Goal: Task Accomplishment & Management: Complete application form

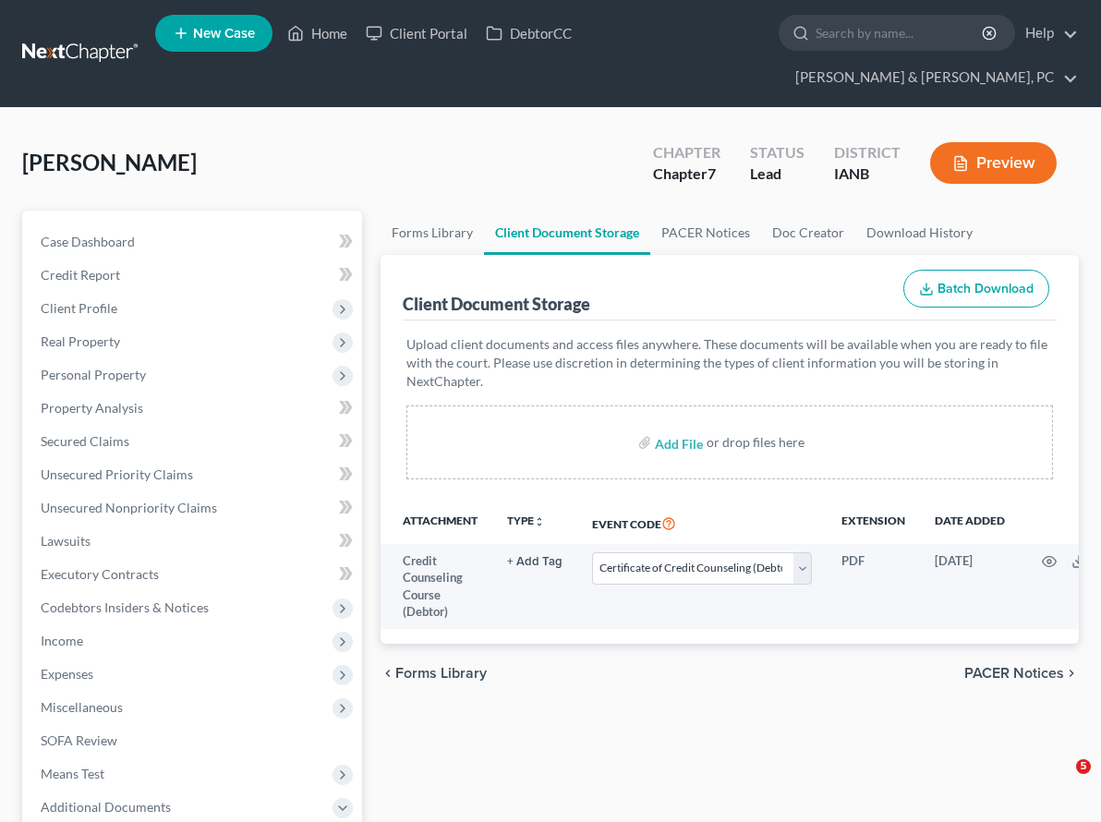
select select "4"
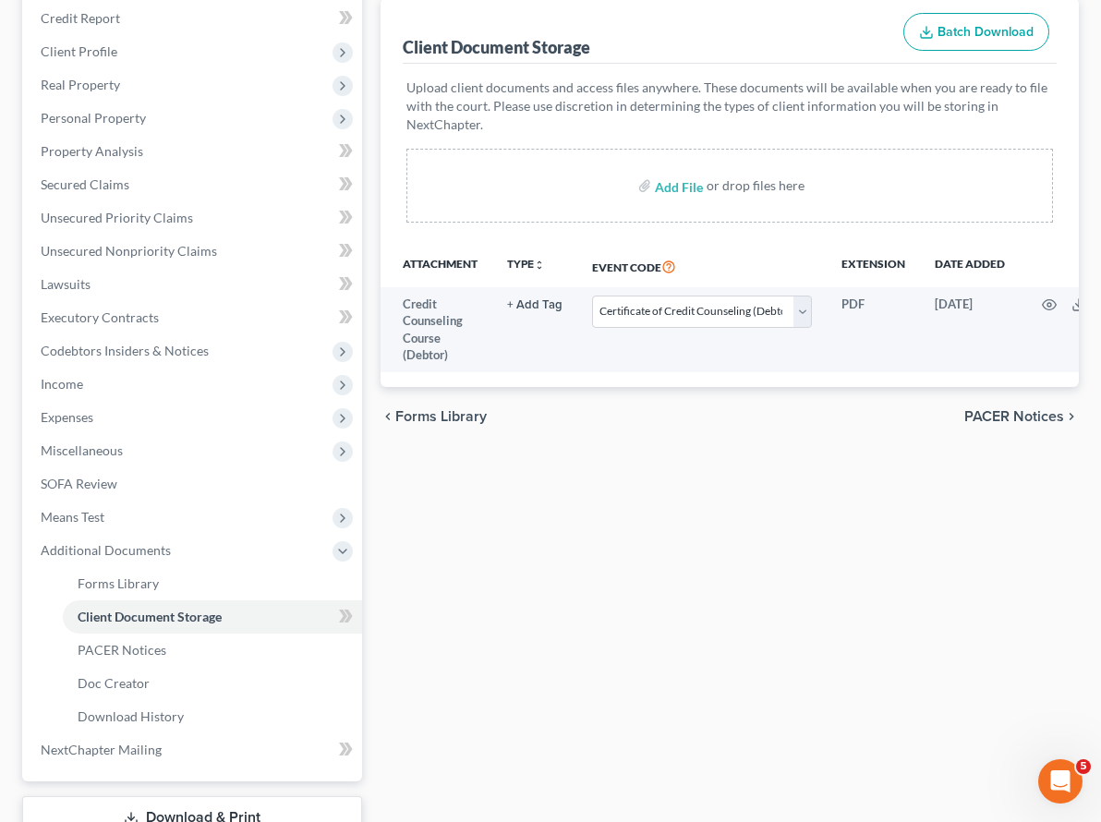
click at [548, 544] on div "Forms Library Client Document Storage PACER Notices Doc Creator Download Histor…" at bounding box center [729, 420] width 716 height 933
click at [101, 575] on span "Forms Library" at bounding box center [118, 583] width 81 height 16
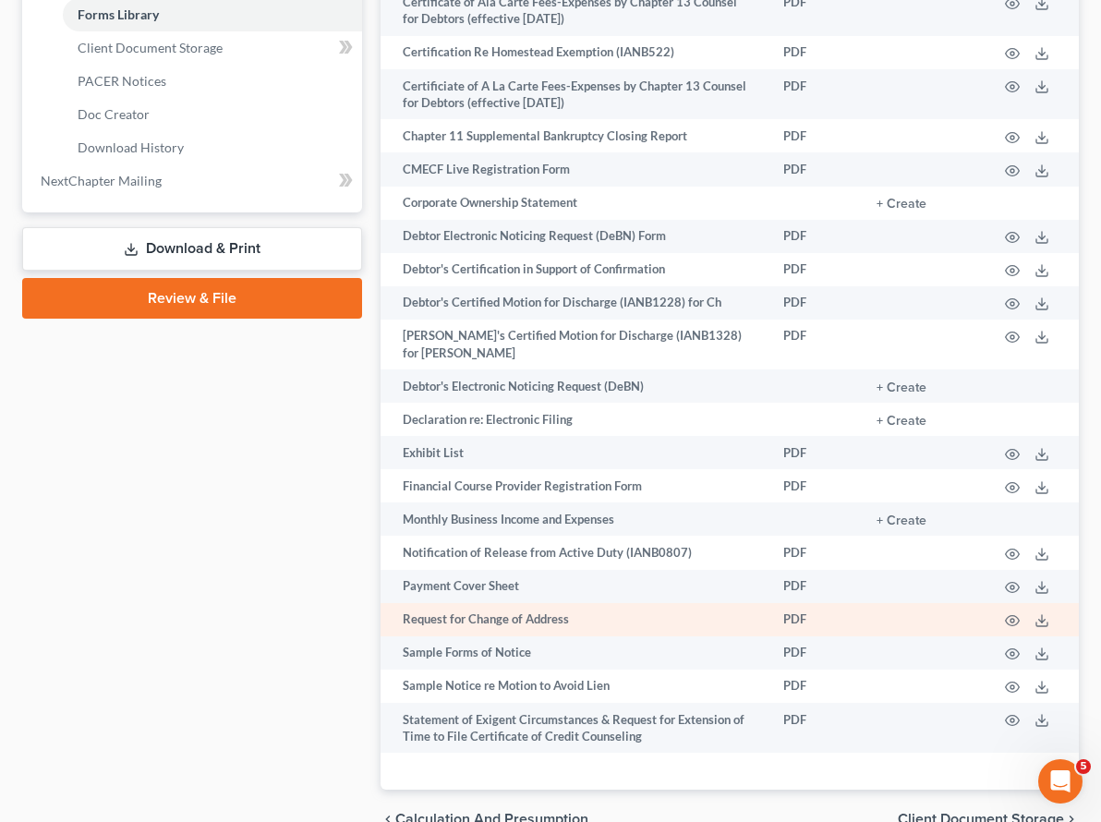
scroll to position [828, 0]
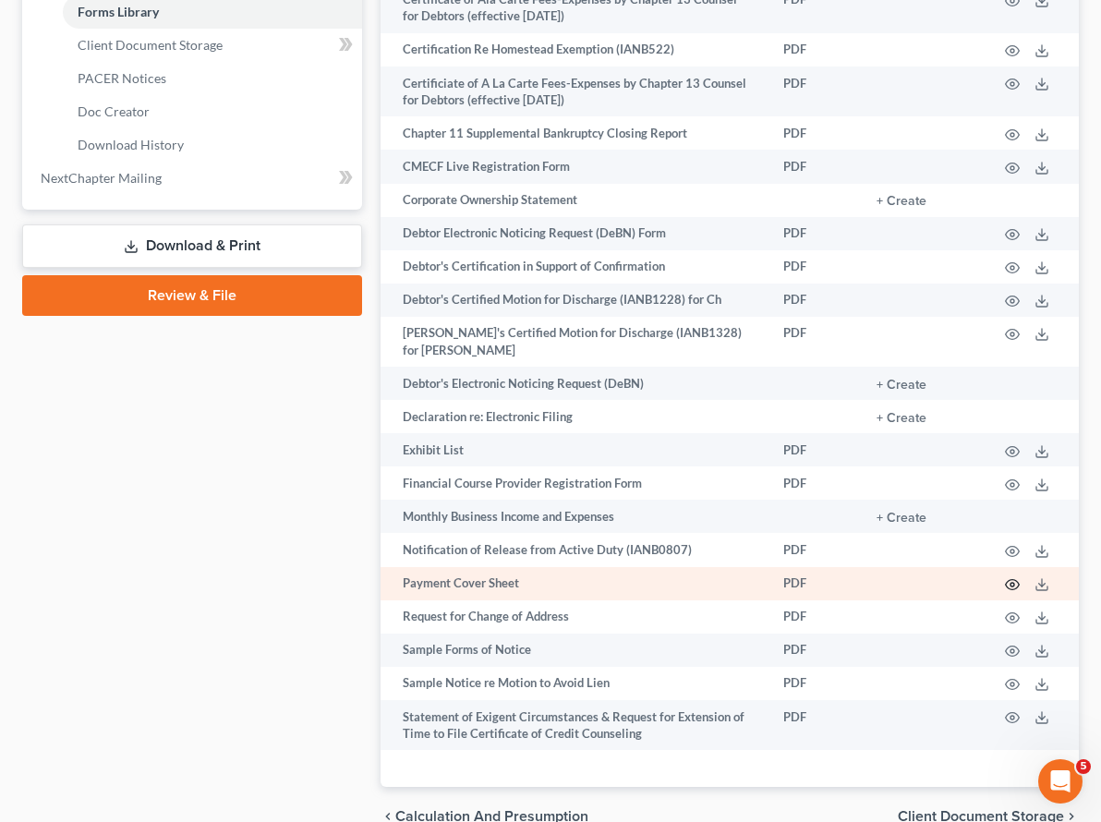
click at [1014, 577] on icon "button" at bounding box center [1012, 584] width 15 height 15
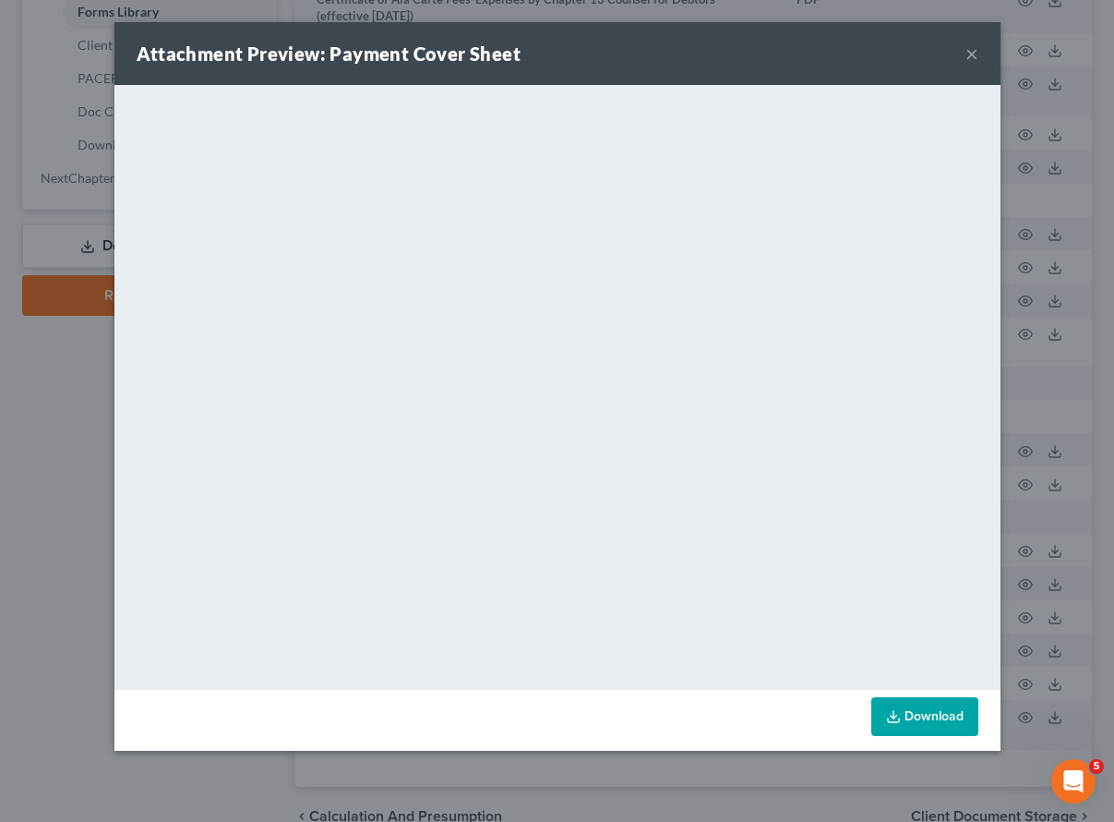
click at [972, 52] on button "×" at bounding box center [972, 53] width 13 height 22
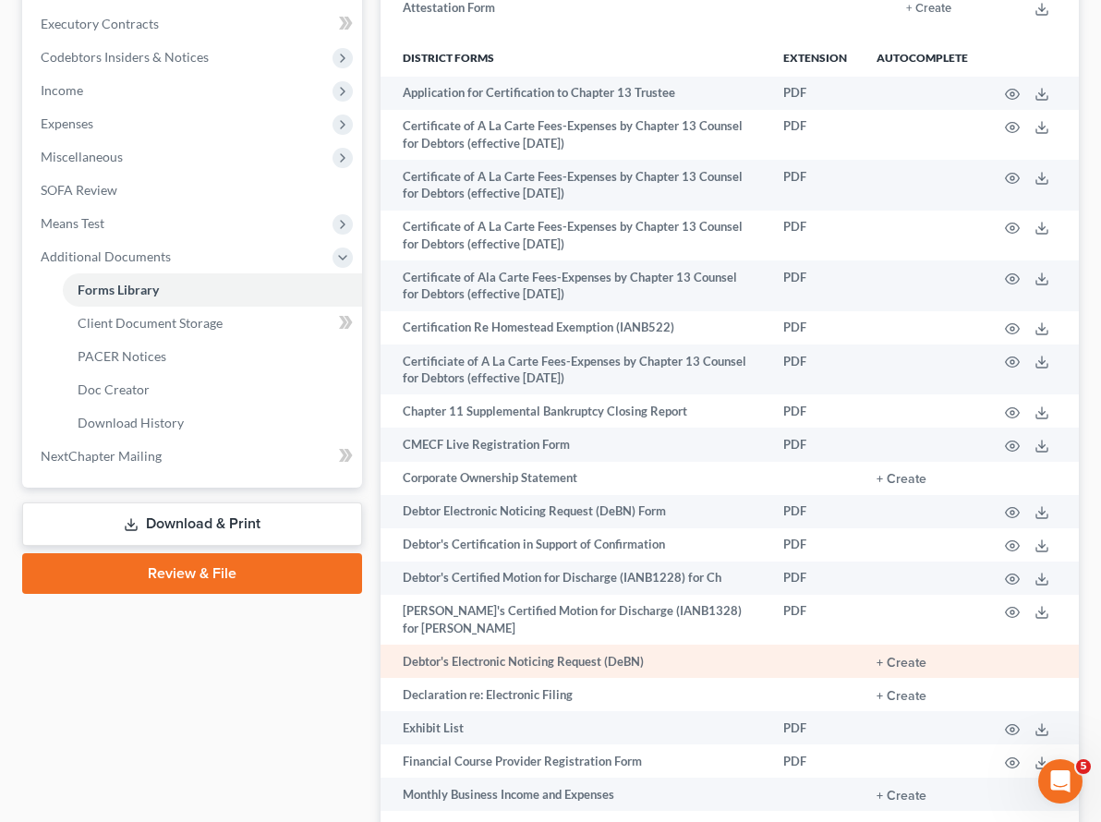
scroll to position [0, 0]
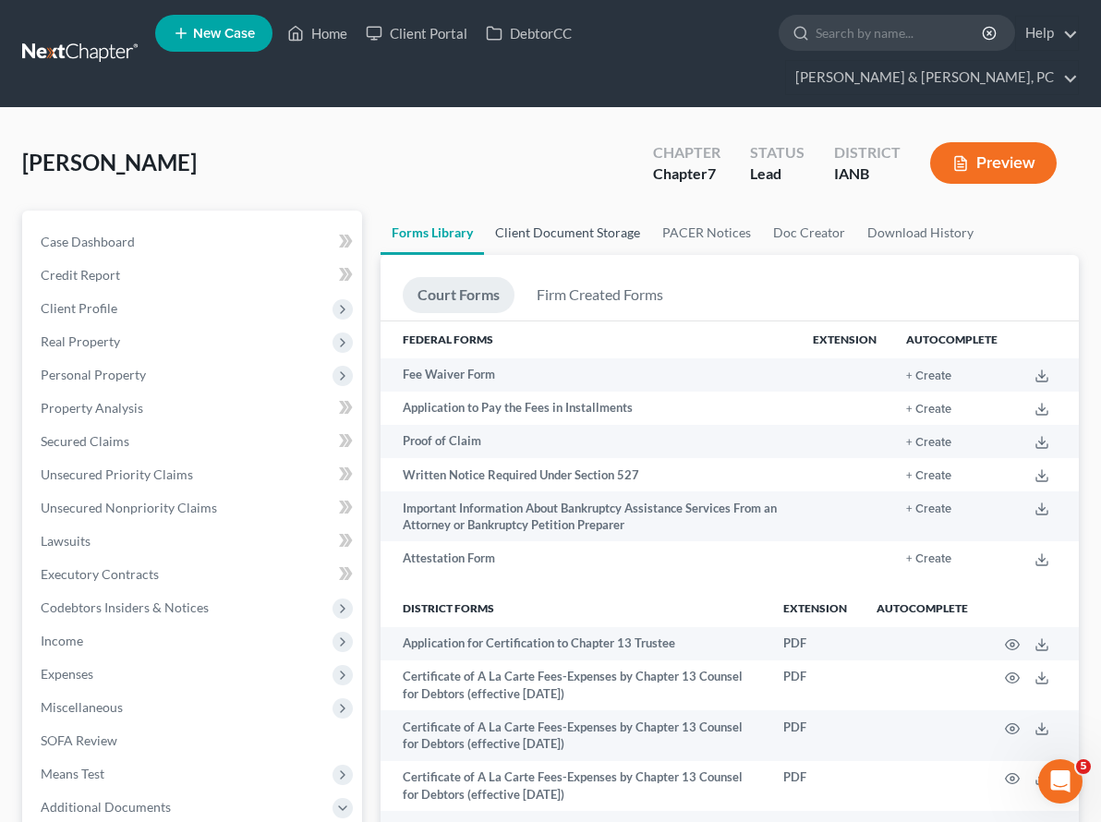
drag, startPoint x: 447, startPoint y: 201, endPoint x: 456, endPoint y: 195, distance: 11.3
click at [484, 211] on link "Client Document Storage" at bounding box center [567, 233] width 167 height 44
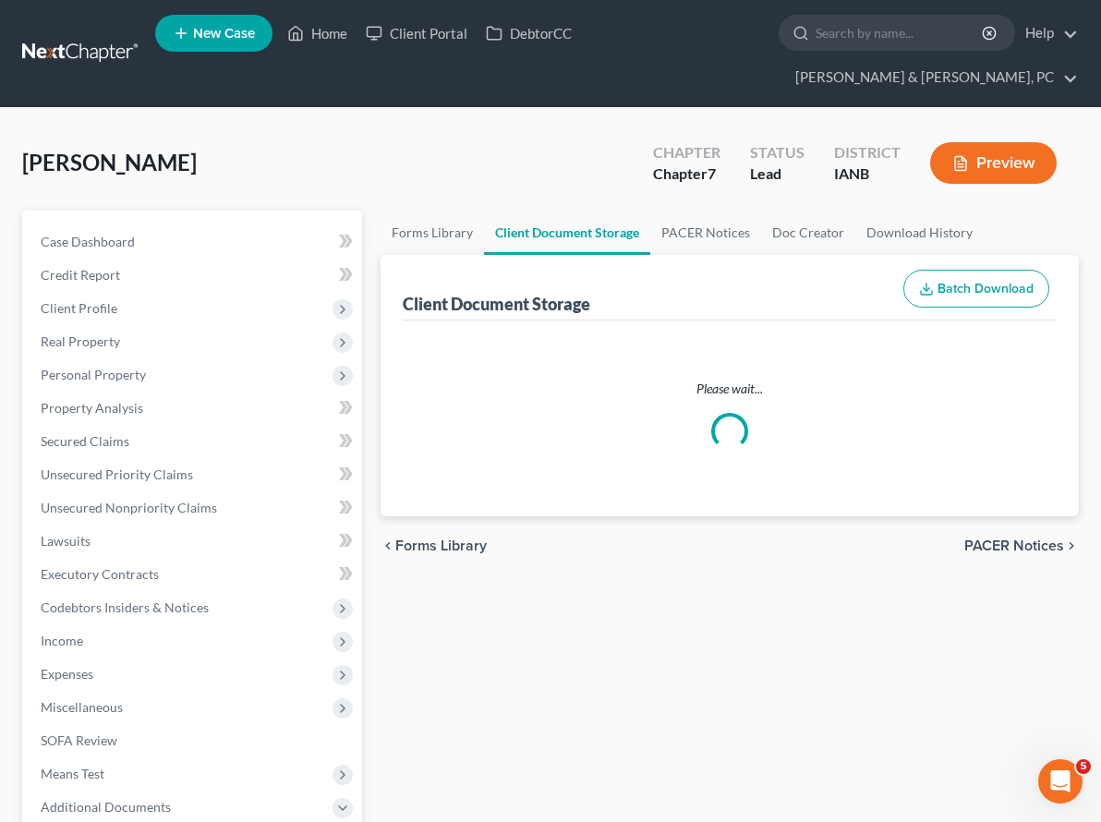
select select "4"
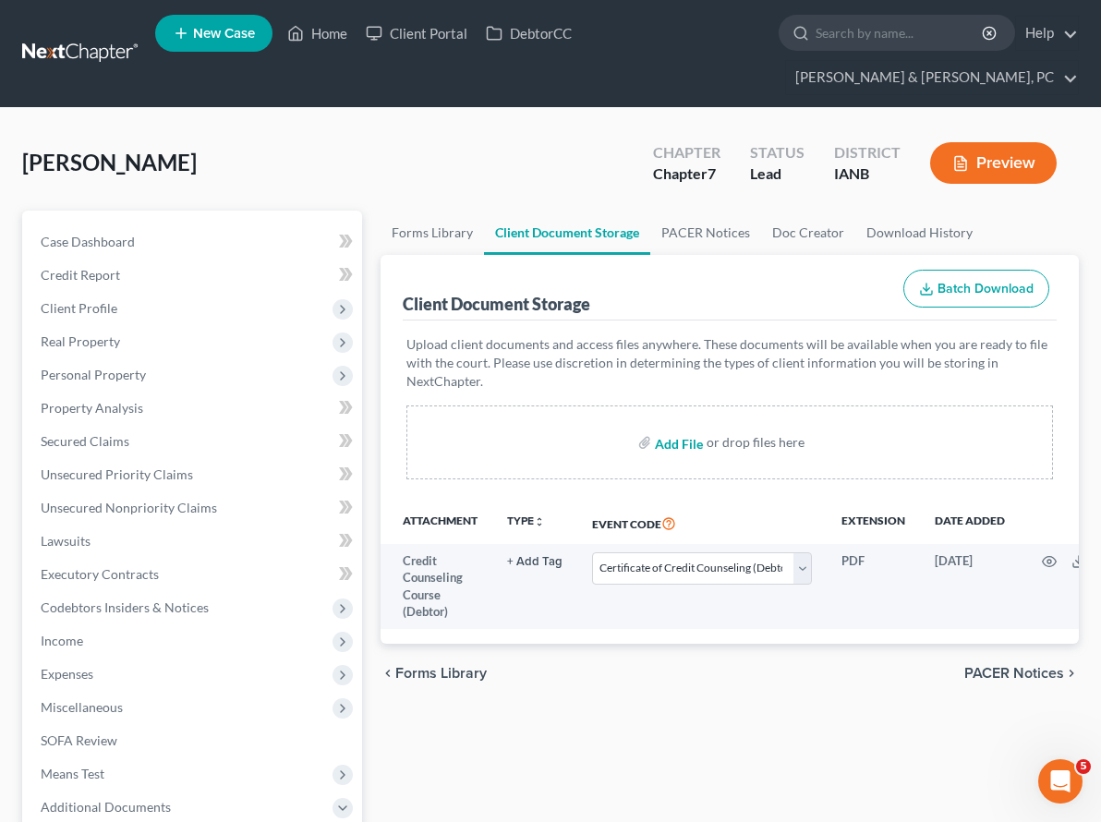
click at [655, 426] on input "file" at bounding box center [677, 442] width 44 height 33
type input "C:\fakepath\Smith - Paystubs.pdf"
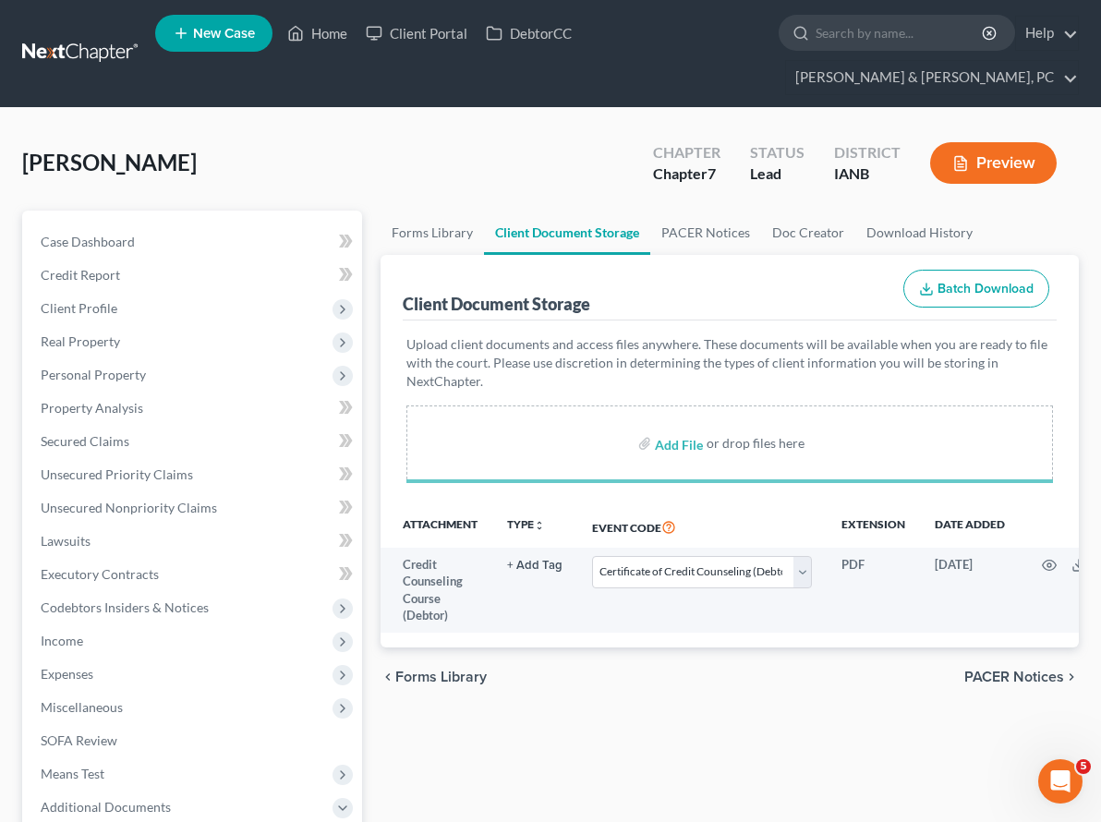
select select "4"
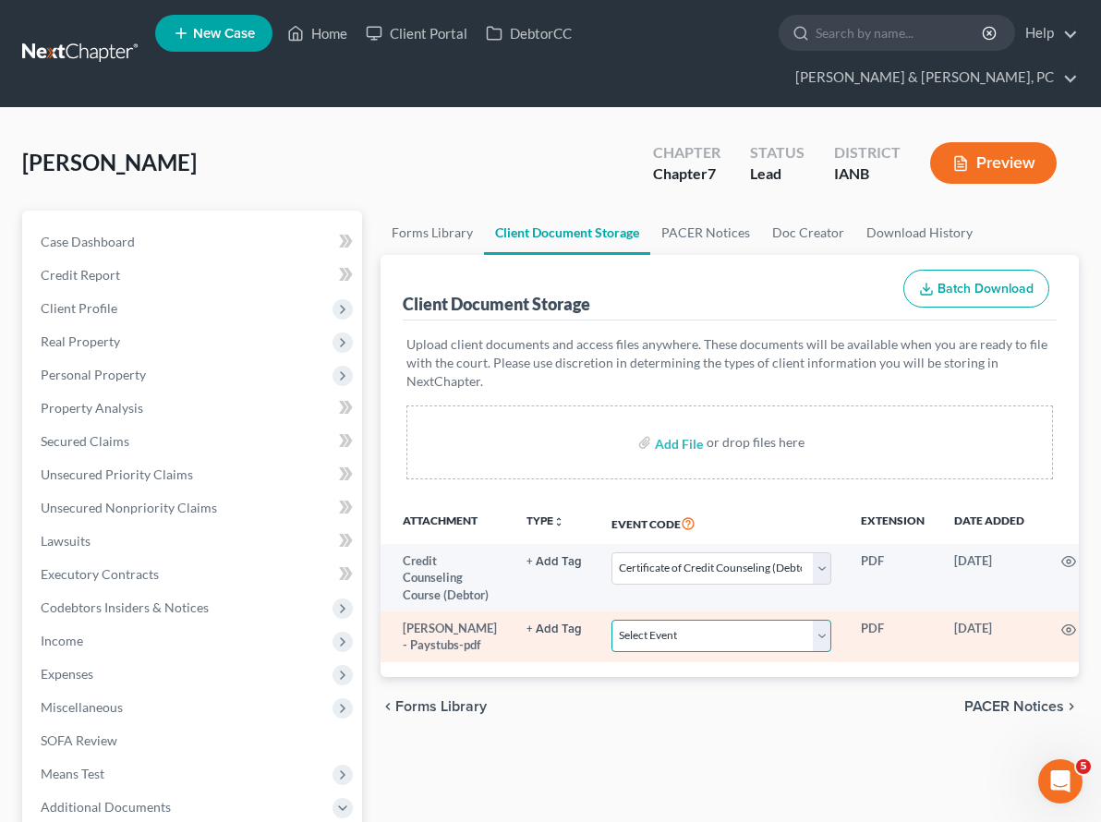
click at [611, 620] on select "Select Event Amend Amend Plan Amended Application Amended List of Creditor(s) (…" at bounding box center [721, 636] width 220 height 32
select select "31"
click at [611, 620] on select "Select Event Amend Amend Plan Amended Application Amended List of Creditor(s) (…" at bounding box center [721, 636] width 220 height 32
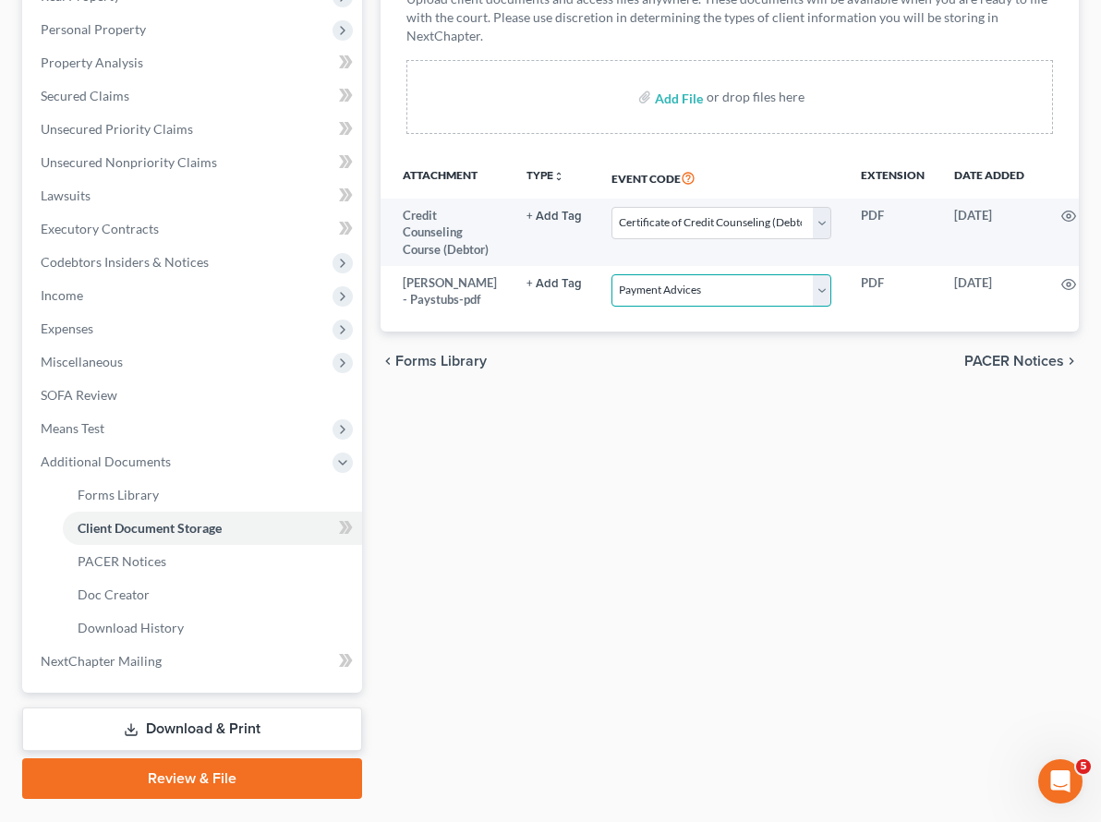
scroll to position [349, 0]
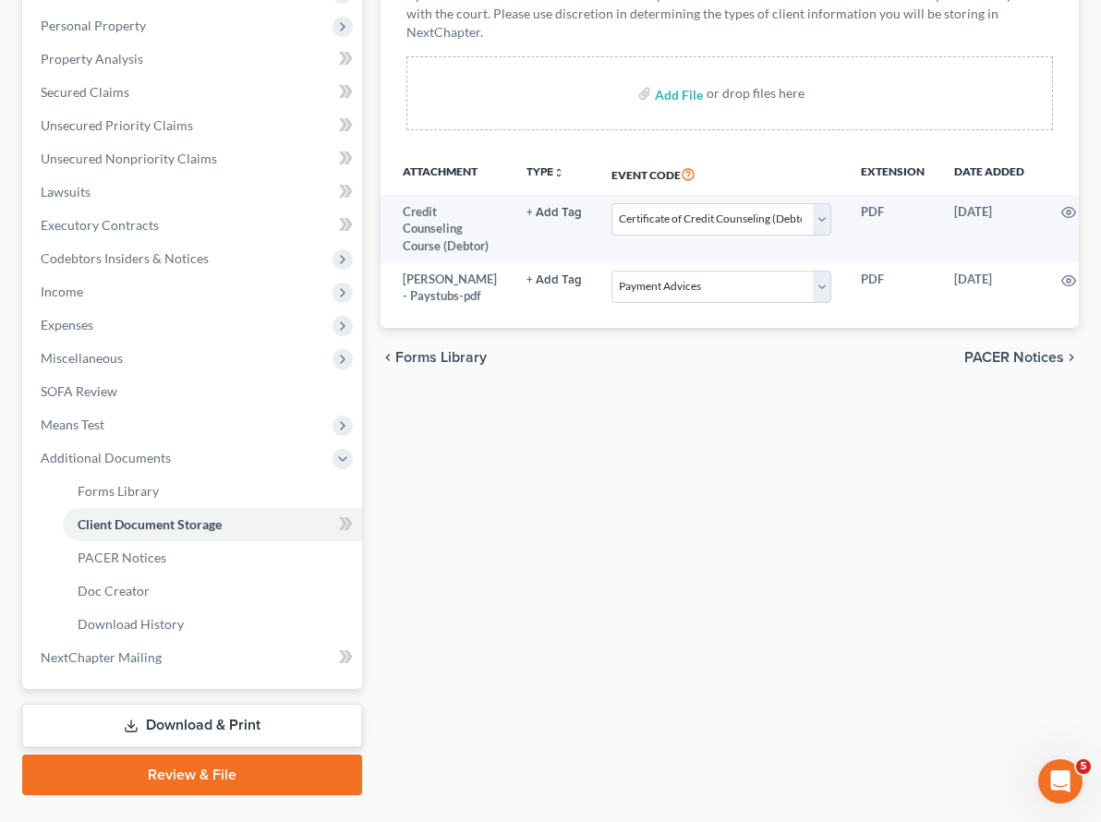
click at [175, 754] on link "Review & File" at bounding box center [192, 774] width 340 height 41
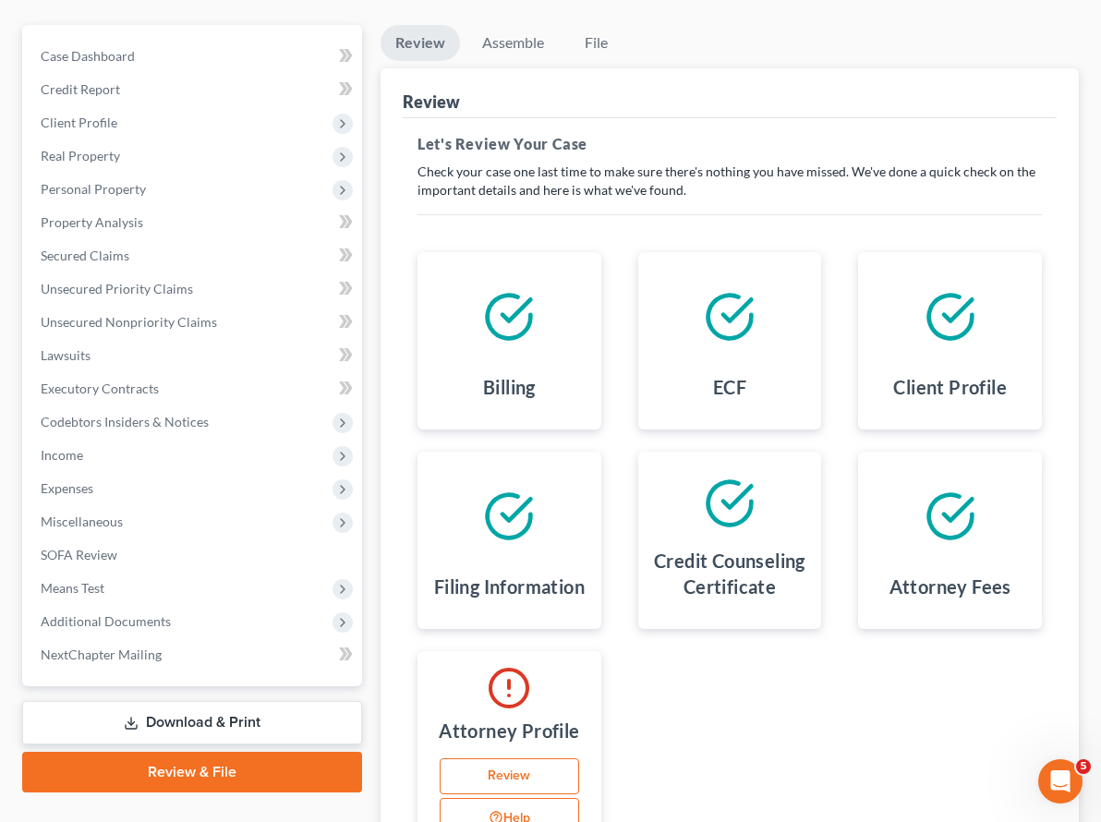
scroll to position [192, 0]
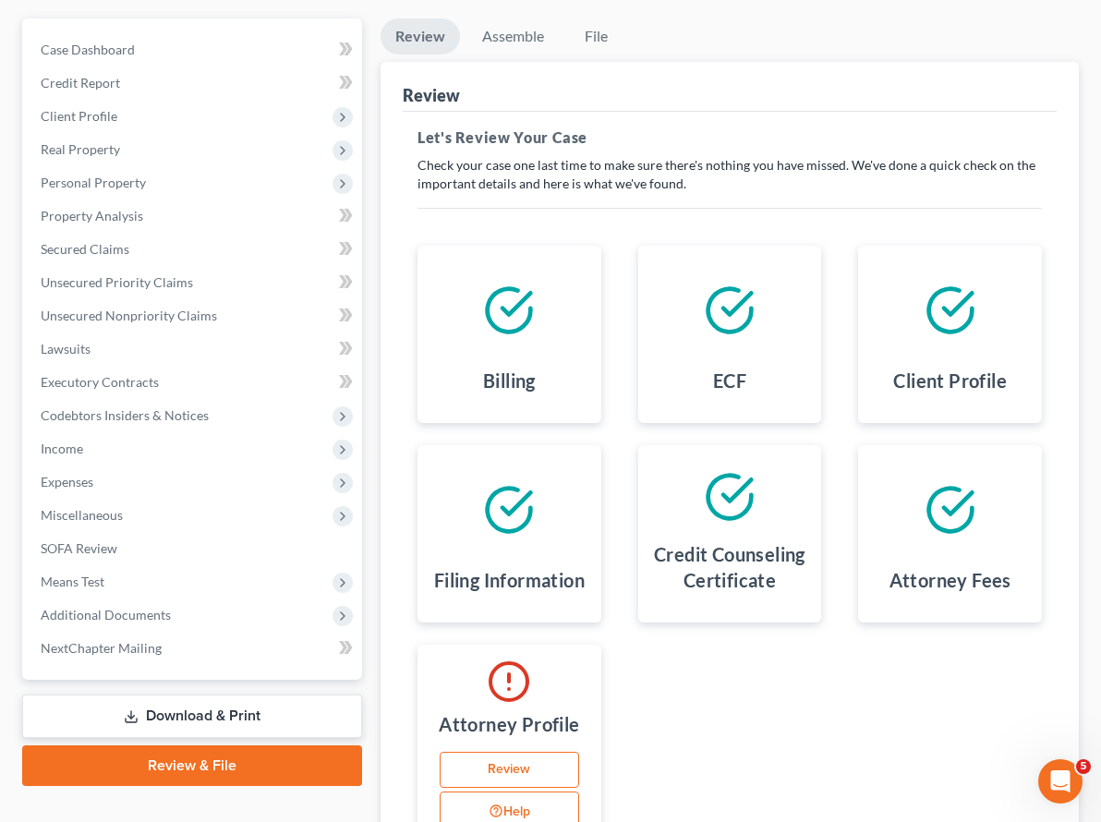
click at [579, 752] on link "Review" at bounding box center [508, 770] width 139 height 37
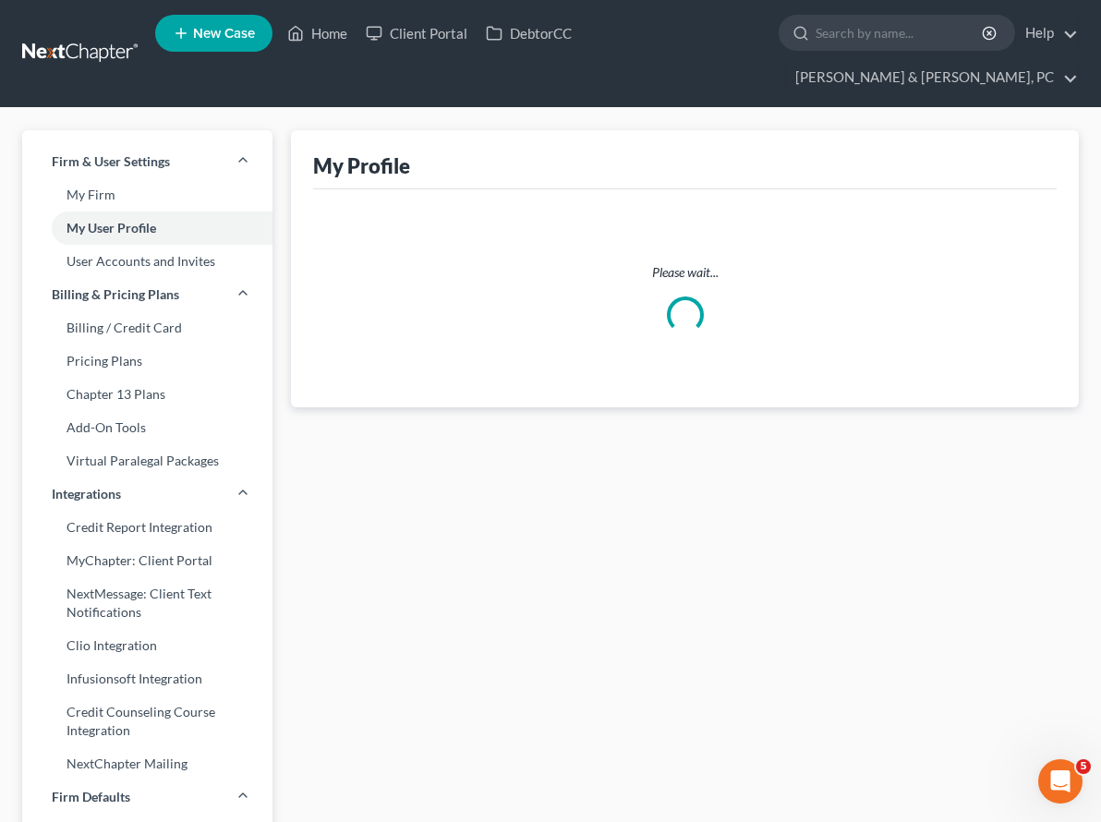
select select "16"
select select "29"
select select "paralegal"
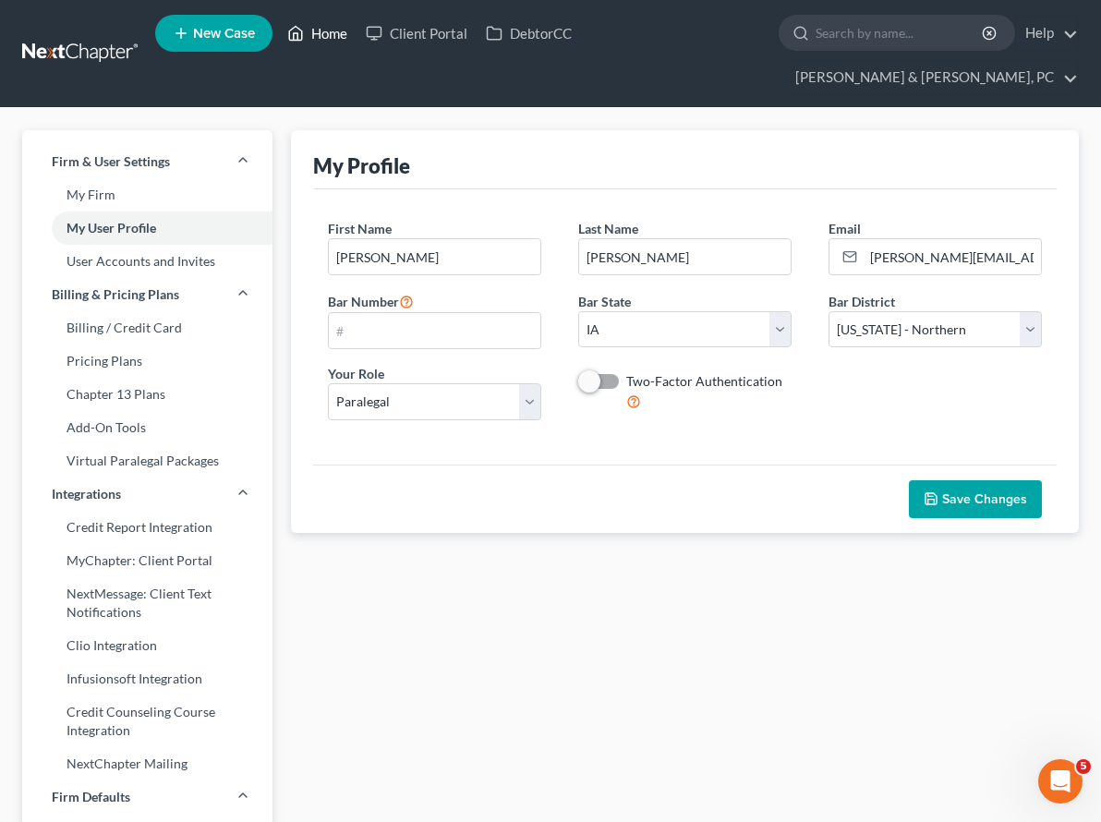
click at [319, 42] on link "Home" at bounding box center [317, 33] width 78 height 33
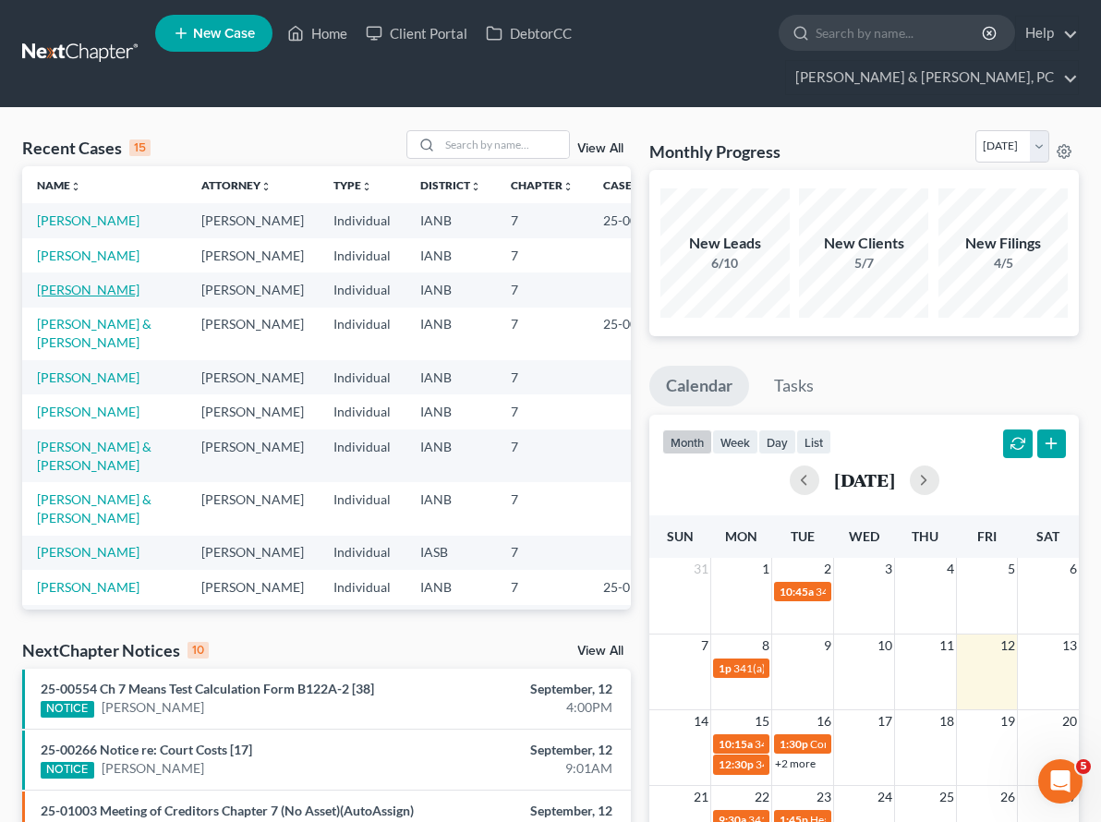
click at [85, 290] on link "Smith, Laporsha" at bounding box center [88, 290] width 102 height 16
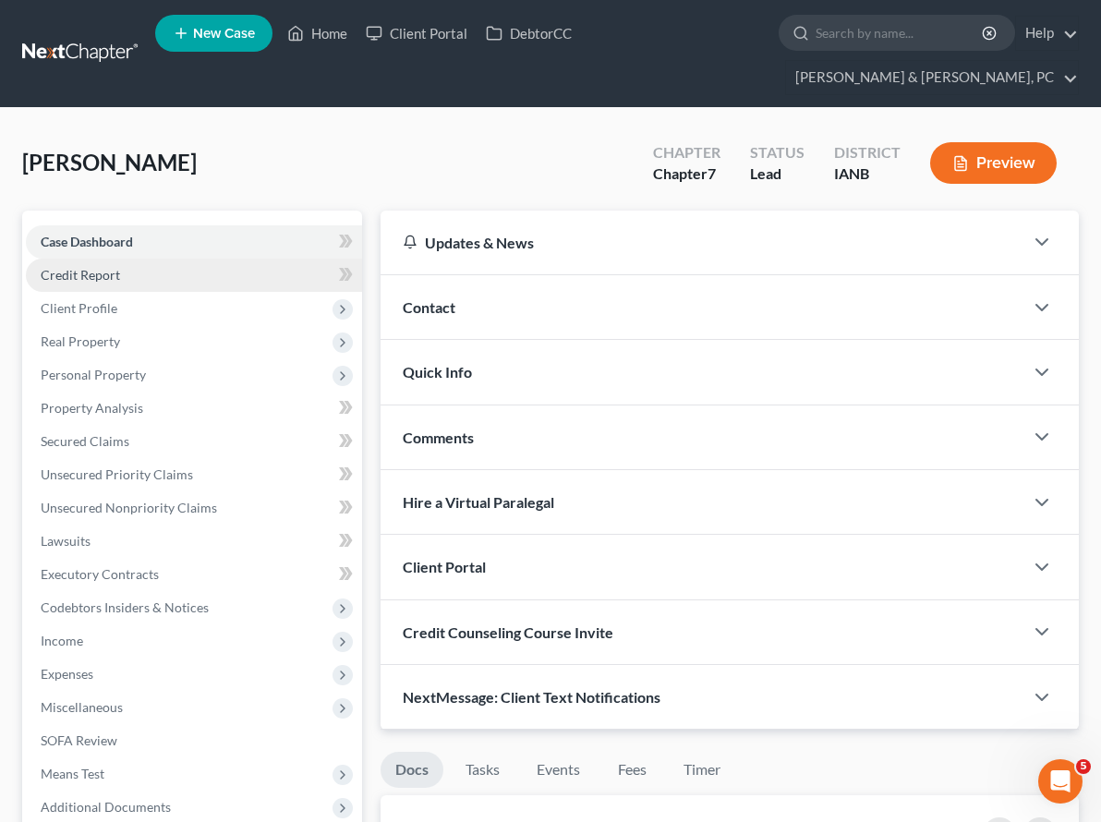
click at [68, 267] on span "Credit Report" at bounding box center [80, 275] width 79 height 16
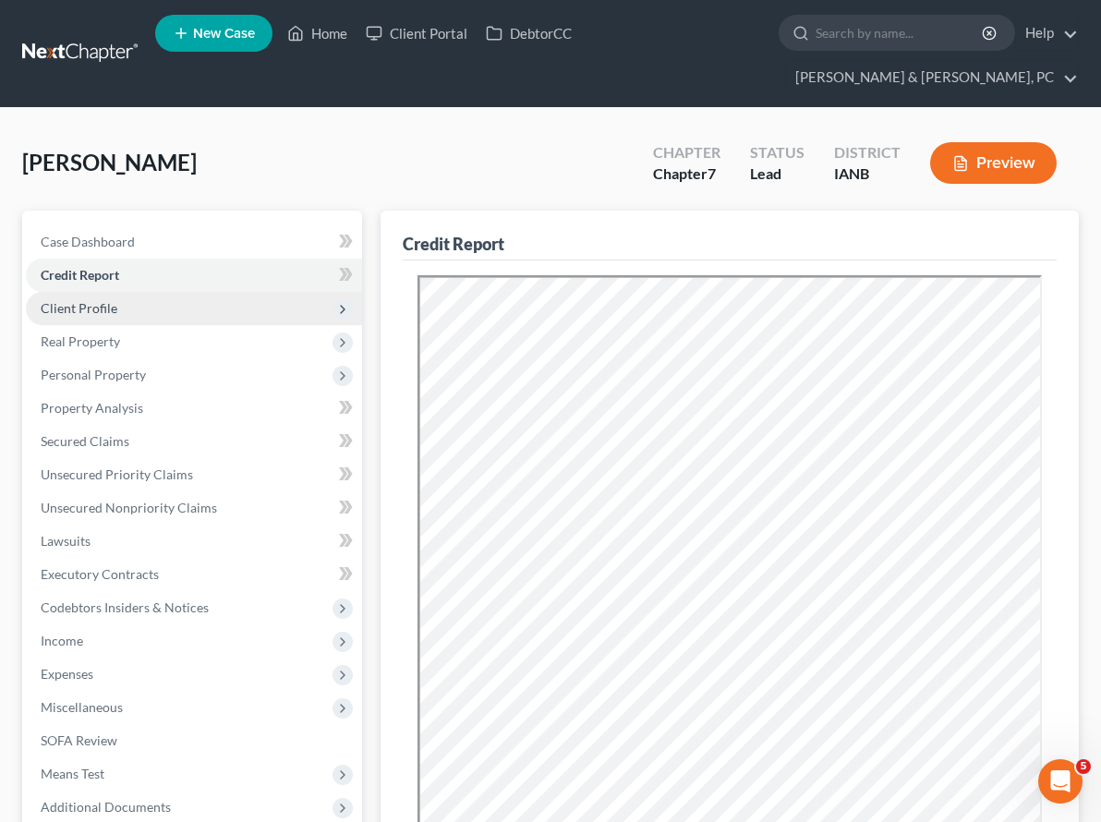
click at [63, 300] on span "Client Profile" at bounding box center [79, 308] width 77 height 16
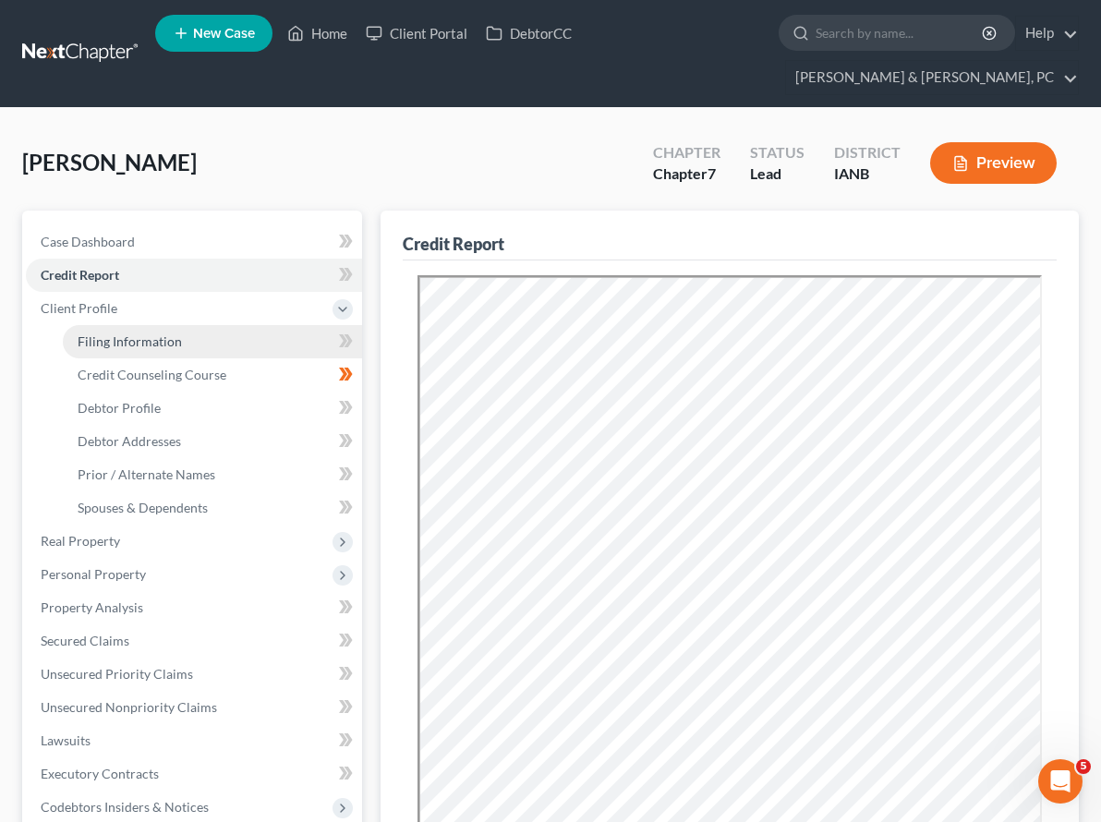
click at [120, 333] on span "Filing Information" at bounding box center [130, 341] width 104 height 16
select select "1"
select select "0"
select select "29"
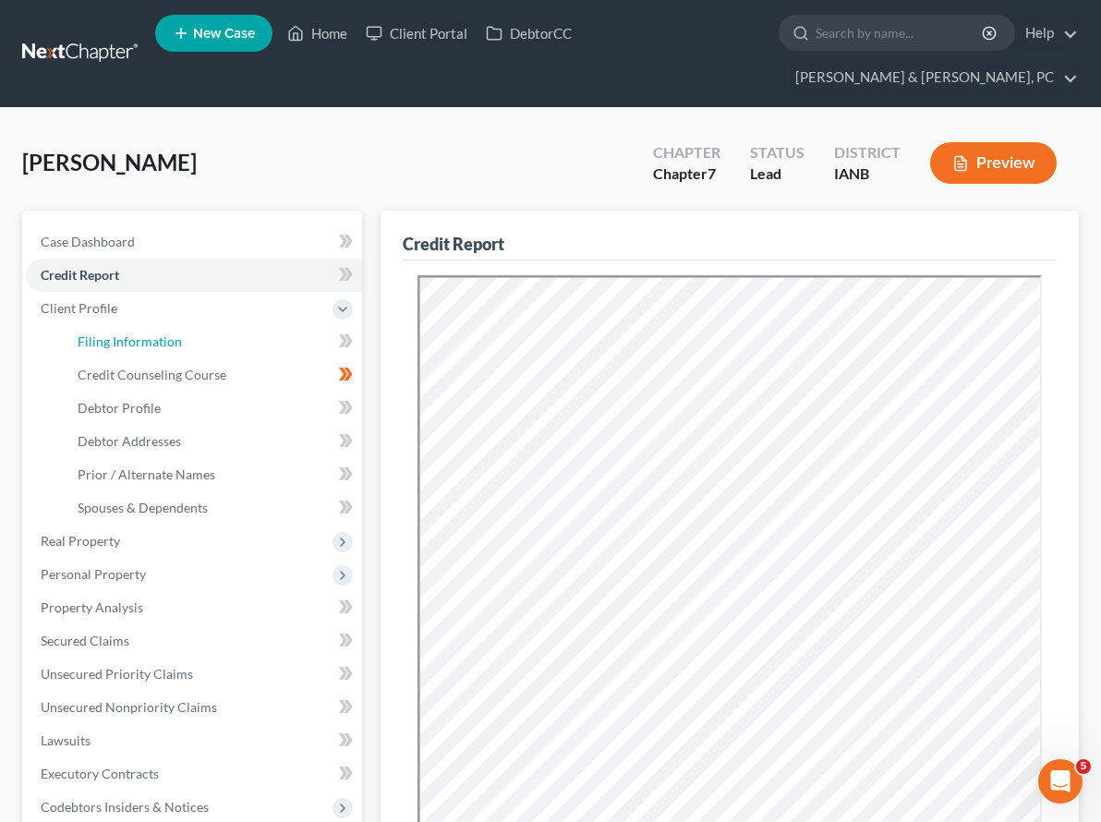
select select "0"
select select "16"
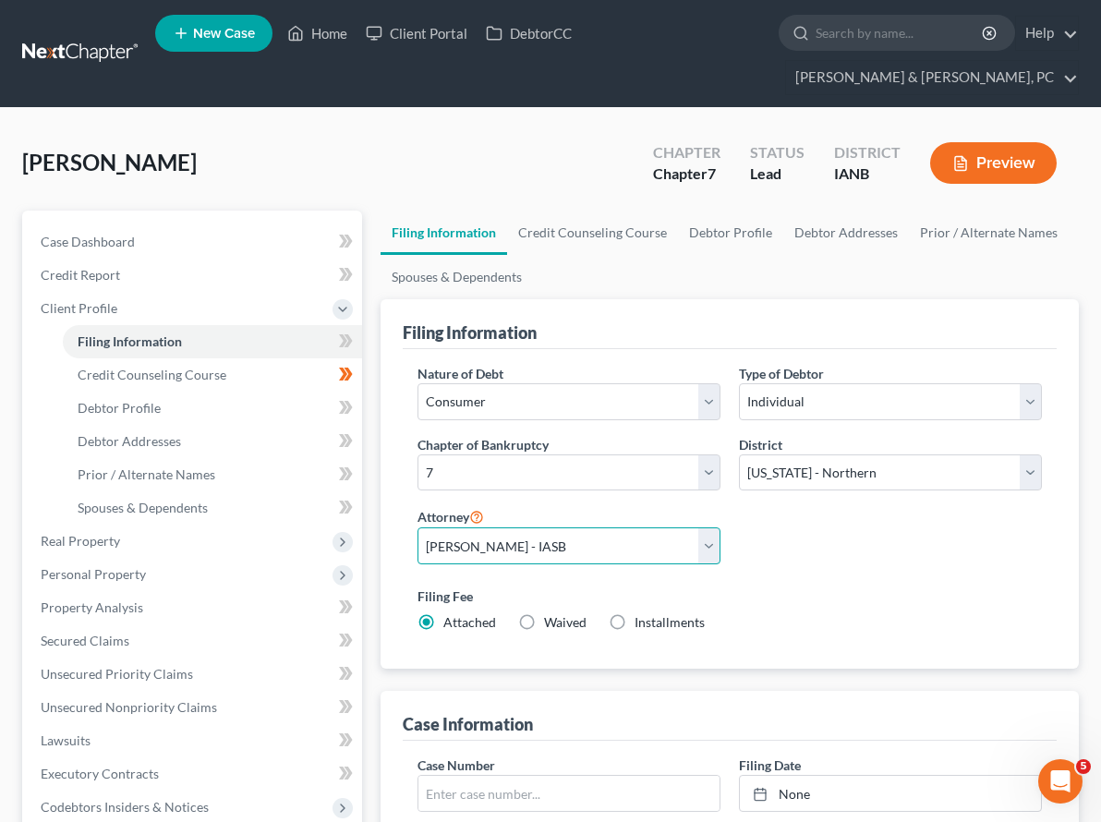
click at [435, 527] on select "Select Dustin Baker - IASB Brad Plaschke - ILNB" at bounding box center [568, 545] width 303 height 37
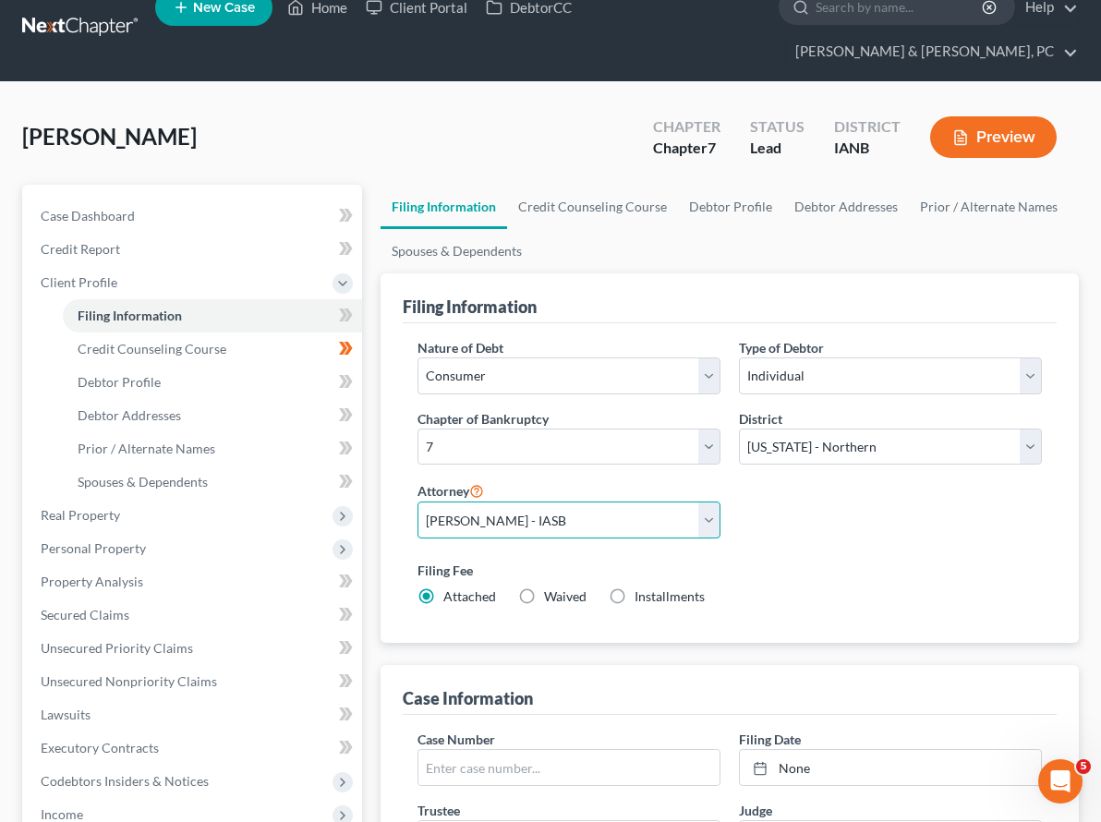
scroll to position [35, 0]
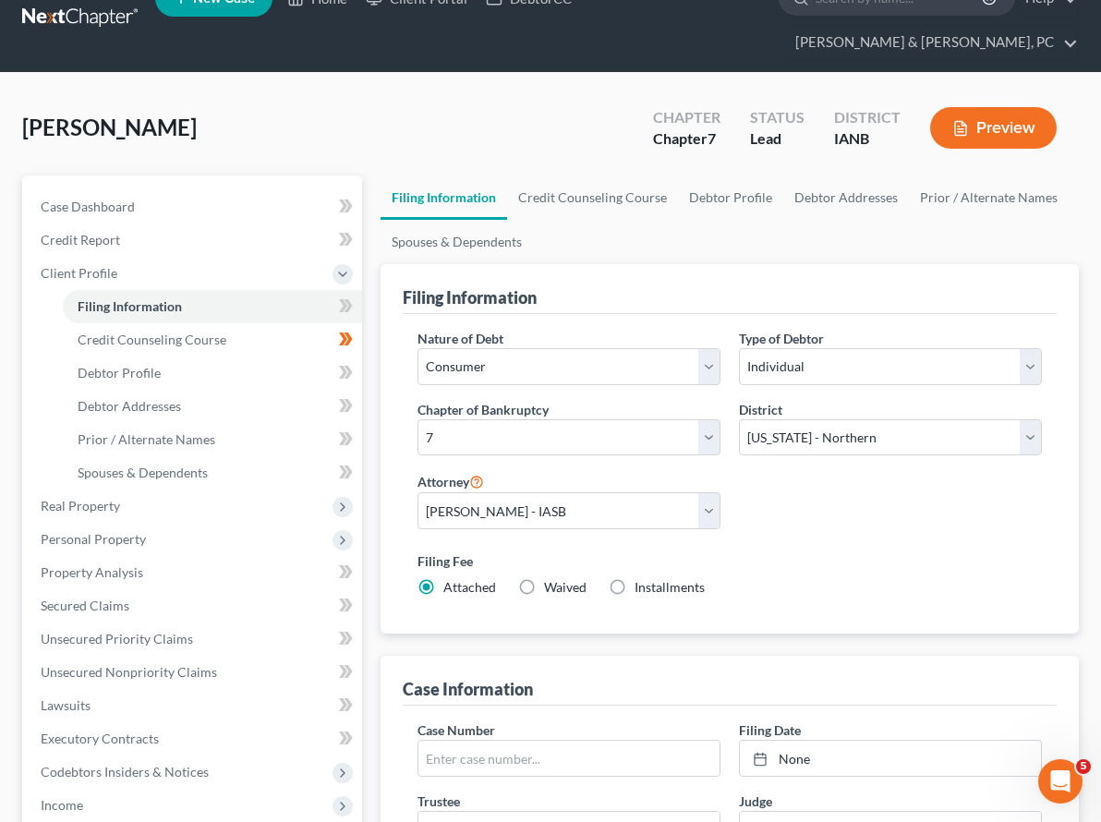
click at [716, 551] on div "Filing Fee Attached Waived Waived Installments Installments" at bounding box center [729, 573] width 624 height 45
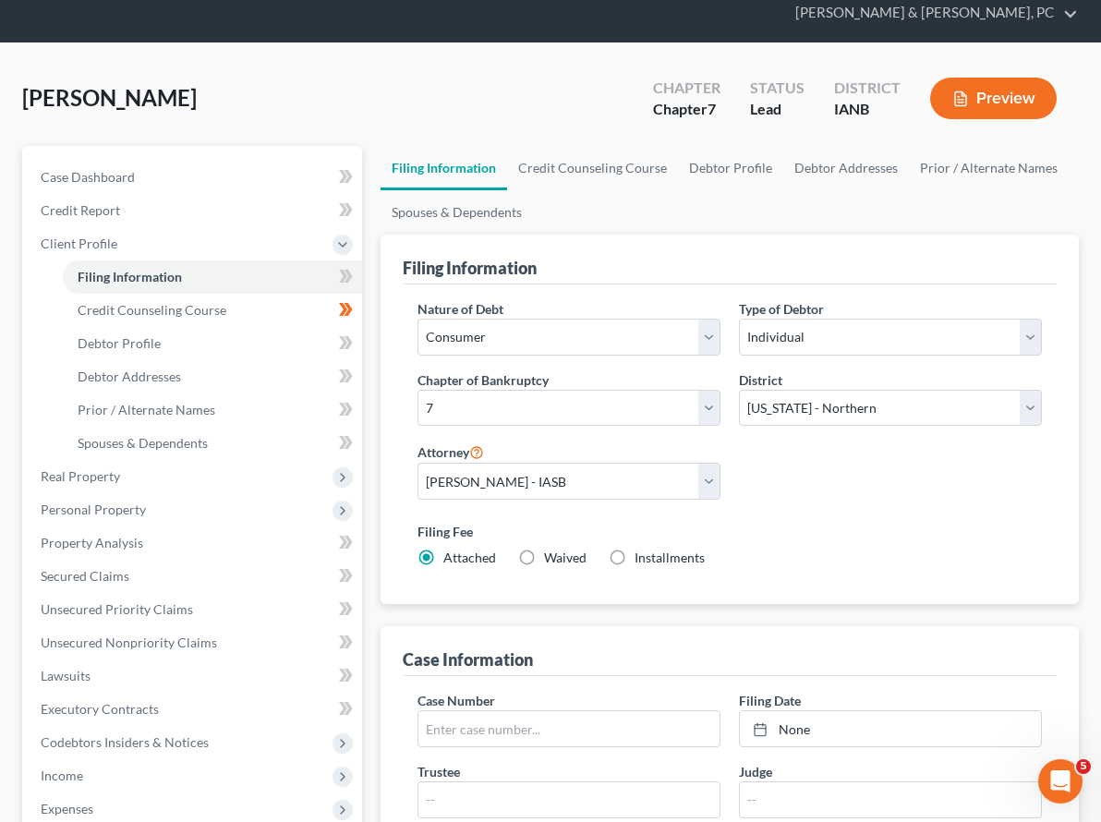
scroll to position [71, 0]
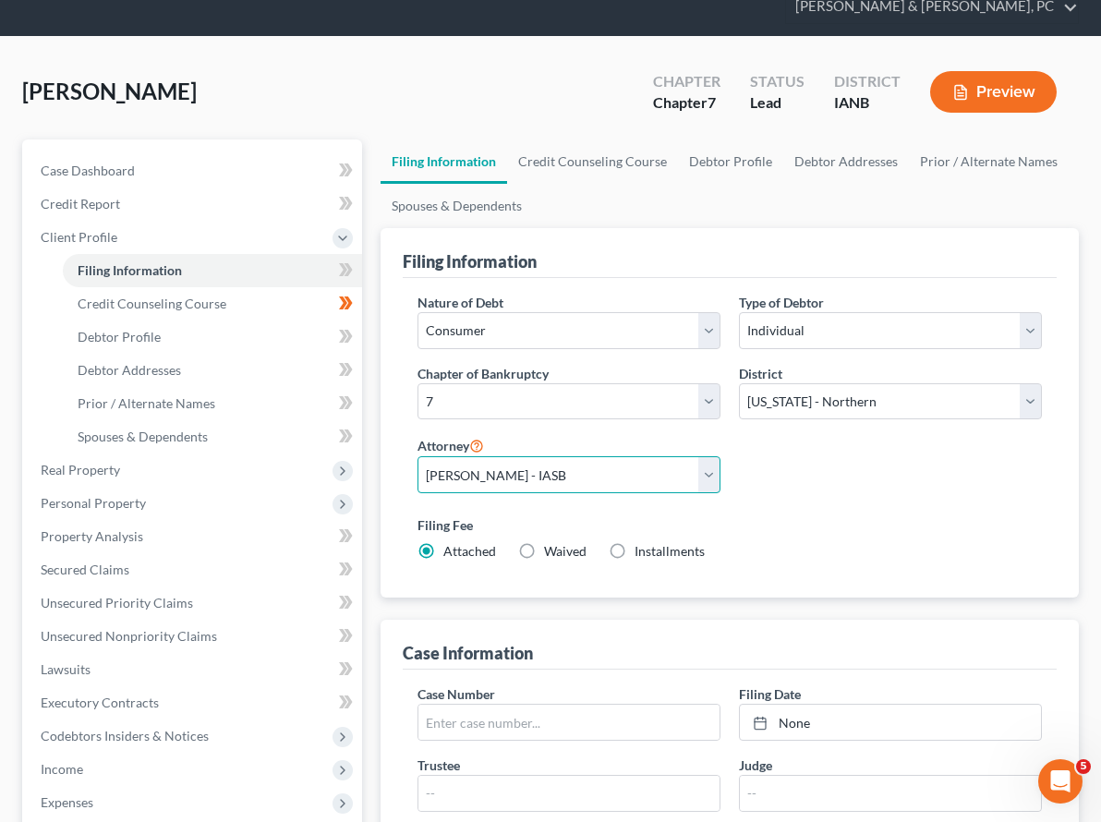
drag, startPoint x: 406, startPoint y: 371, endPoint x: 405, endPoint y: 391, distance: 19.4
click at [417, 456] on select "Select Dustin Baker - IASB Brad Plaschke - ILNB" at bounding box center [568, 474] width 303 height 37
click at [429, 456] on select "Select Dustin Baker - IASB Brad Plaschke - ILNB" at bounding box center [568, 474] width 303 height 37
select select "0"
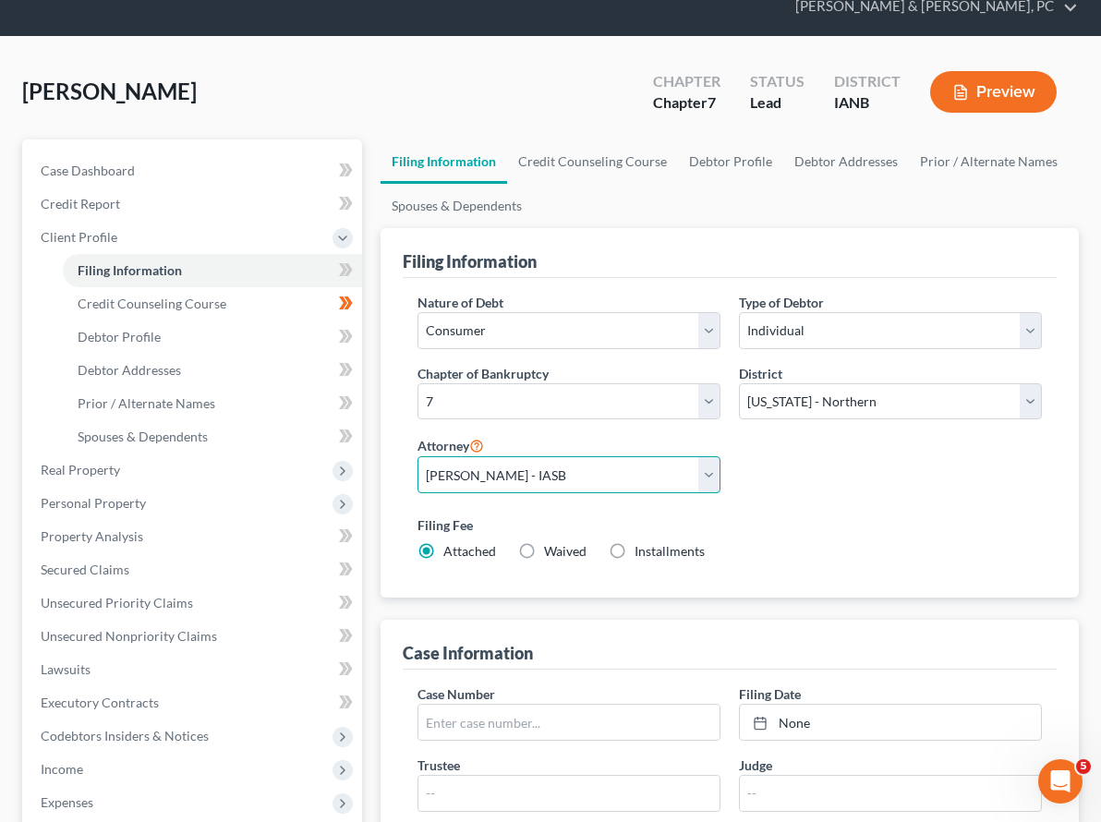
click at [417, 456] on select "Select Dustin Baker - IASB Brad Plaschke - ILNB" at bounding box center [568, 474] width 303 height 37
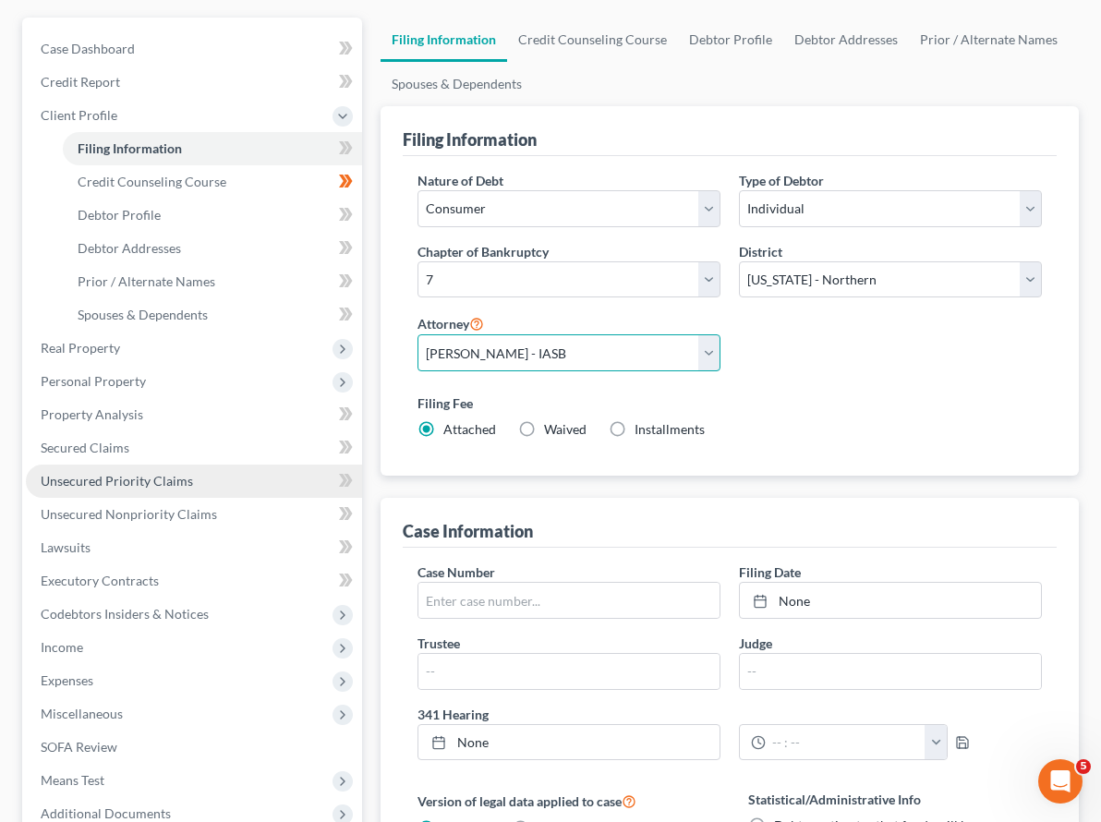
scroll to position [228, 0]
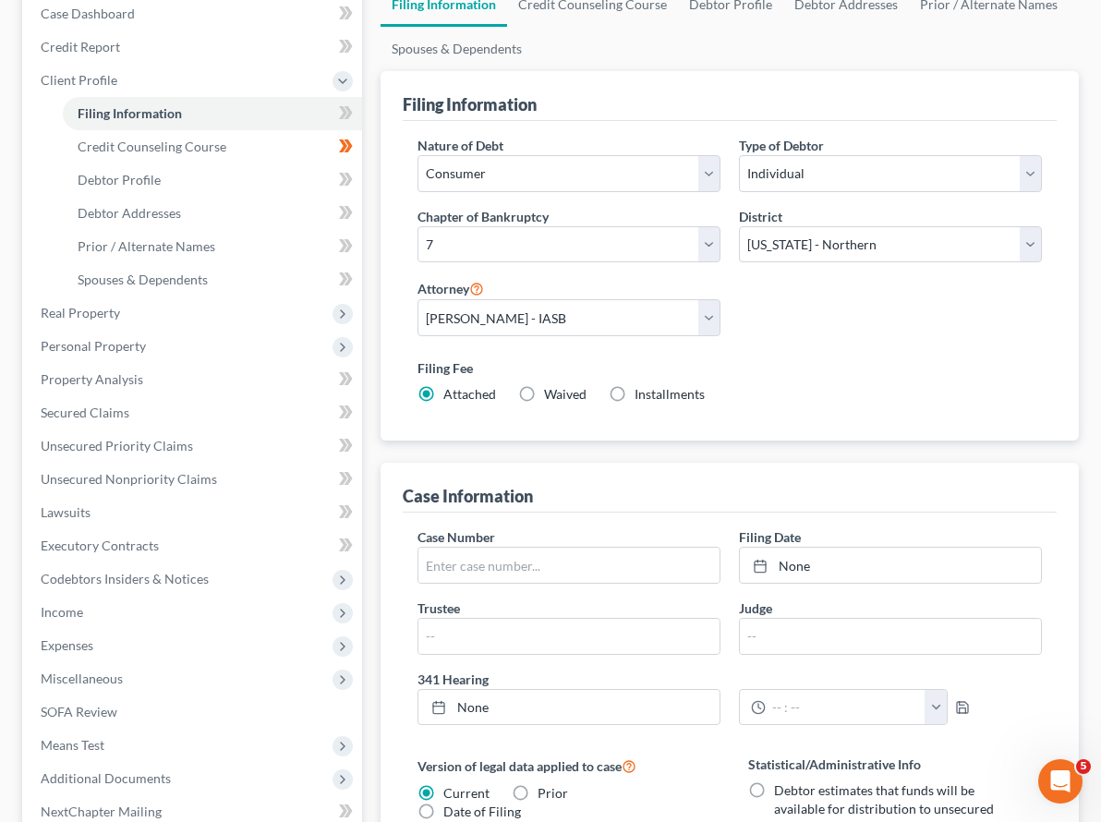
click at [671, 319] on div "Nature of Debt Select Business Consumer Other Nature of Business Select Clearin…" at bounding box center [730, 280] width 654 height 319
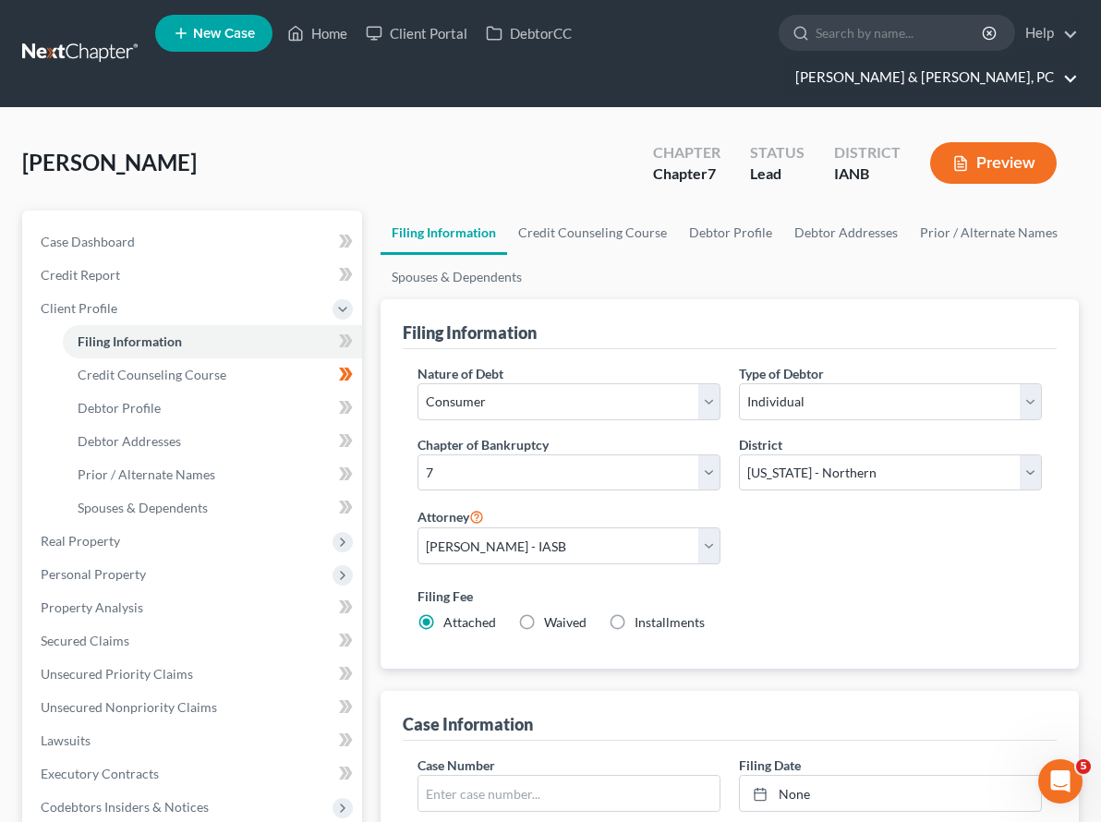
click at [988, 61] on link "Henkels & Baker, PC" at bounding box center [932, 77] width 292 height 33
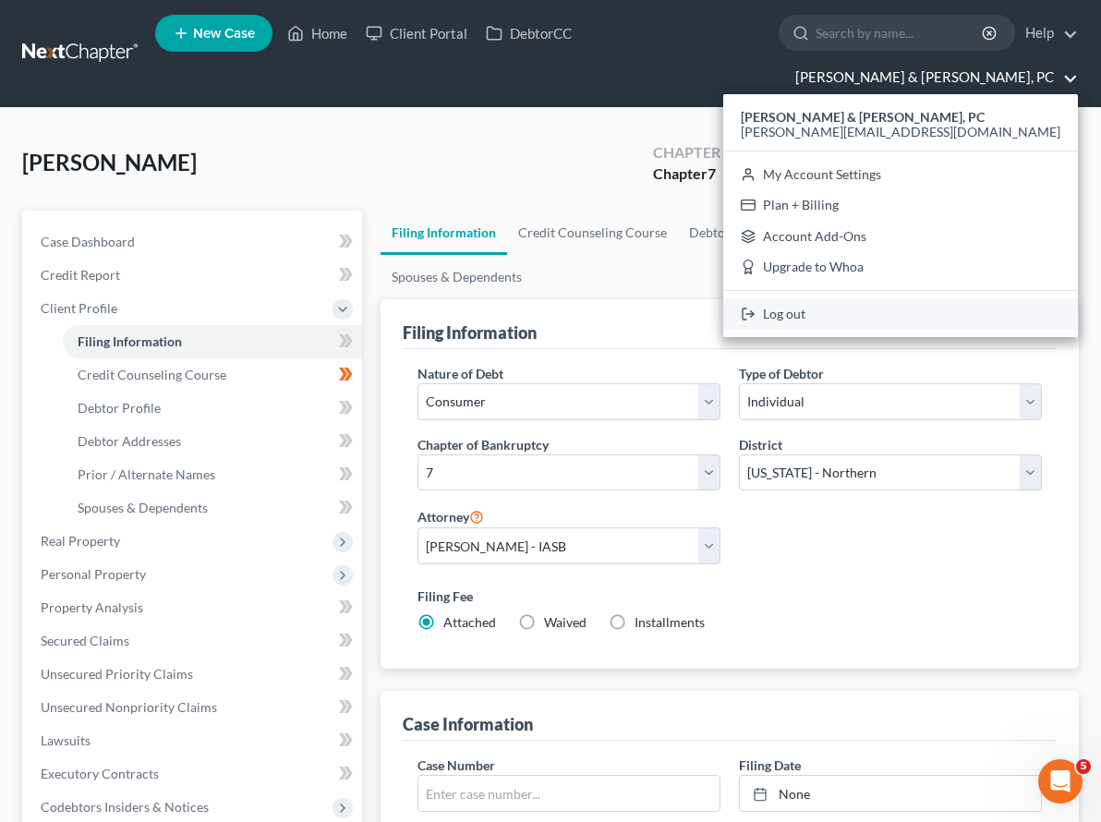
click at [974, 298] on link "Log out" at bounding box center [900, 313] width 355 height 31
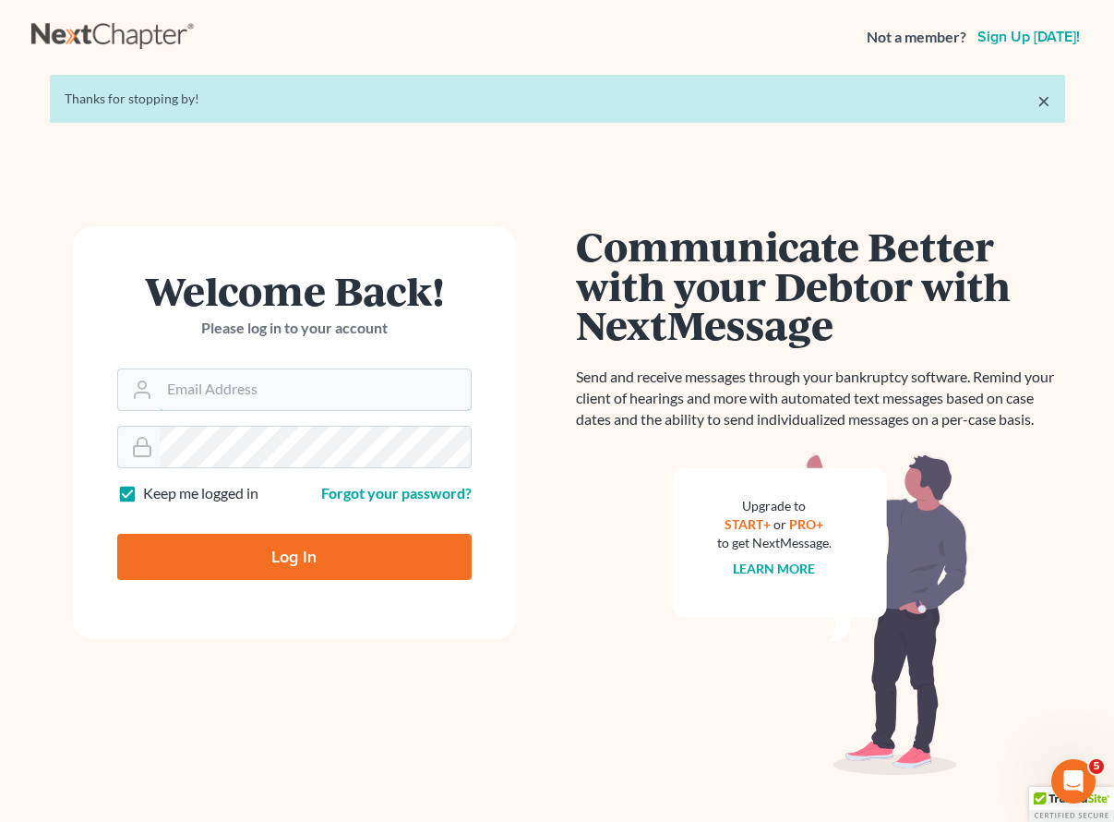
type input "[PERSON_NAME][EMAIL_ADDRESS][DOMAIN_NAME]"
click at [282, 546] on input "Log In" at bounding box center [294, 557] width 355 height 46
type input "Thinking..."
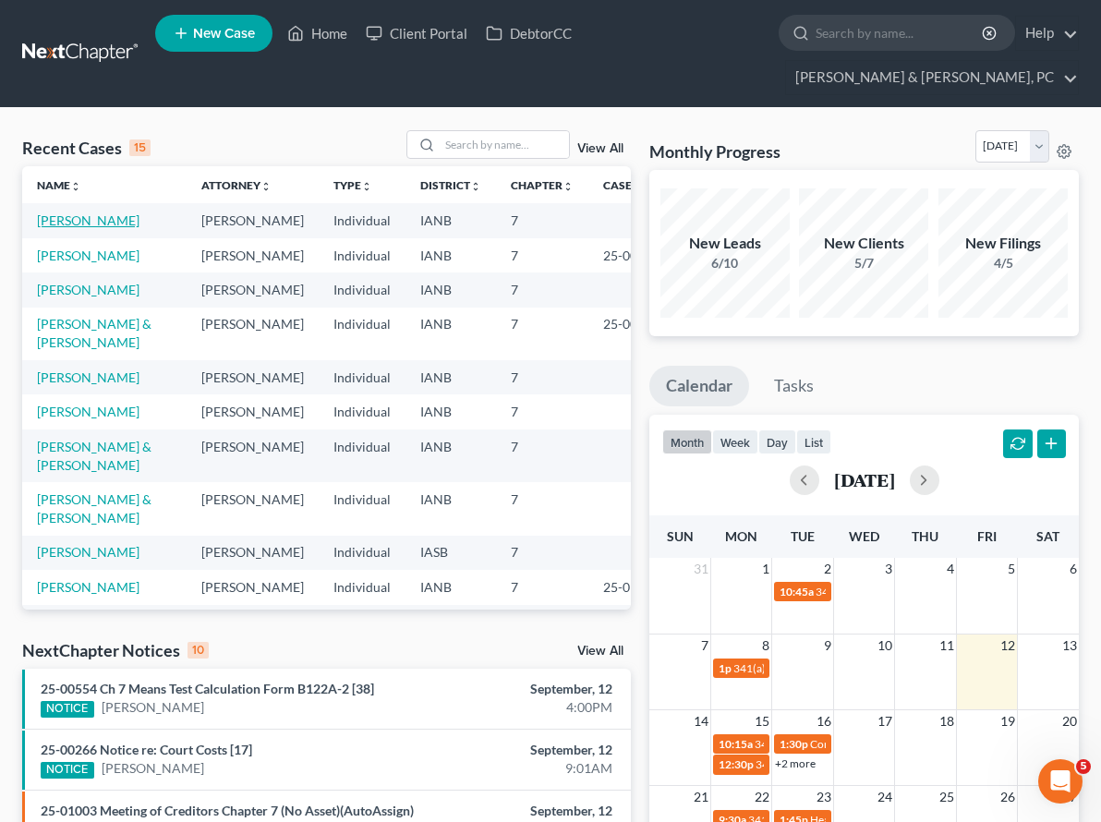
click at [75, 212] on link "[PERSON_NAME]" at bounding box center [88, 220] width 102 height 16
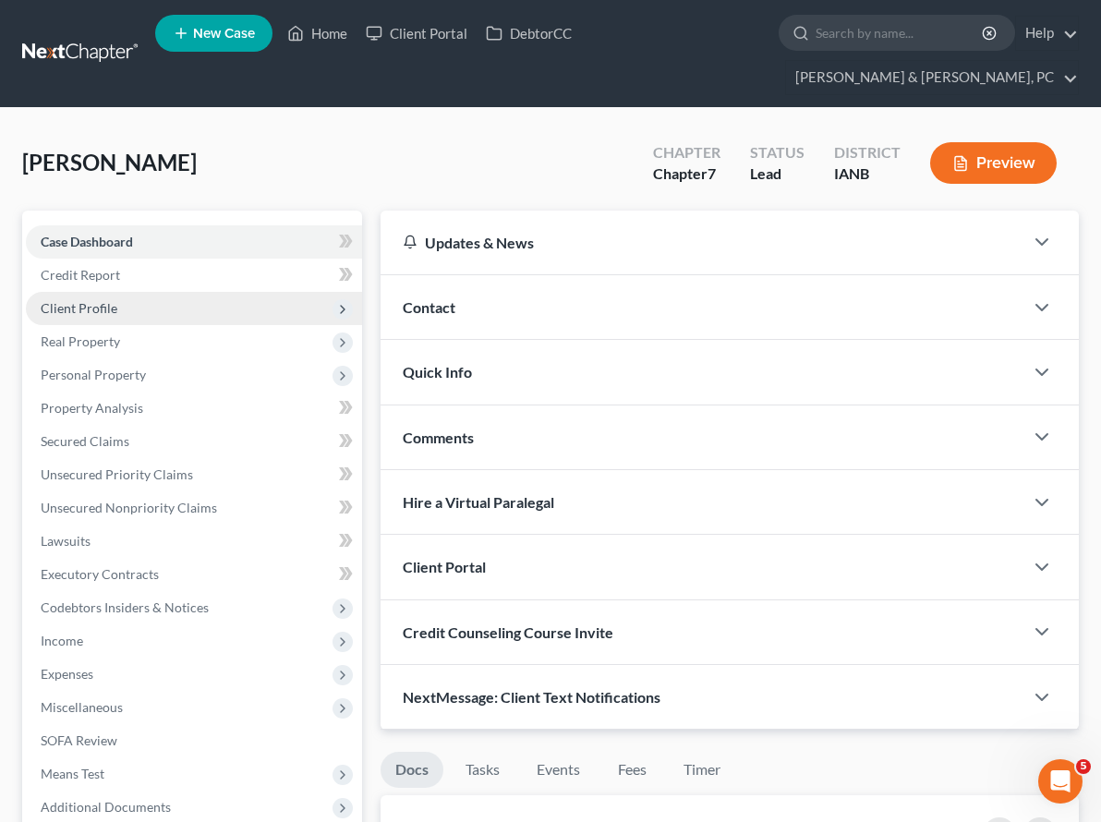
click at [91, 300] on span "Client Profile" at bounding box center [79, 308] width 77 height 16
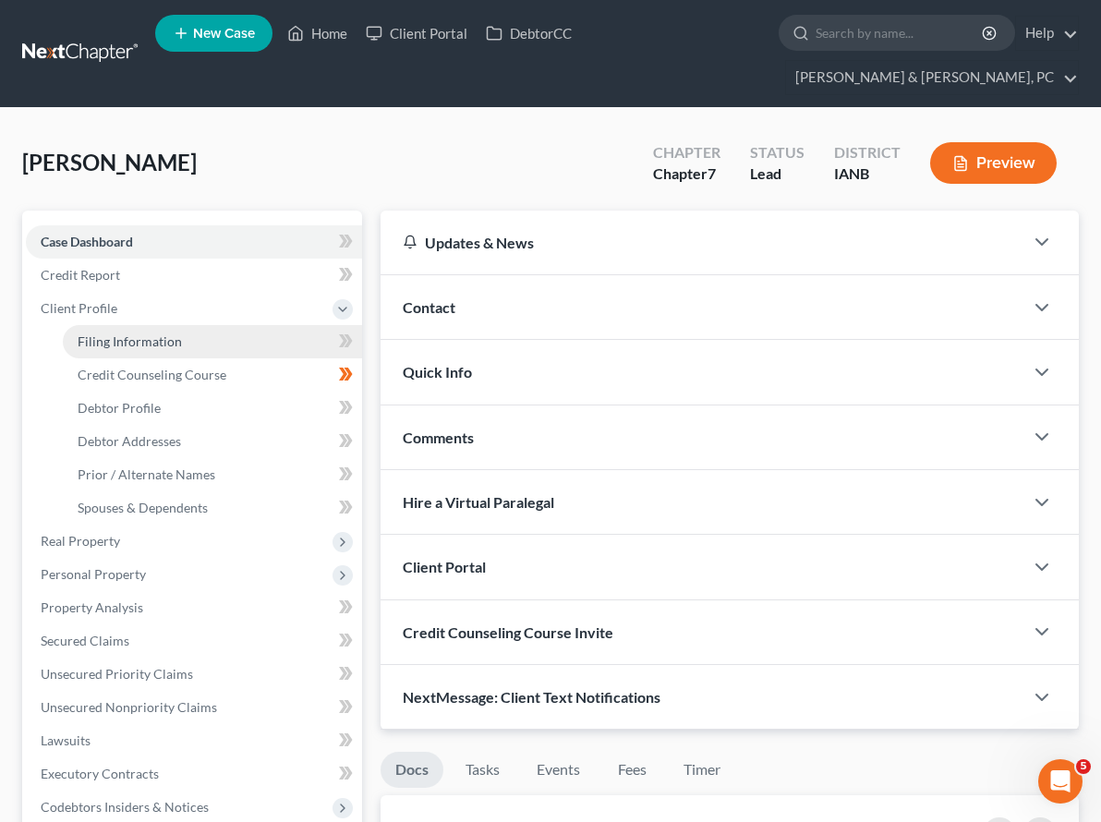
click at [108, 333] on span "Filing Information" at bounding box center [130, 341] width 104 height 16
select select "1"
select select "0"
select select "16"
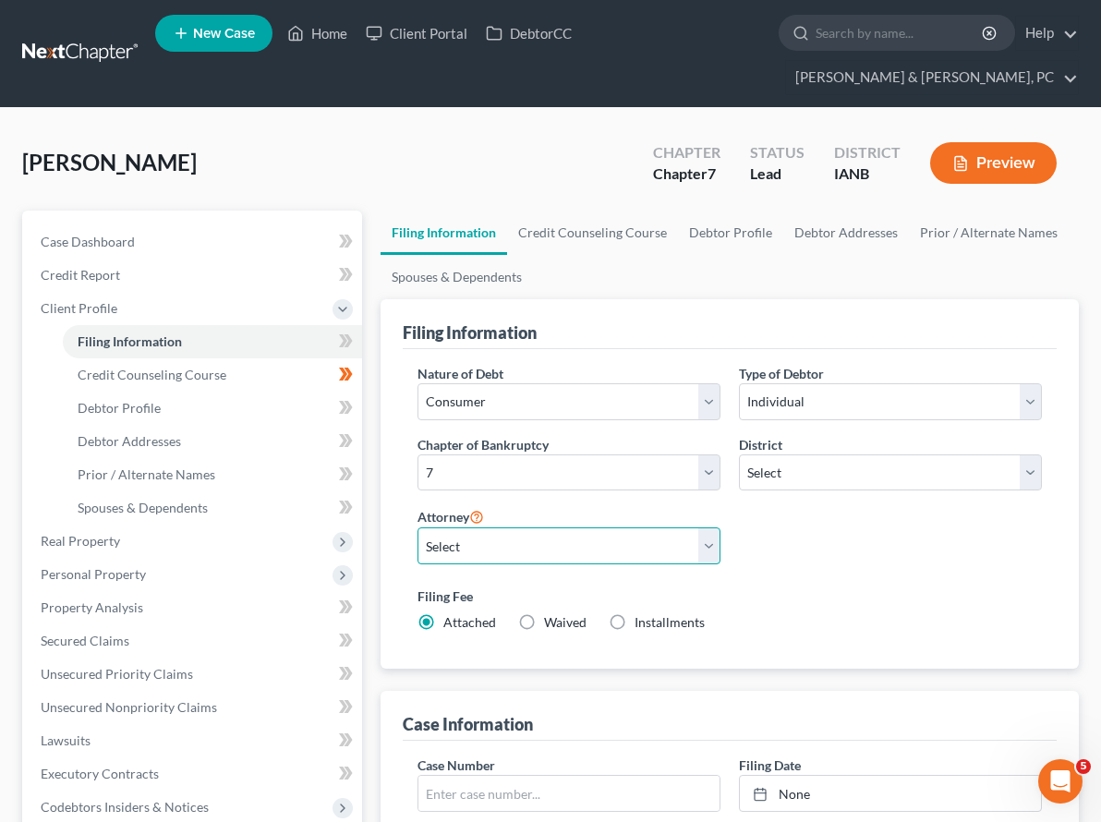
click at [417, 527] on select "Select Dustin Baker - IASB Brad Plaschke - ILNB" at bounding box center [568, 545] width 303 height 37
click at [432, 527] on select "Select Dustin Baker - IASB Brad Plaschke - ILNB" at bounding box center [568, 545] width 303 height 37
select select "0"
click at [989, 61] on link "Henkels & Baker, PC" at bounding box center [932, 77] width 292 height 33
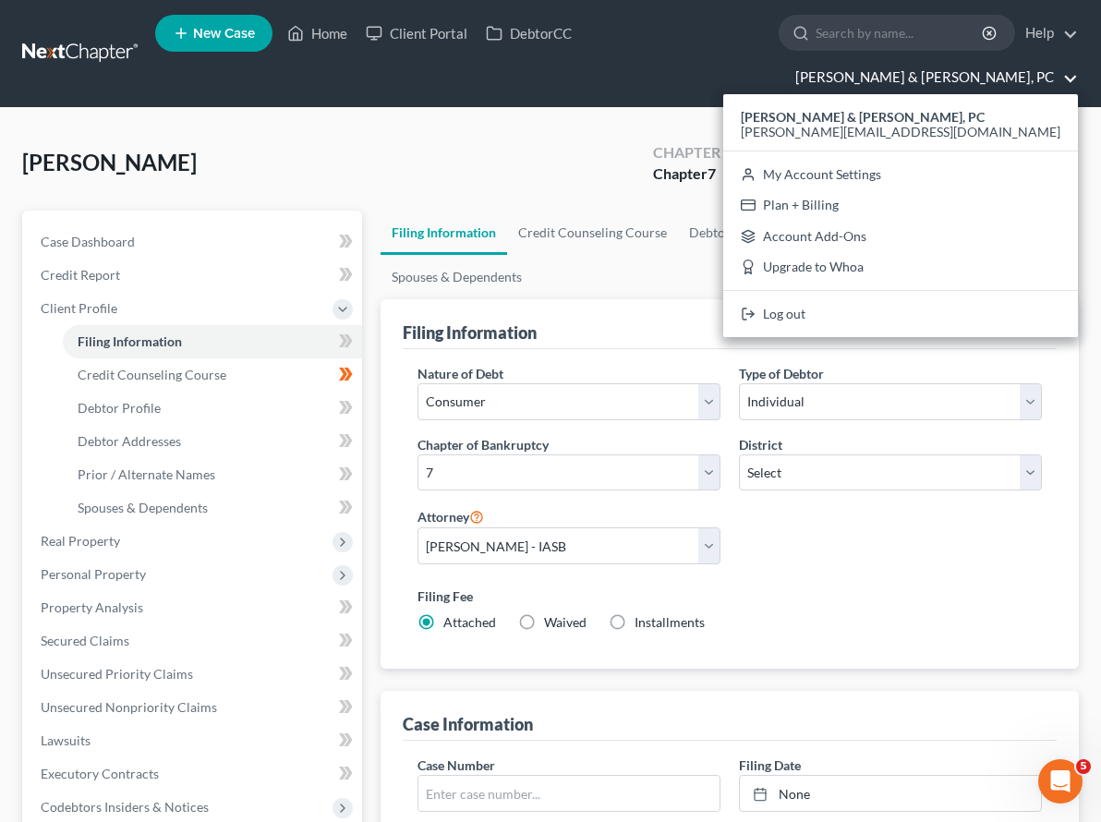
click at [541, 130] on div "Smith, Laporsha Upgraded Chapter Chapter 7 Status Lead District IANB Preview" at bounding box center [550, 170] width 1056 height 80
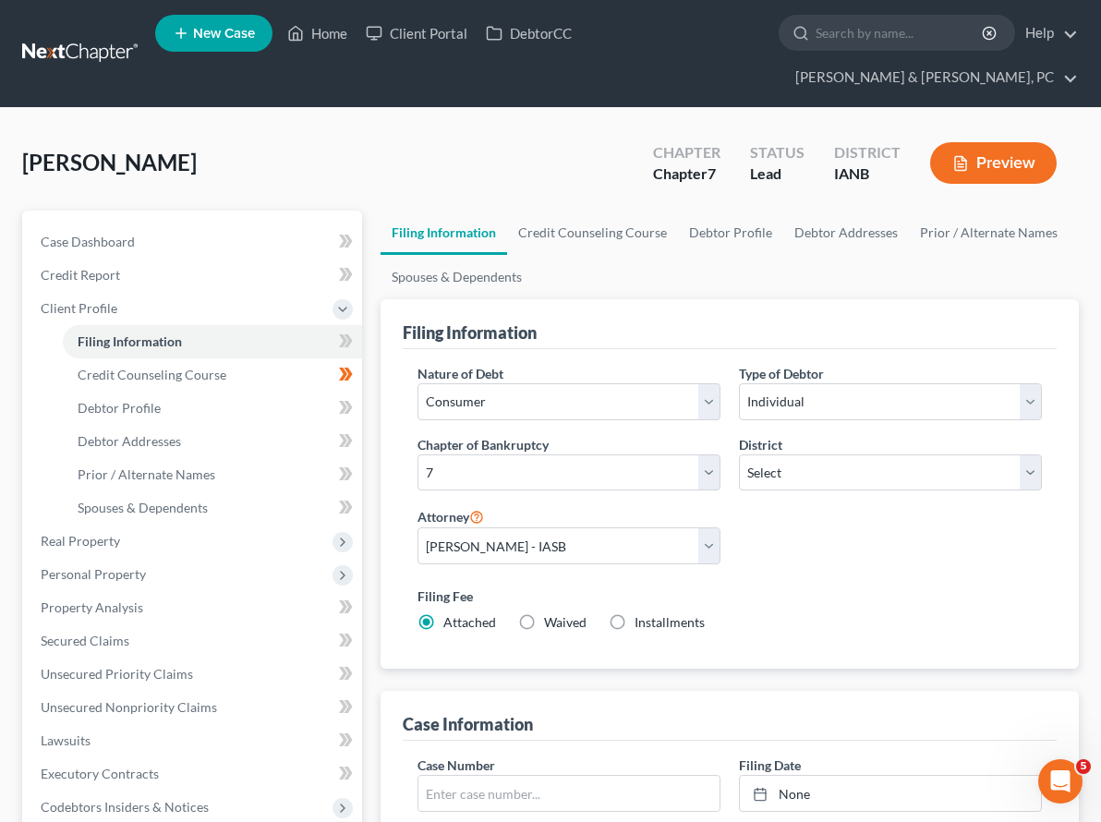
click at [608, 439] on div "Nature of Debt Select Business Consumer Other Nature of Business Select Clearin…" at bounding box center [729, 505] width 643 height 283
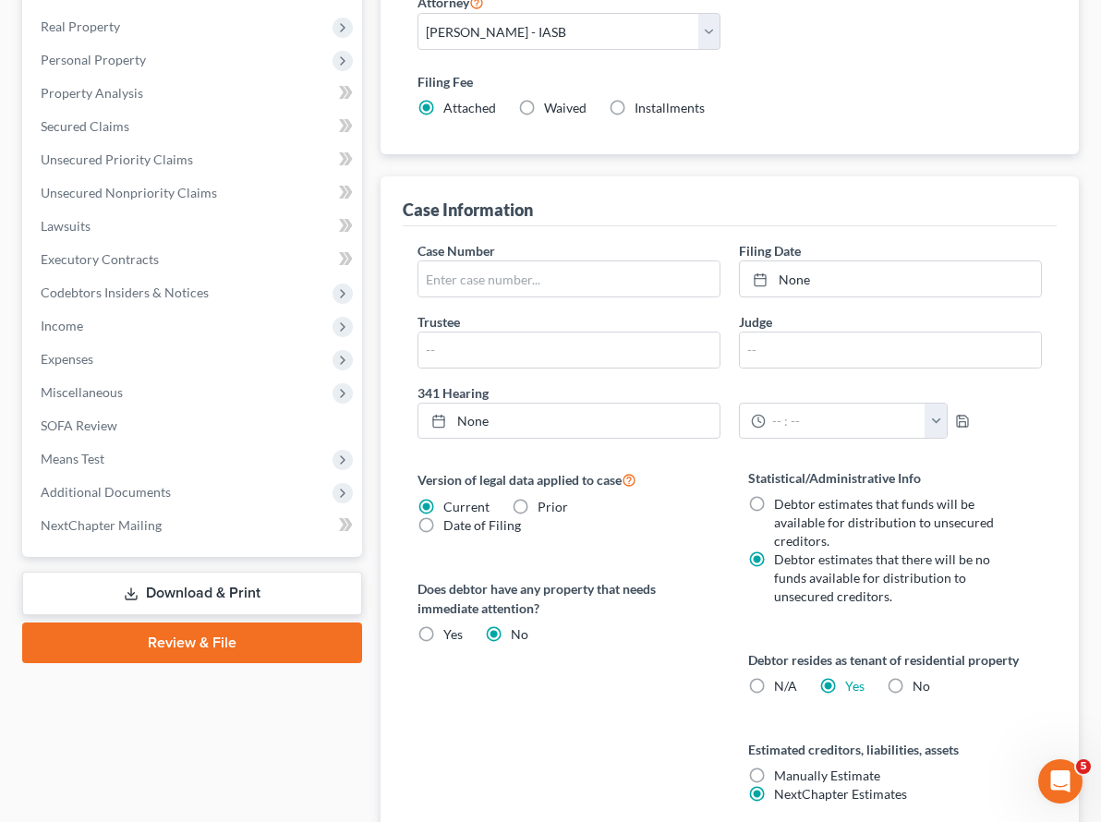
scroll to position [551, 0]
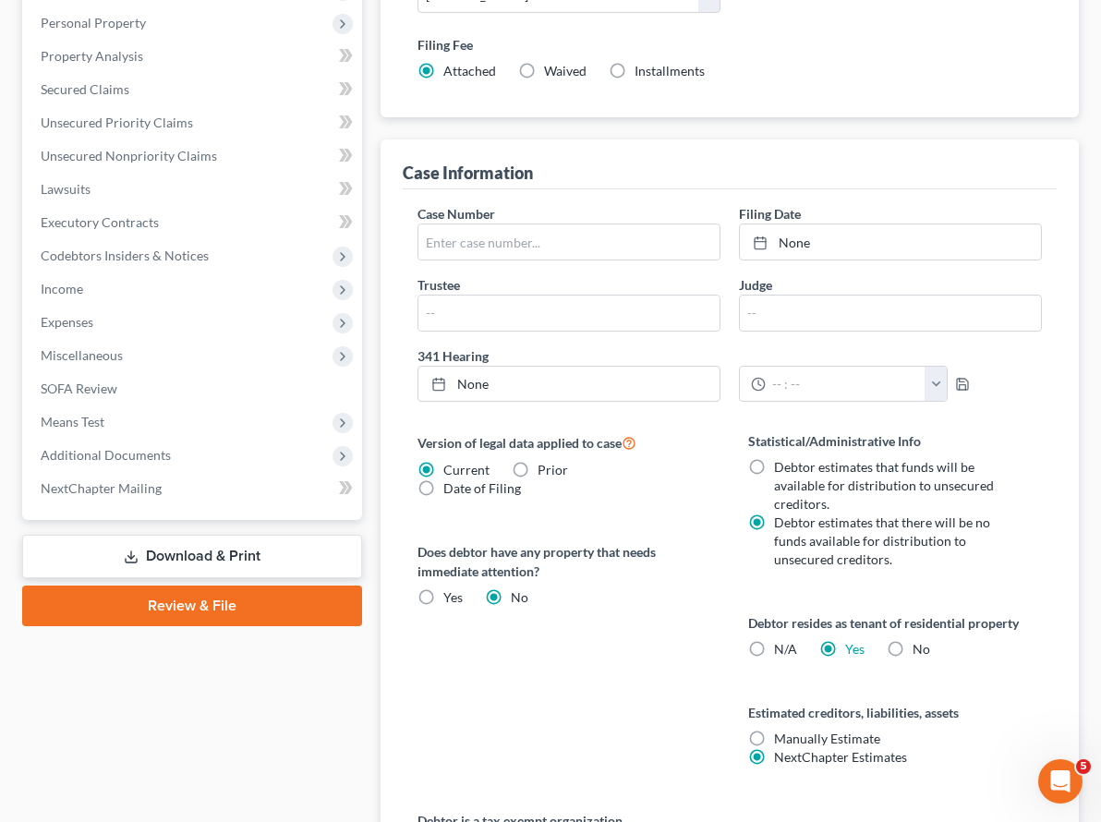
click at [124, 535] on link "Download & Print" at bounding box center [192, 556] width 340 height 43
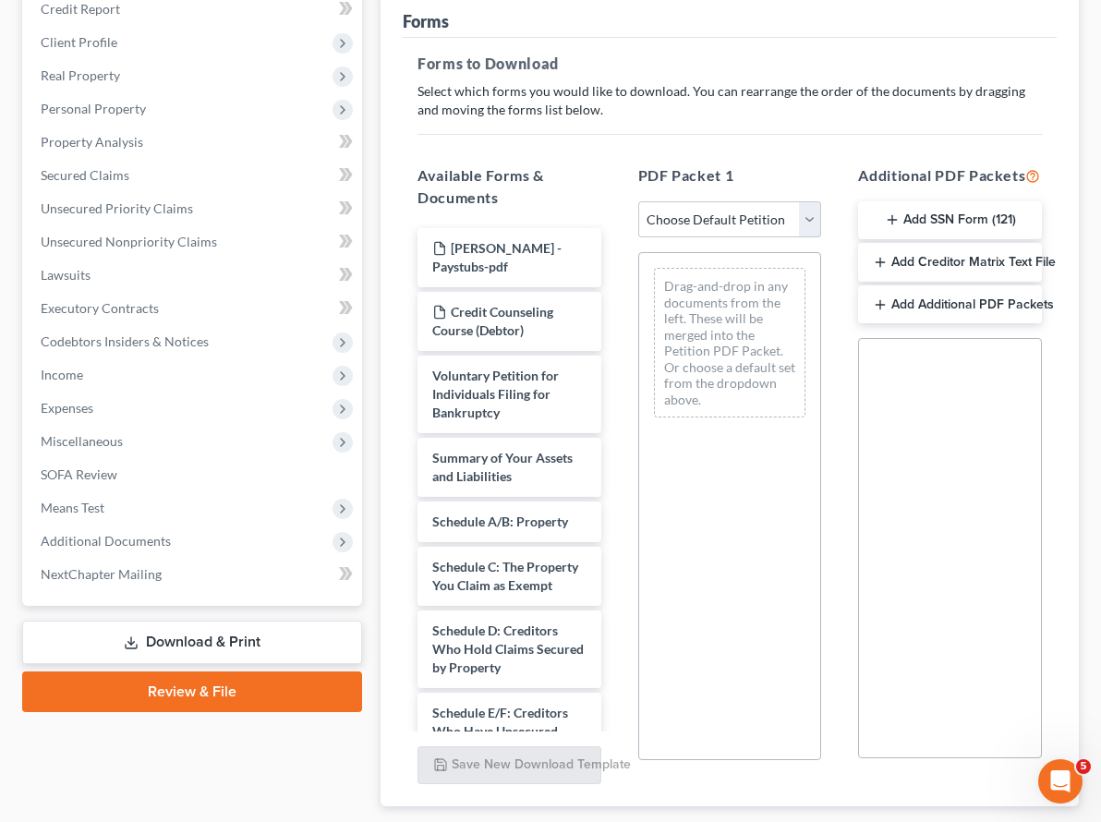
scroll to position [346, 0]
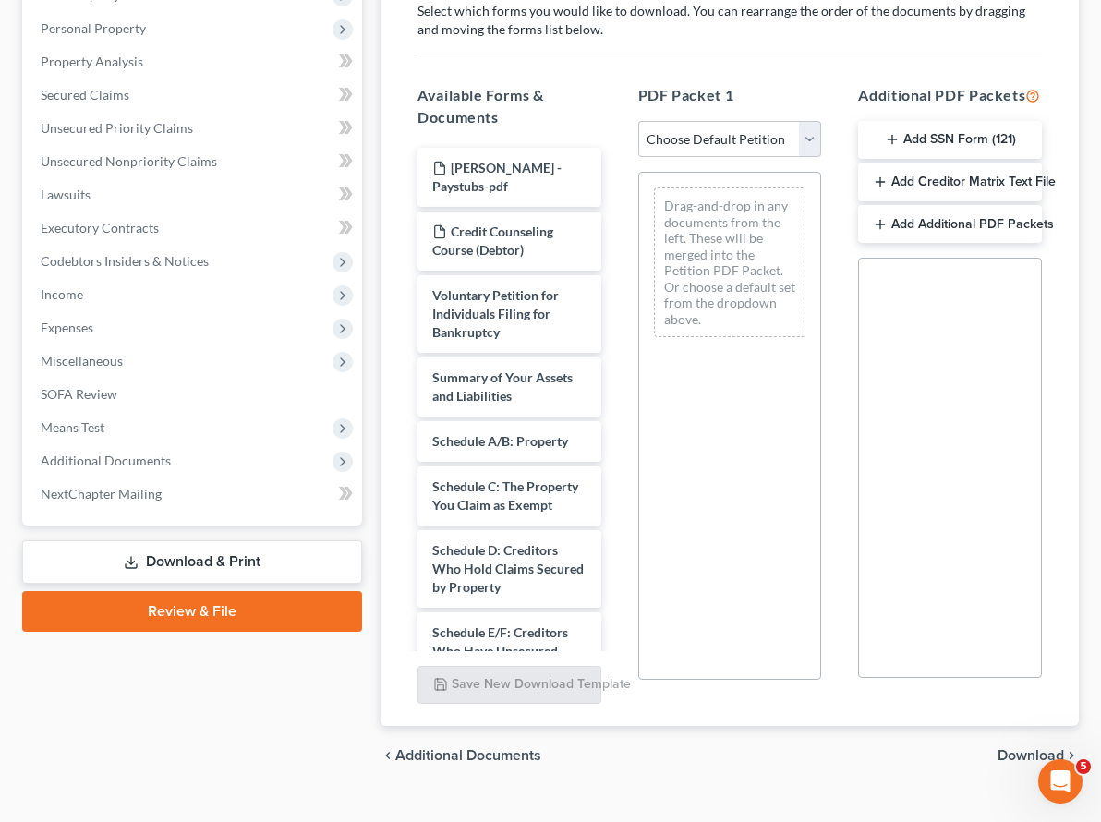
click at [168, 591] on link "Review & File" at bounding box center [192, 611] width 340 height 41
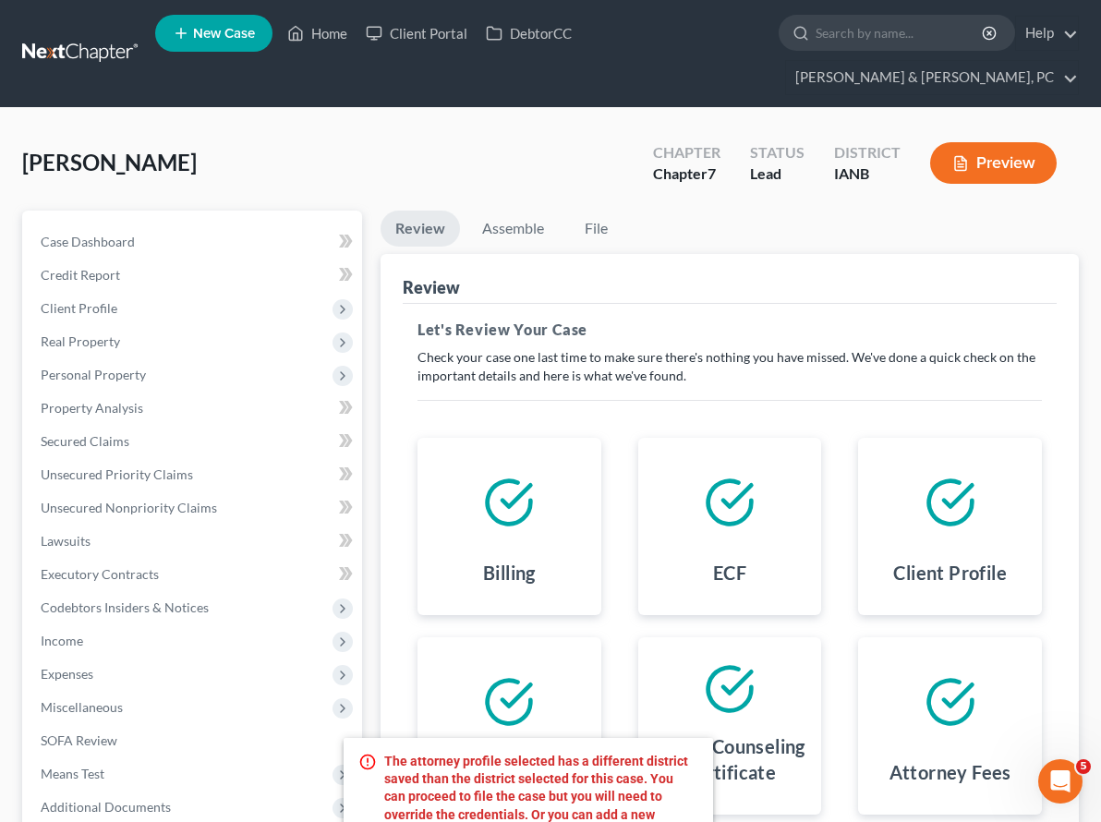
click at [944, 713] on div "Billing ECF Client Profile Filing Information Credit Counseling Certificate Att…" at bounding box center [729, 740] width 661 height 651
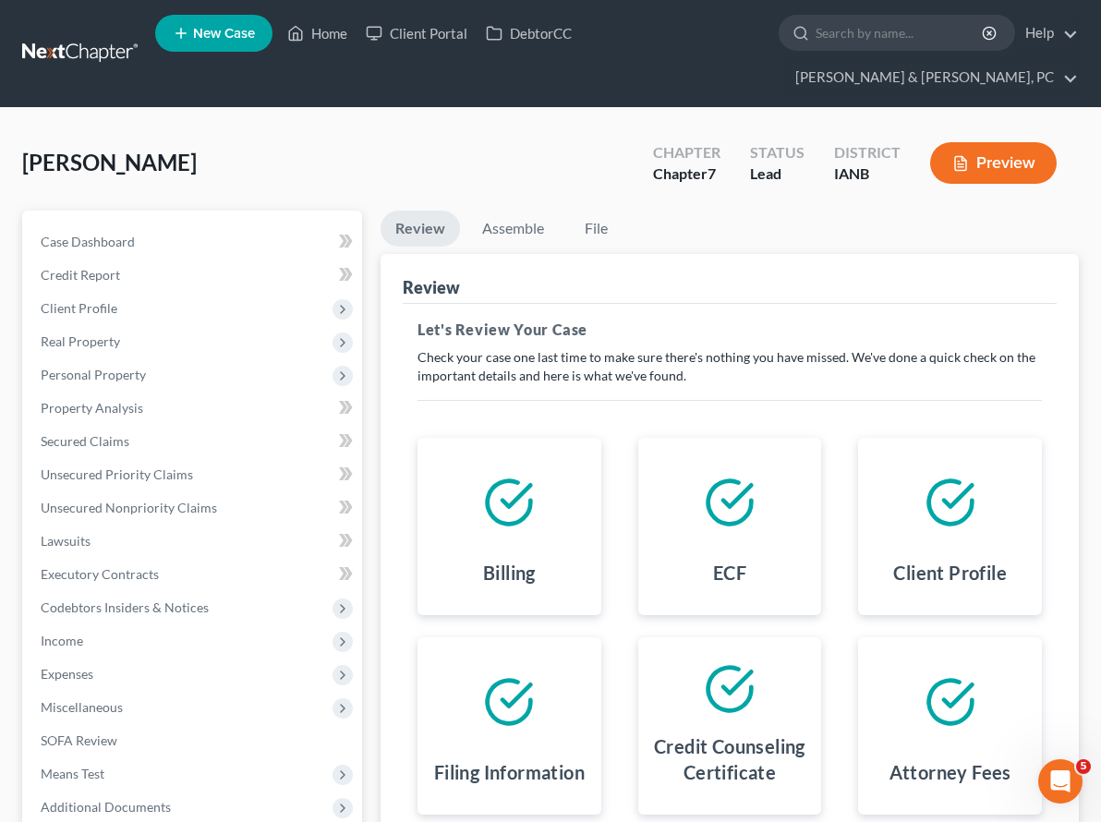
scroll to position [193, 0]
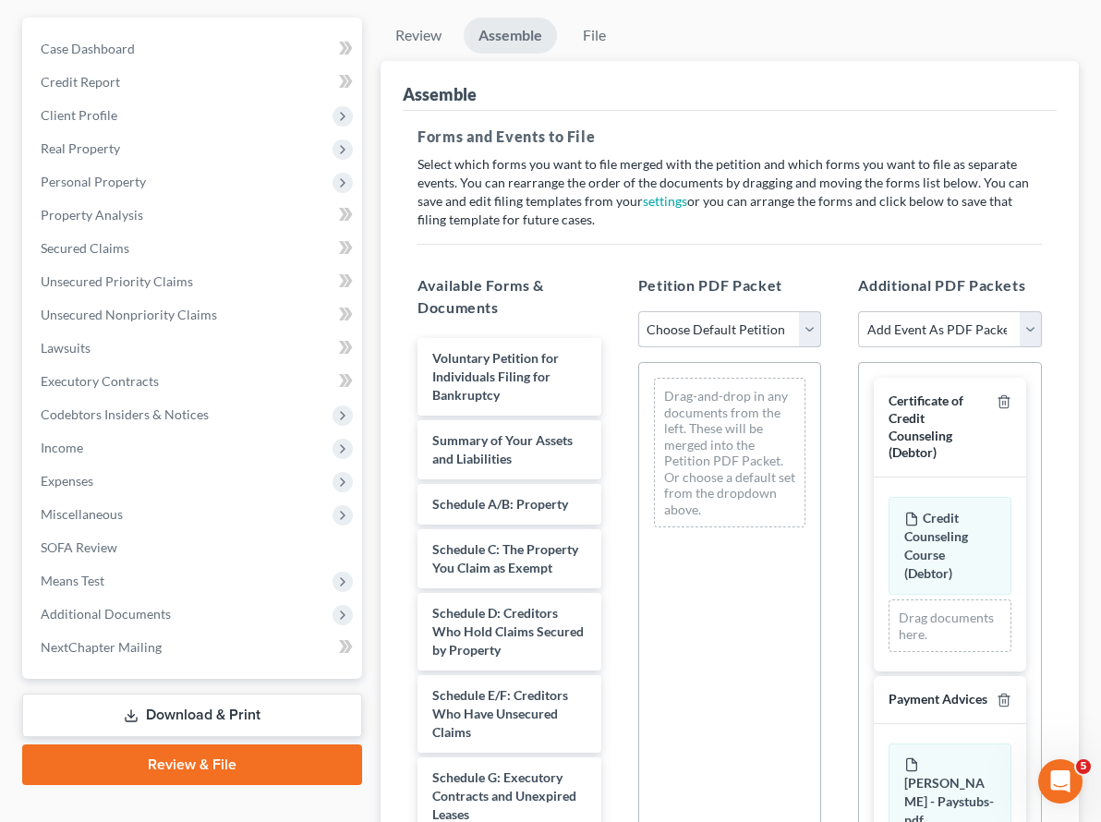
click at [696, 311] on select "Choose Default Petition PDF Packet Complete Bankruptcy Petition (all forms and …" at bounding box center [730, 329] width 184 height 37
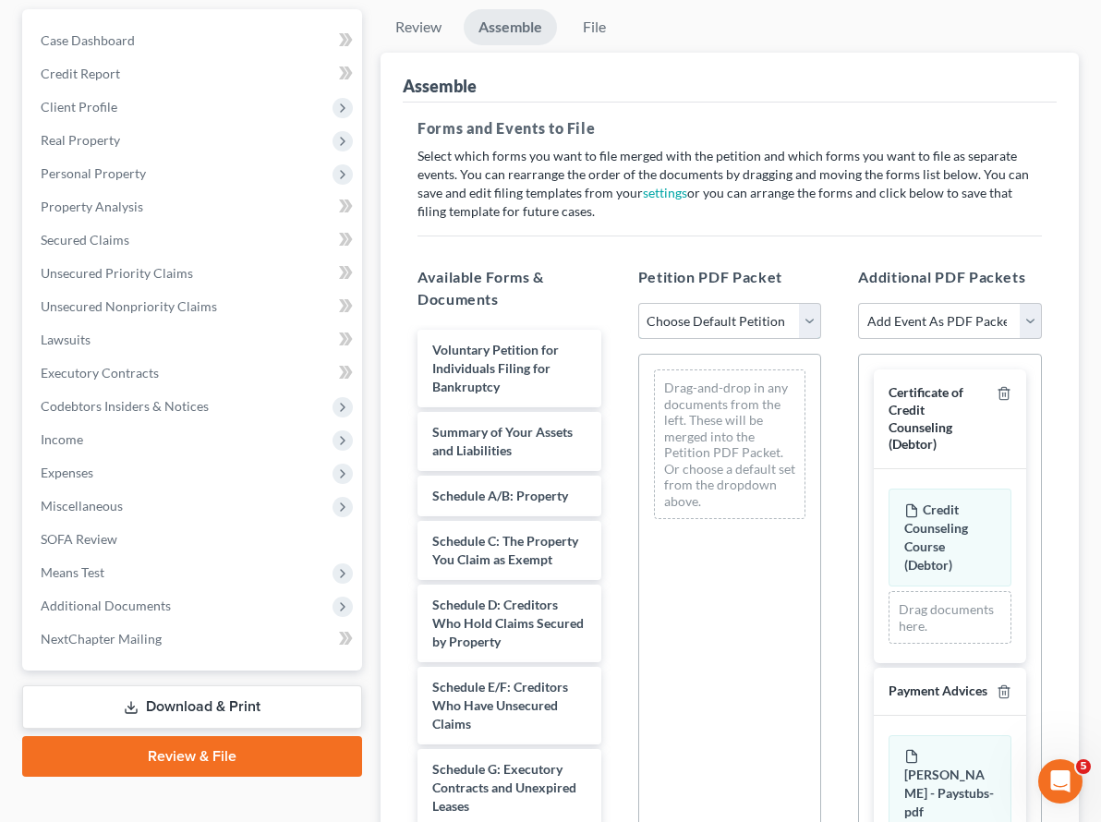
scroll to position [204, 0]
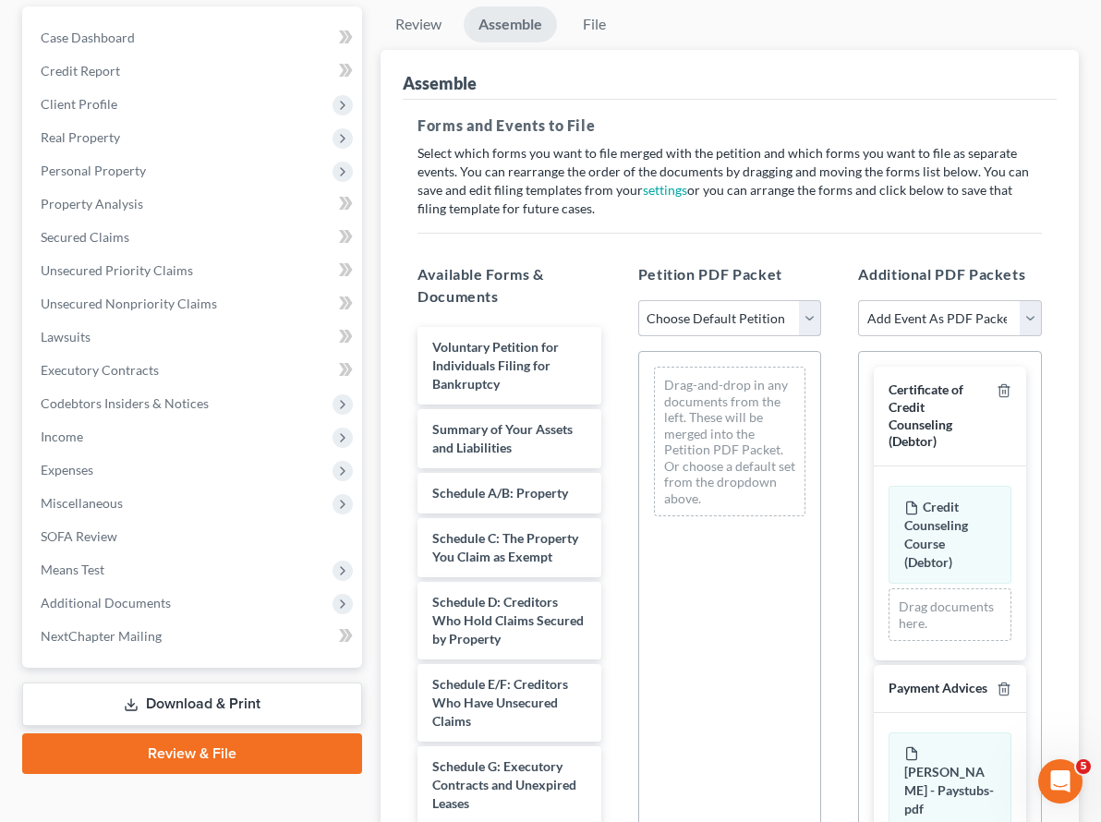
click at [670, 300] on select "Choose Default Petition PDF Packet Complete Bankruptcy Petition (all forms and …" at bounding box center [730, 318] width 184 height 37
drag, startPoint x: 649, startPoint y: 270, endPoint x: 647, endPoint y: 282, distance: 12.1
click at [649, 300] on select "Choose Default Petition PDF Packet Complete Bankruptcy Petition (all forms and …" at bounding box center [730, 318] width 184 height 37
click at [638, 300] on select "Choose Default Petition PDF Packet Complete Bankruptcy Petition (all forms and …" at bounding box center [730, 318] width 184 height 37
select select "0"
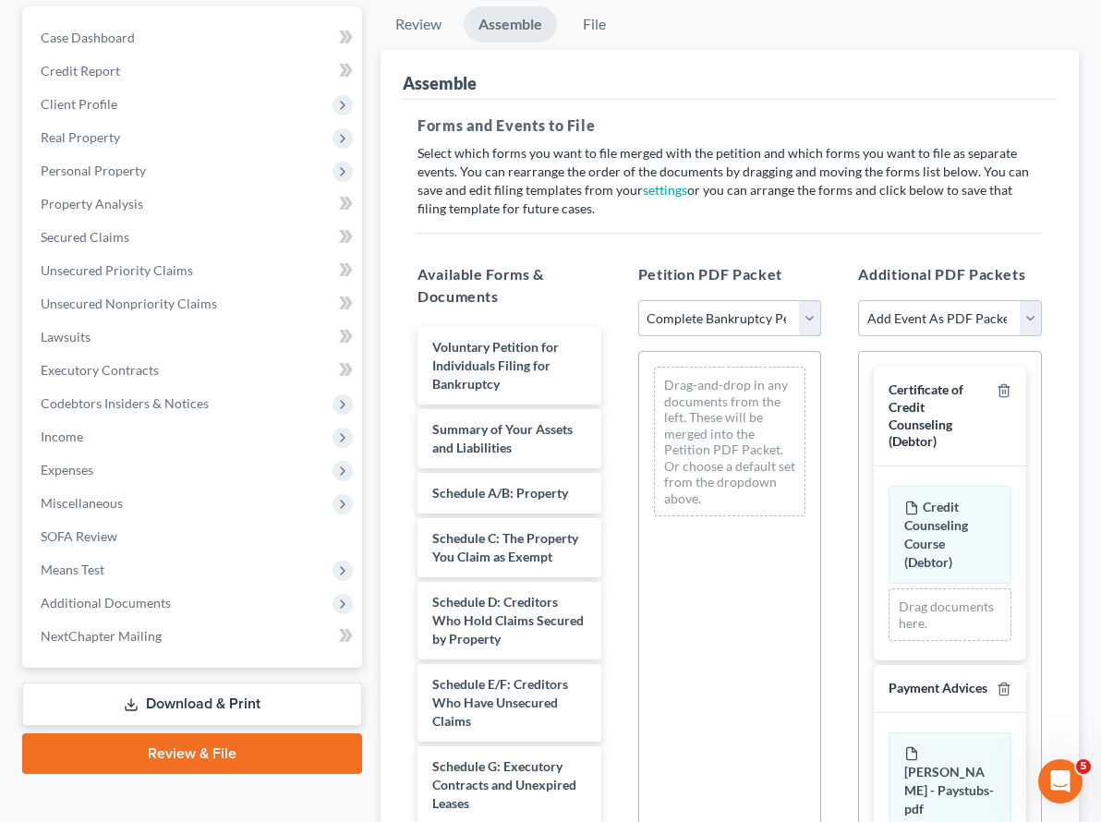
click at [638, 300] on select "Choose Default Petition PDF Packet Complete Bankruptcy Petition (all forms and …" at bounding box center [730, 318] width 184 height 37
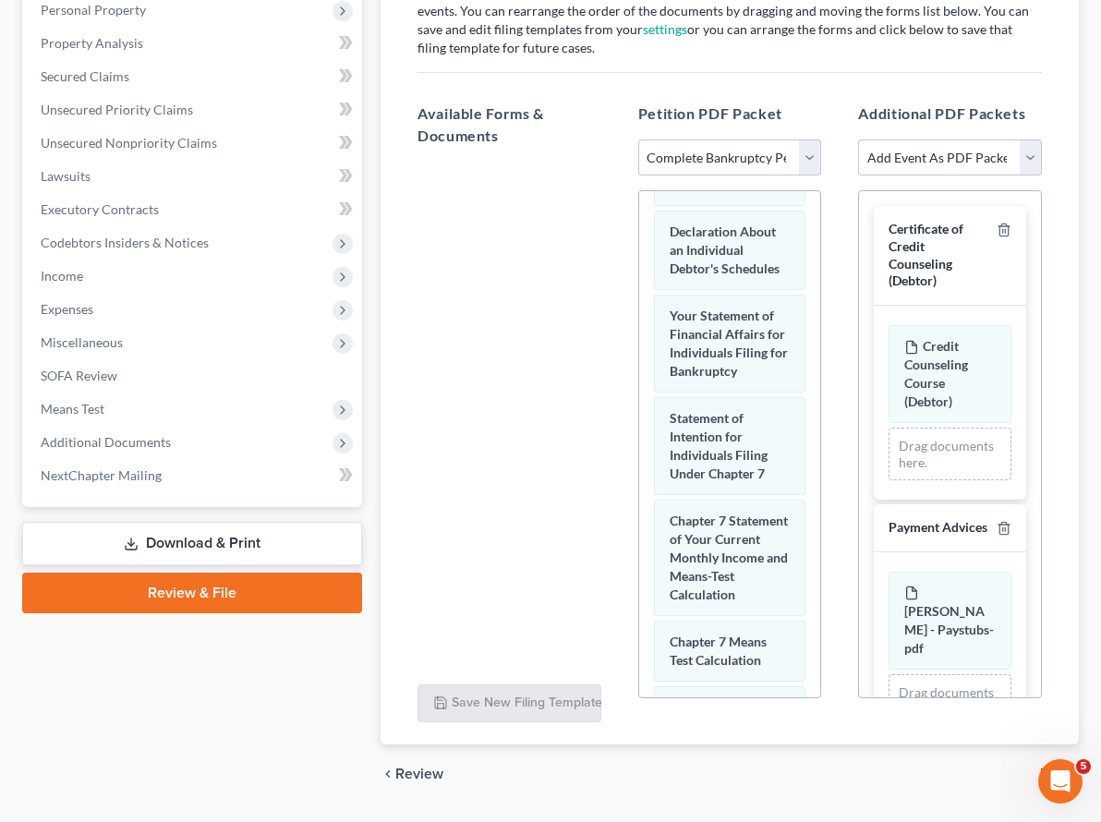
scroll to position [1106, 0]
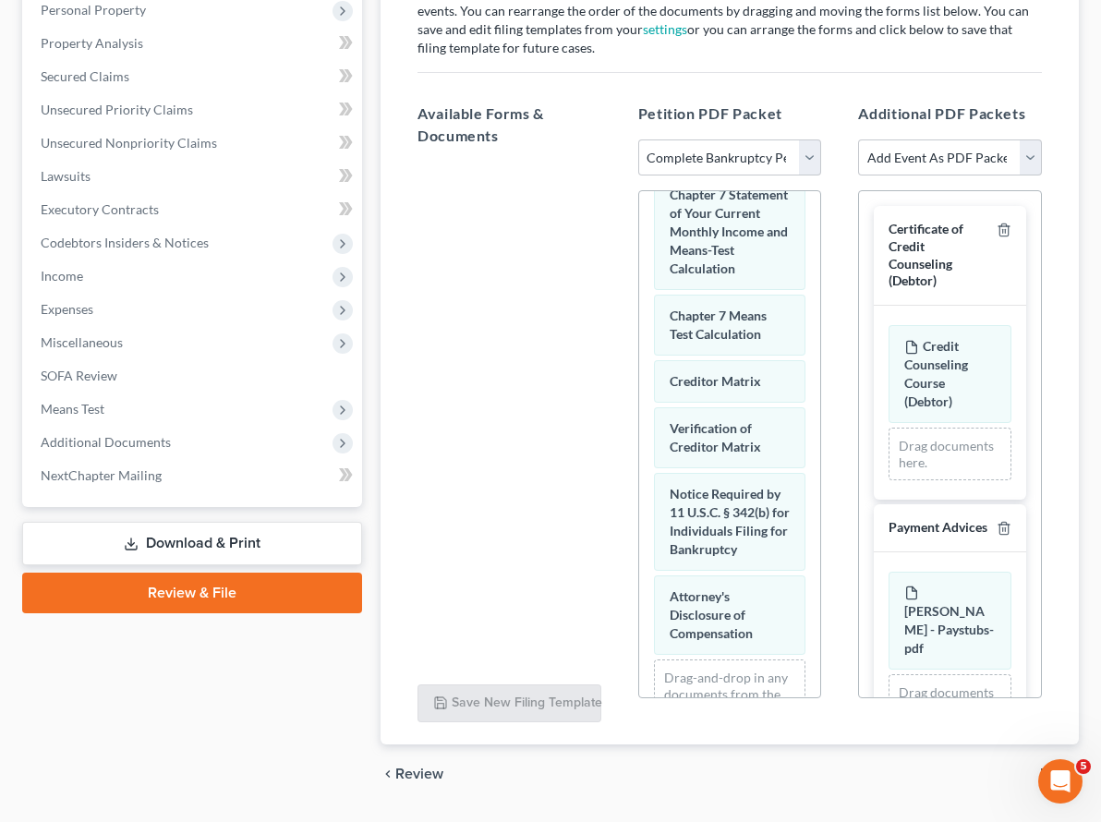
click at [1054, 766] on span "File" at bounding box center [1052, 773] width 24 height 15
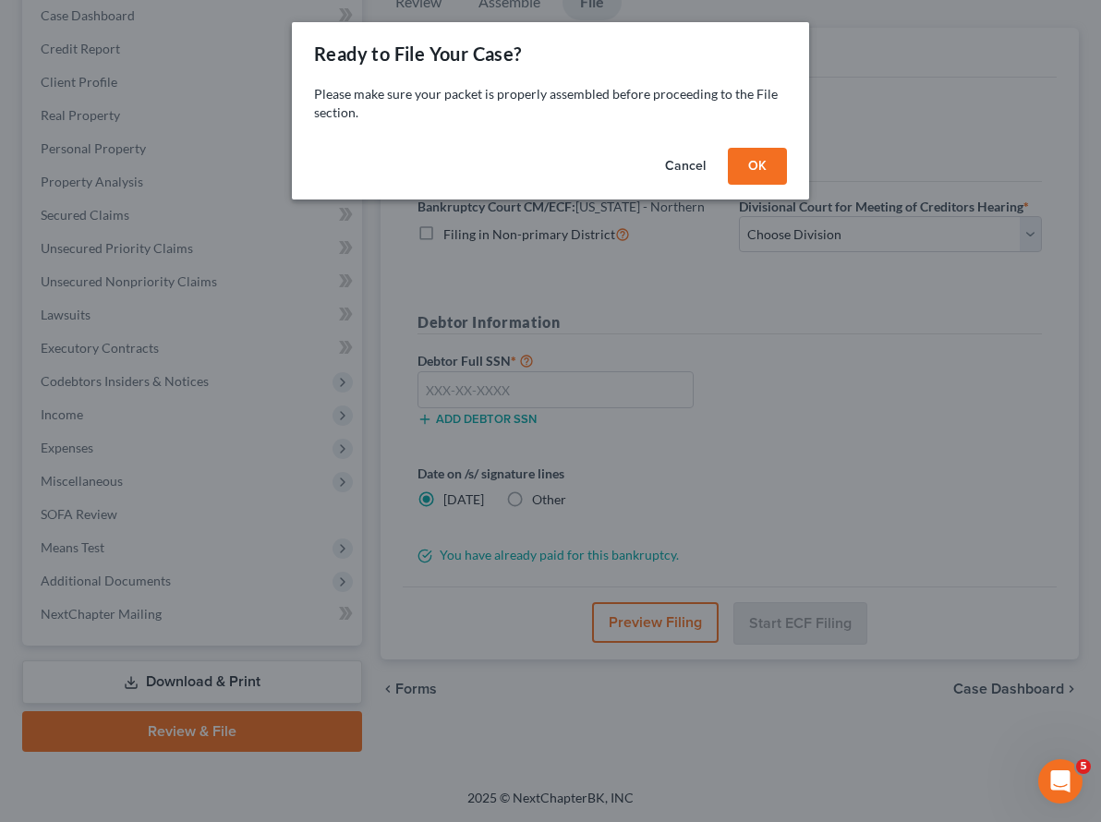
scroll to position [193, 0]
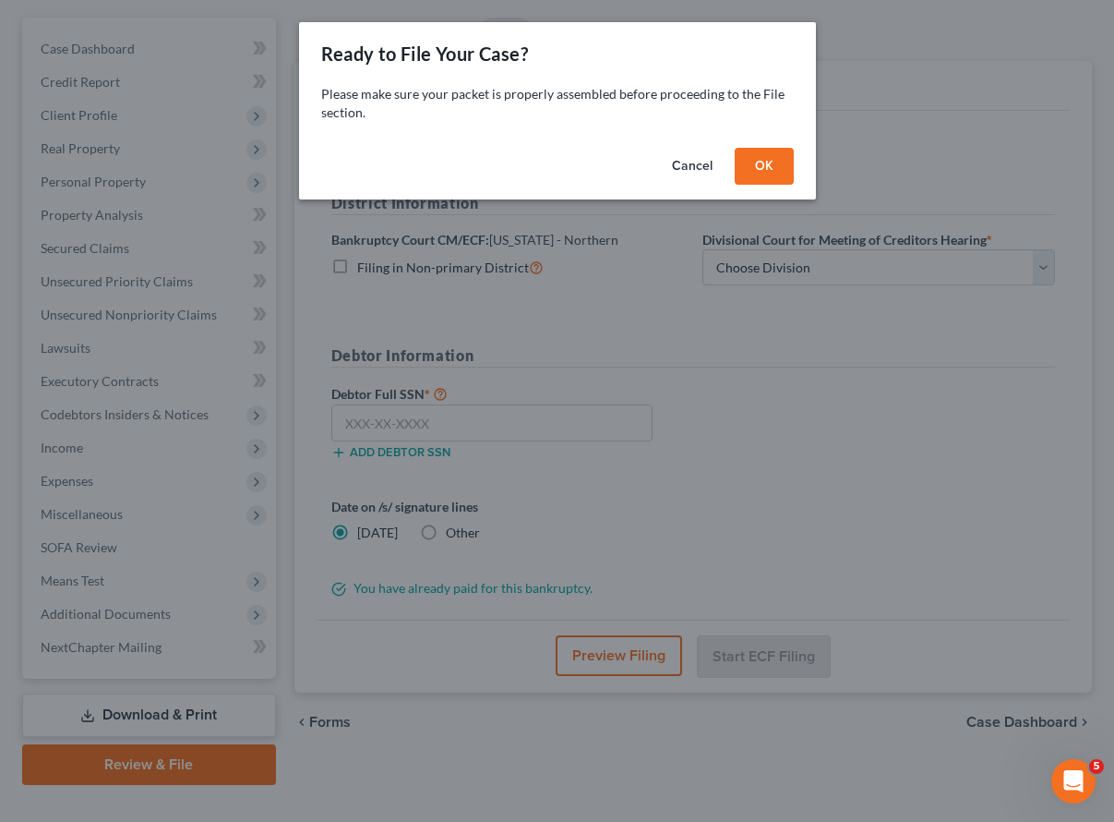
click at [744, 155] on button "OK" at bounding box center [764, 166] width 59 height 37
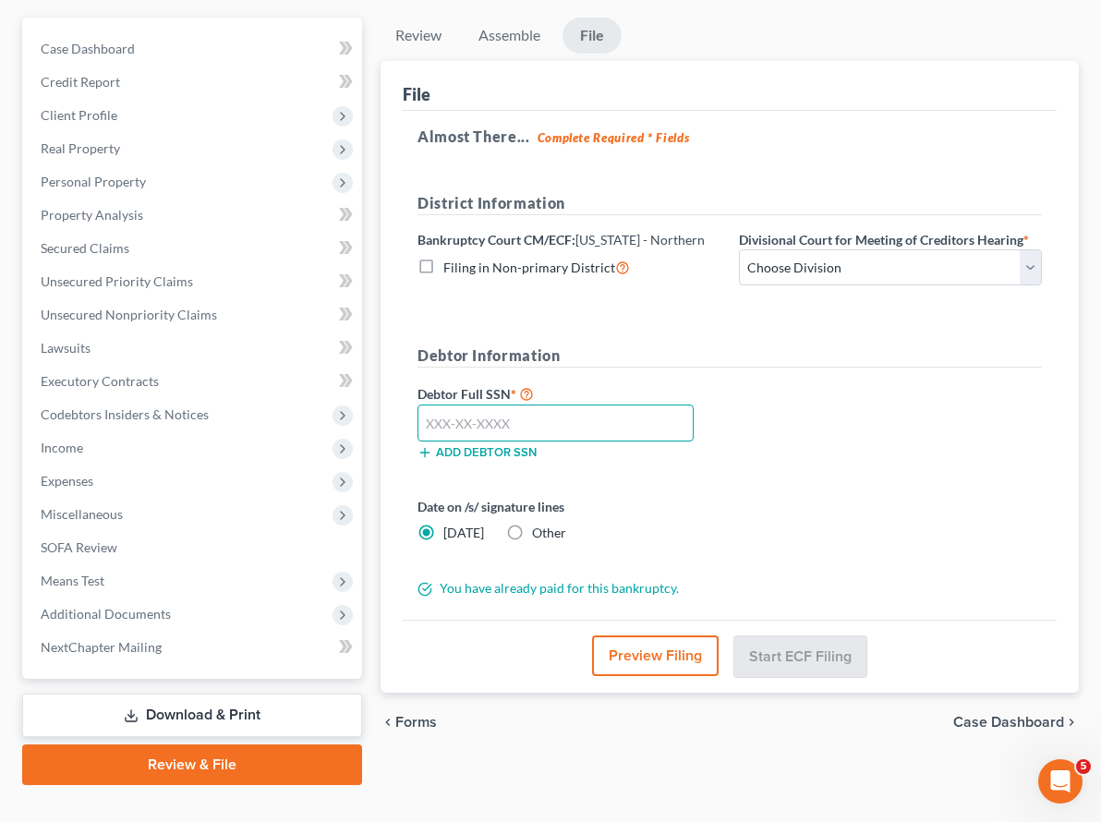
click at [422, 404] on input "text" at bounding box center [555, 422] width 276 height 37
type input "319-76-6310"
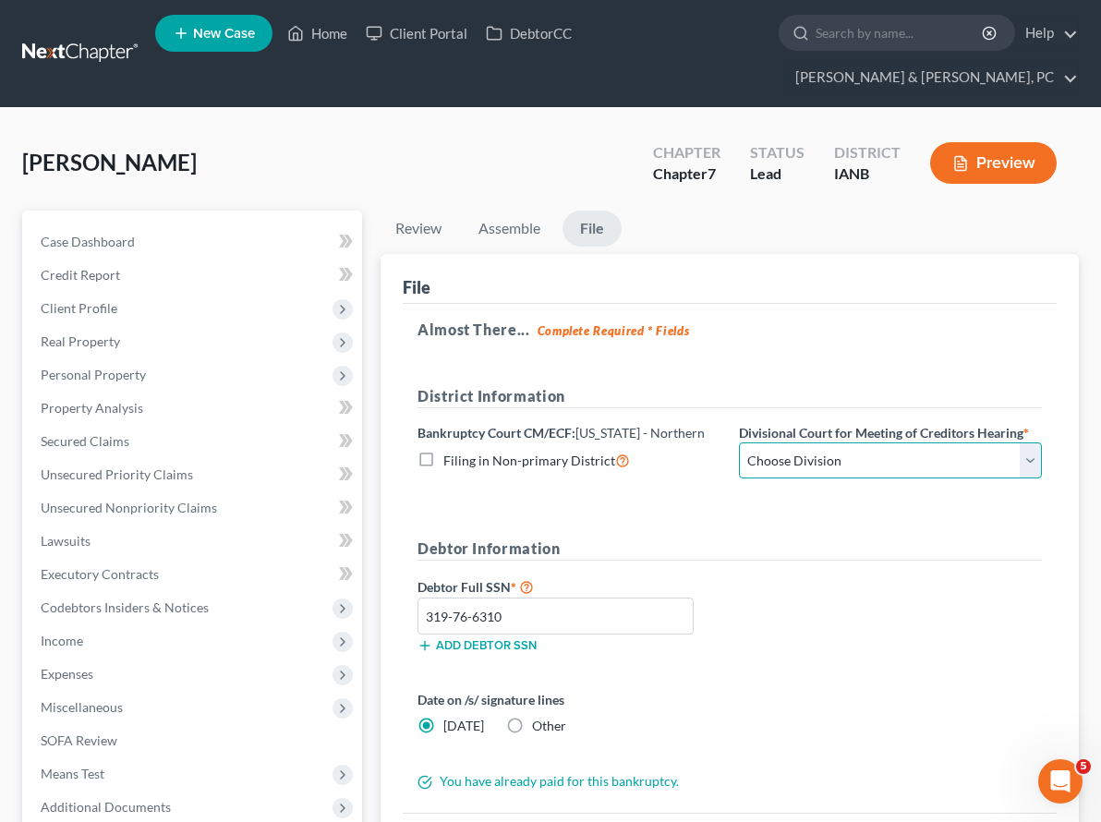
click at [819, 442] on select "Choose Division Cedar Rapids Dubuque Fort Dodge Mason City Sioux City Waterloo" at bounding box center [890, 460] width 303 height 37
select select "1"
click at [739, 442] on select "Choose Division Cedar Rapids Dubuque Fort Dodge Mason City Sioux City Waterloo" at bounding box center [890, 460] width 303 height 37
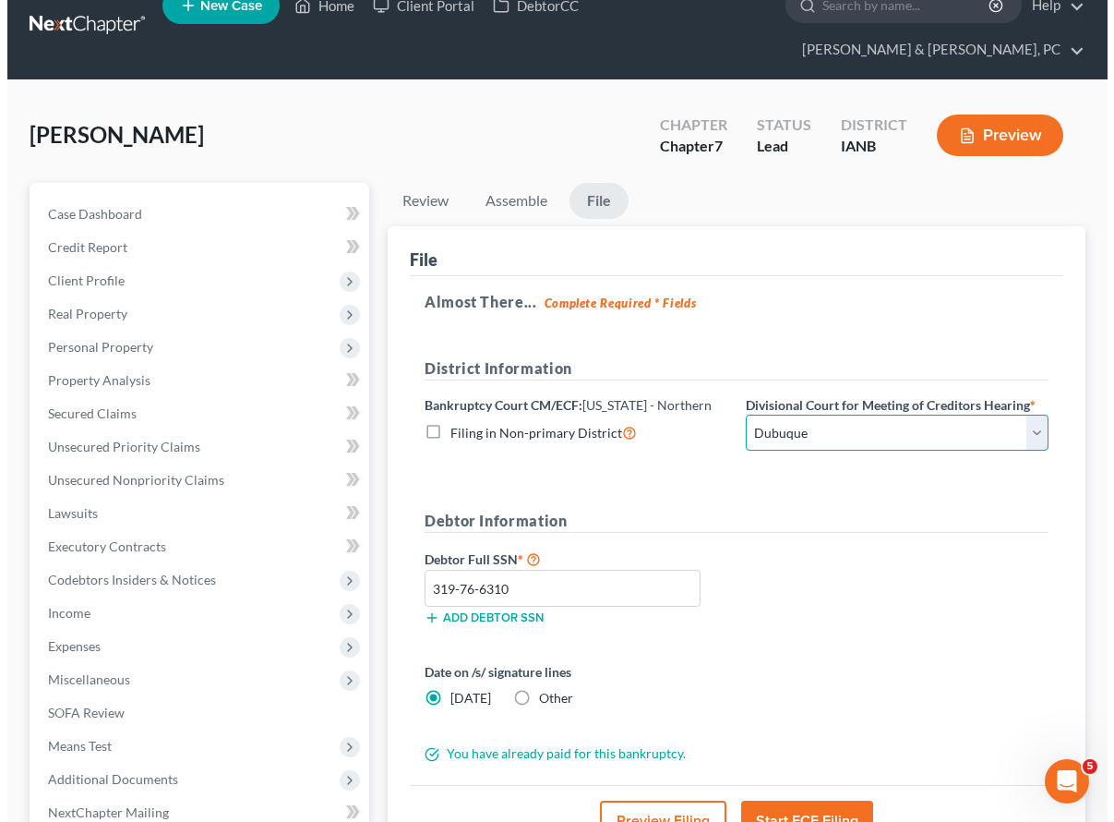
scroll to position [30, 0]
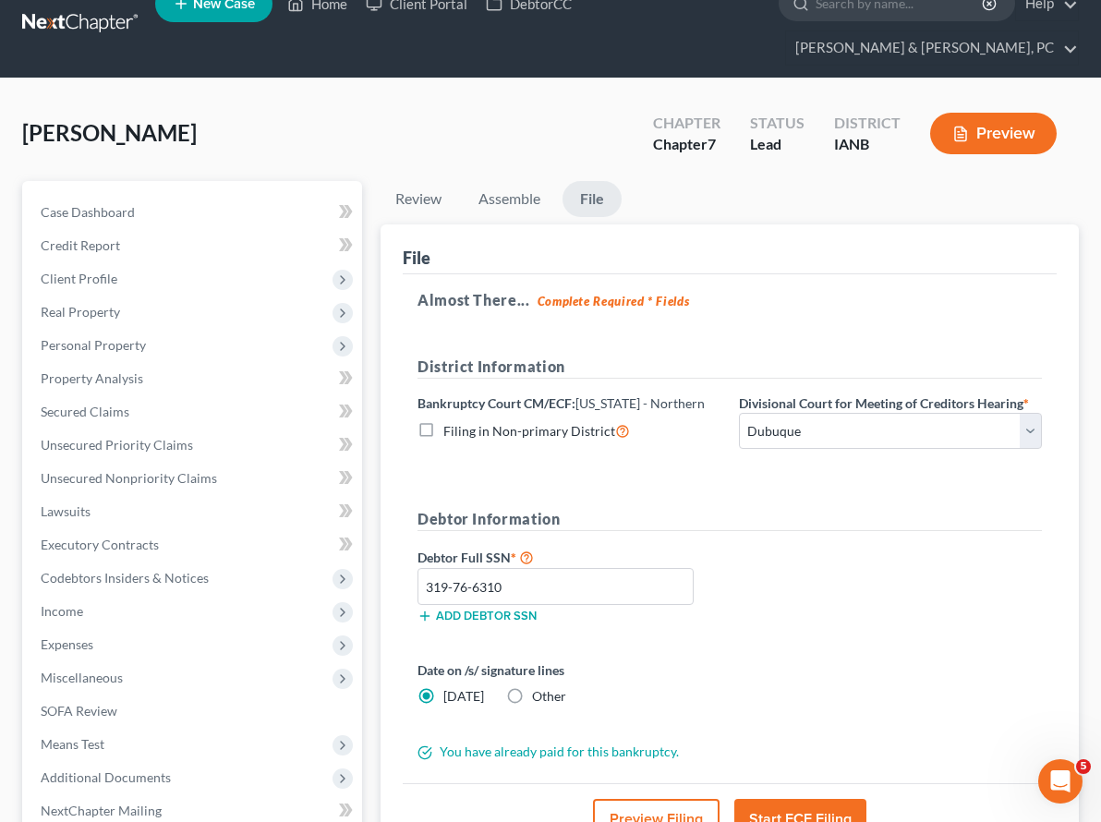
click at [602, 799] on button "Preview Filing" at bounding box center [656, 819] width 126 height 41
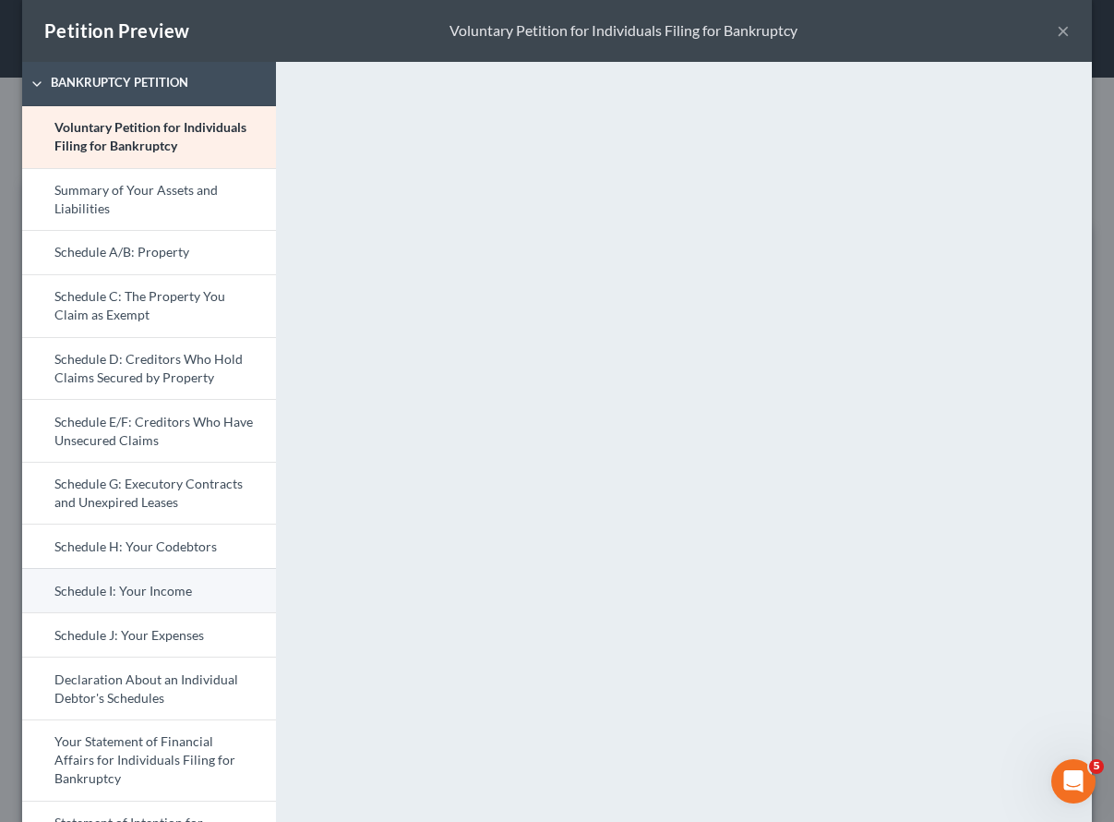
scroll to position [24, 0]
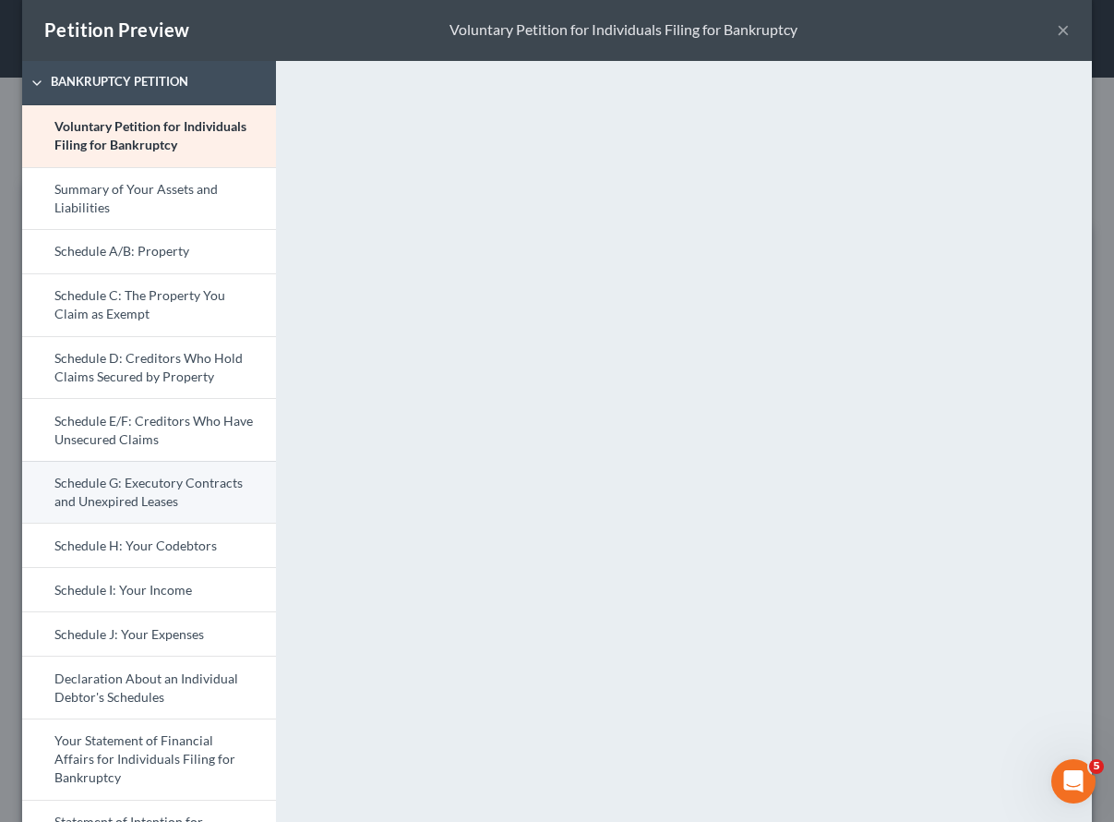
click at [130, 491] on link "Schedule G: Executory Contracts and Unexpired Leases" at bounding box center [149, 492] width 254 height 63
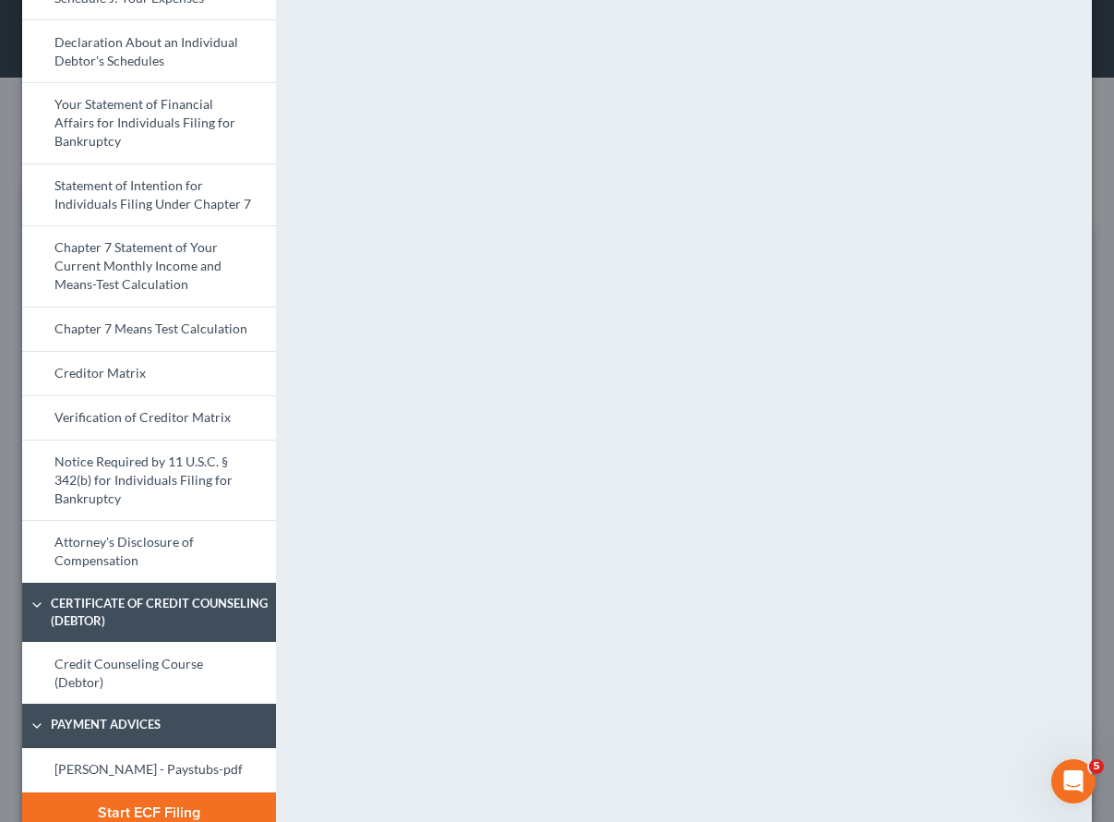
scroll to position [693, 0]
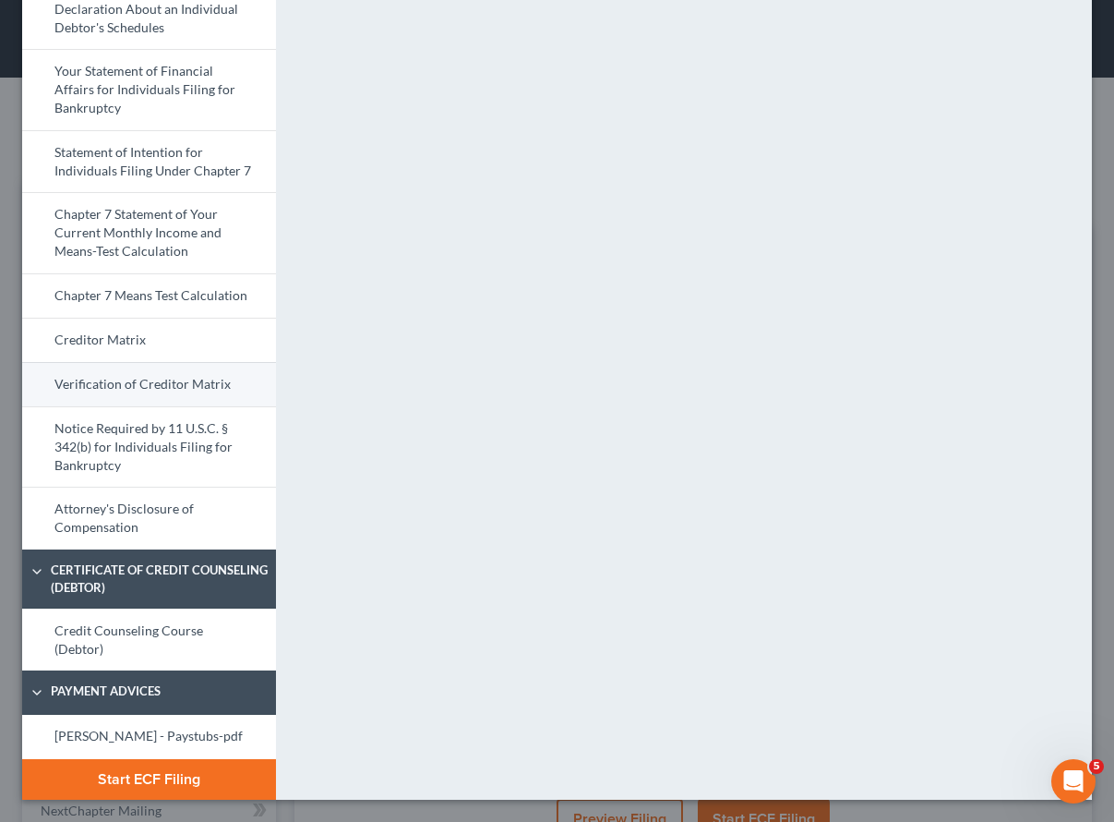
click at [154, 382] on link "Verification of Creditor Matrix" at bounding box center [149, 384] width 254 height 44
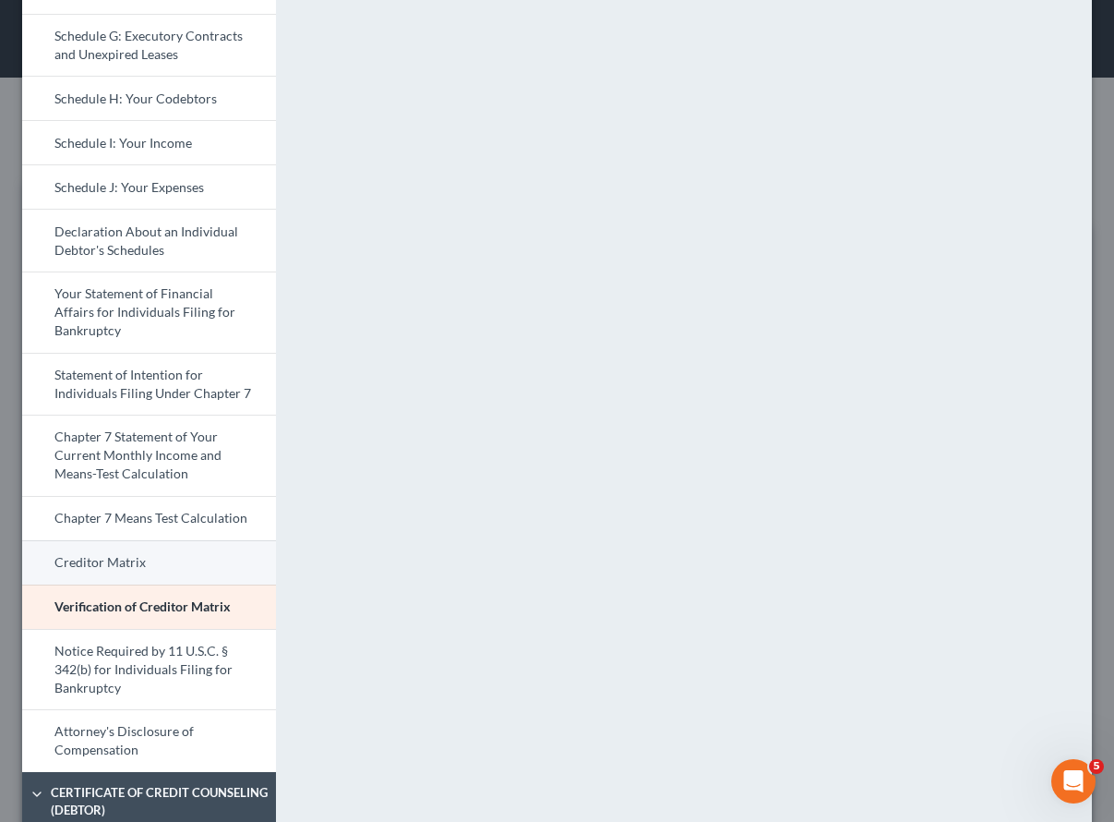
scroll to position [473, 0]
click at [126, 555] on link "Creditor Matrix" at bounding box center [149, 560] width 254 height 44
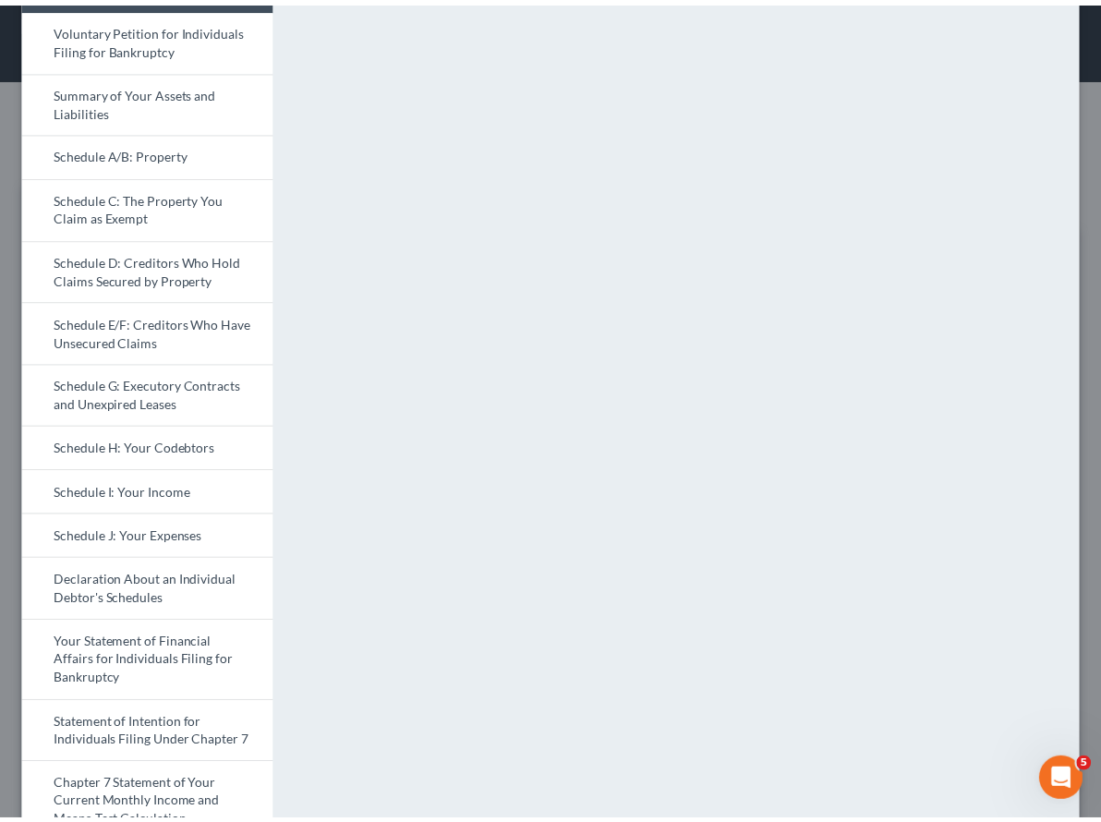
scroll to position [0, 0]
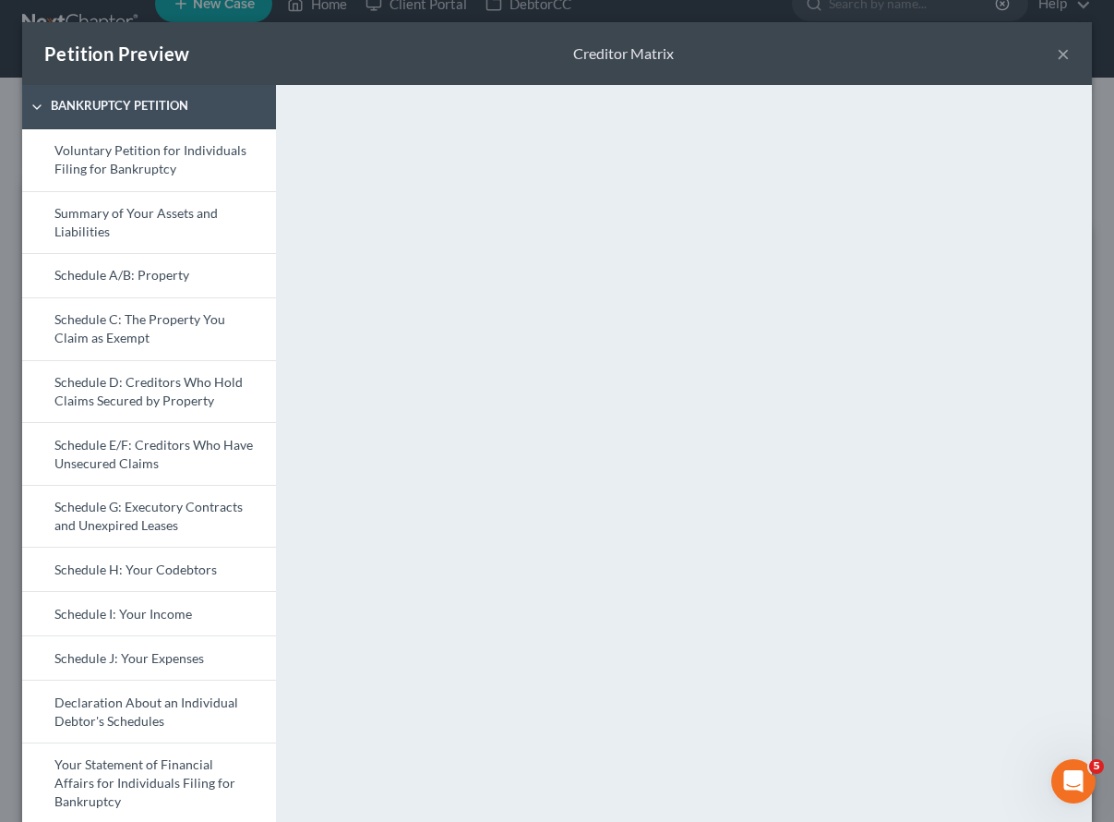
click at [1057, 49] on button "×" at bounding box center [1063, 53] width 13 height 22
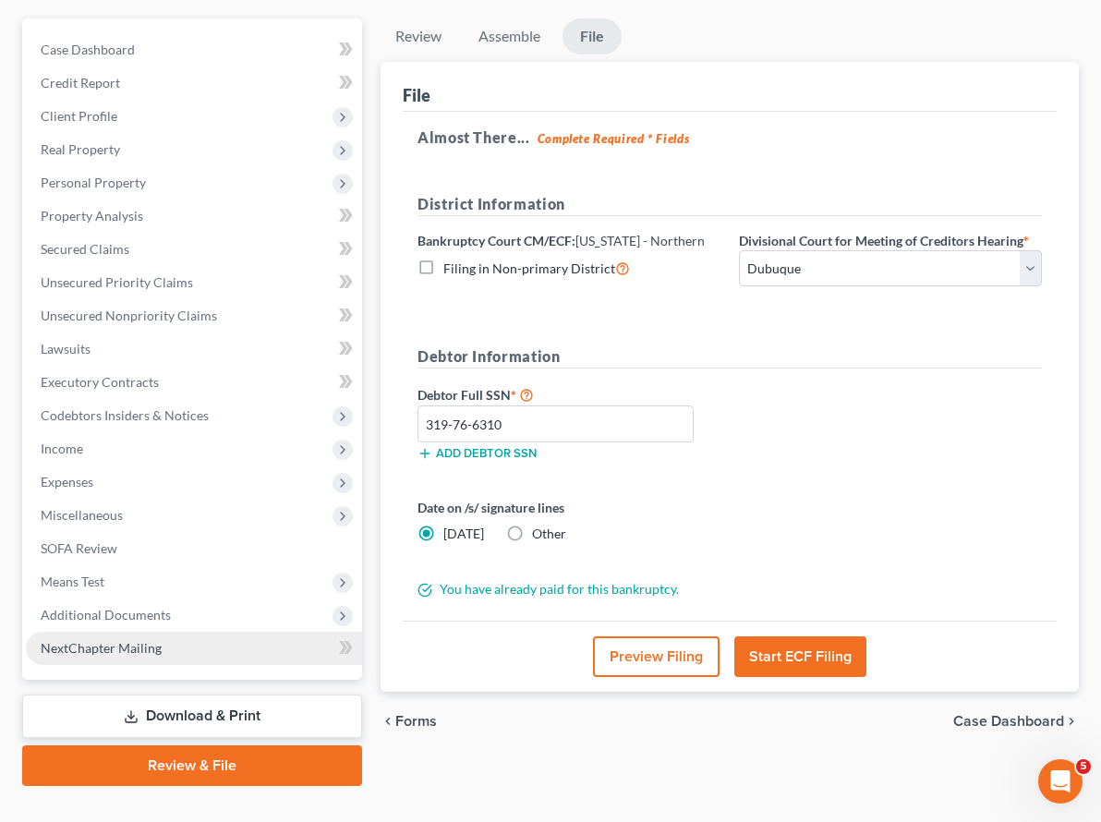
scroll to position [193, 0]
click at [95, 639] on span "NextChapter Mailing" at bounding box center [101, 647] width 121 height 16
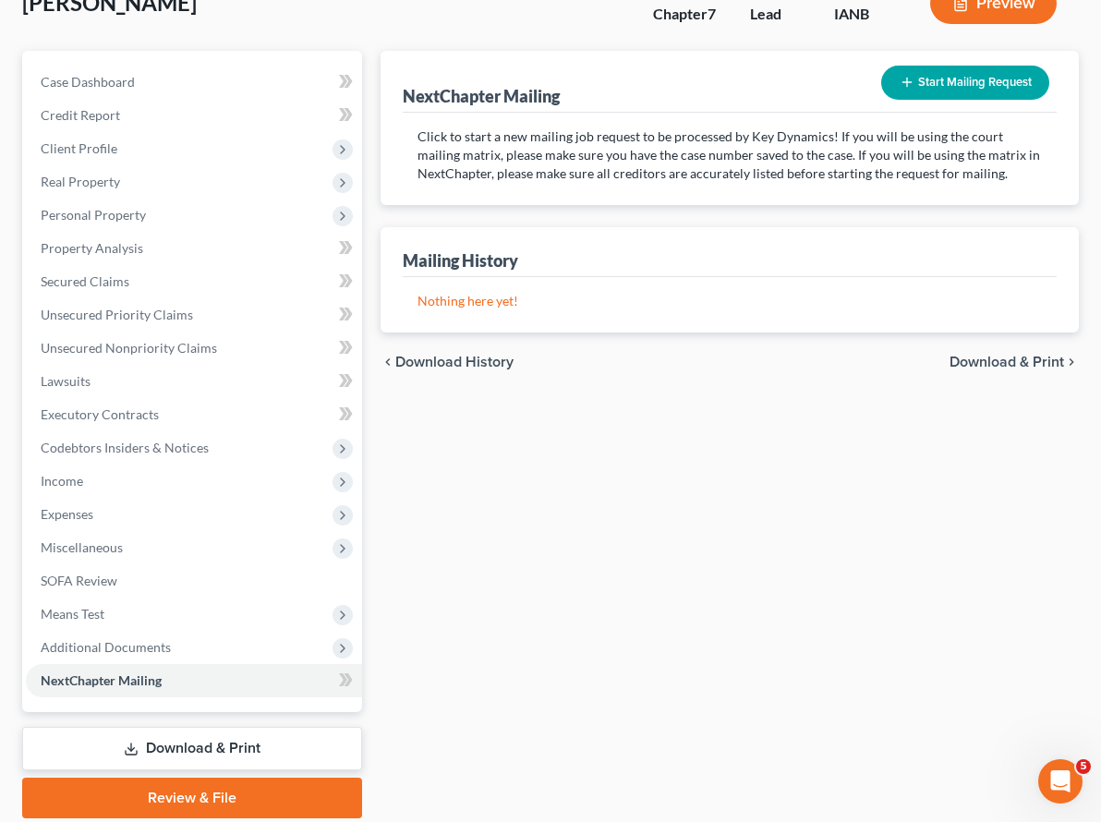
scroll to position [193, 0]
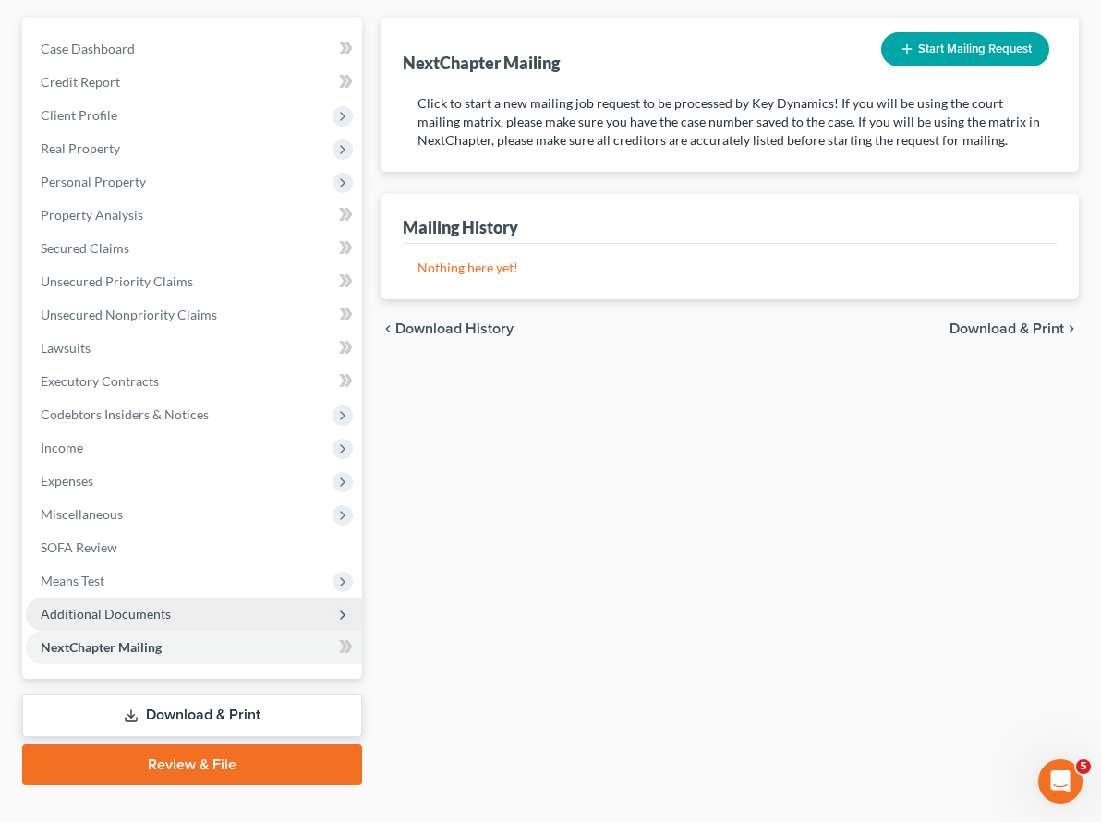
click at [134, 606] on span "Additional Documents" at bounding box center [106, 614] width 130 height 16
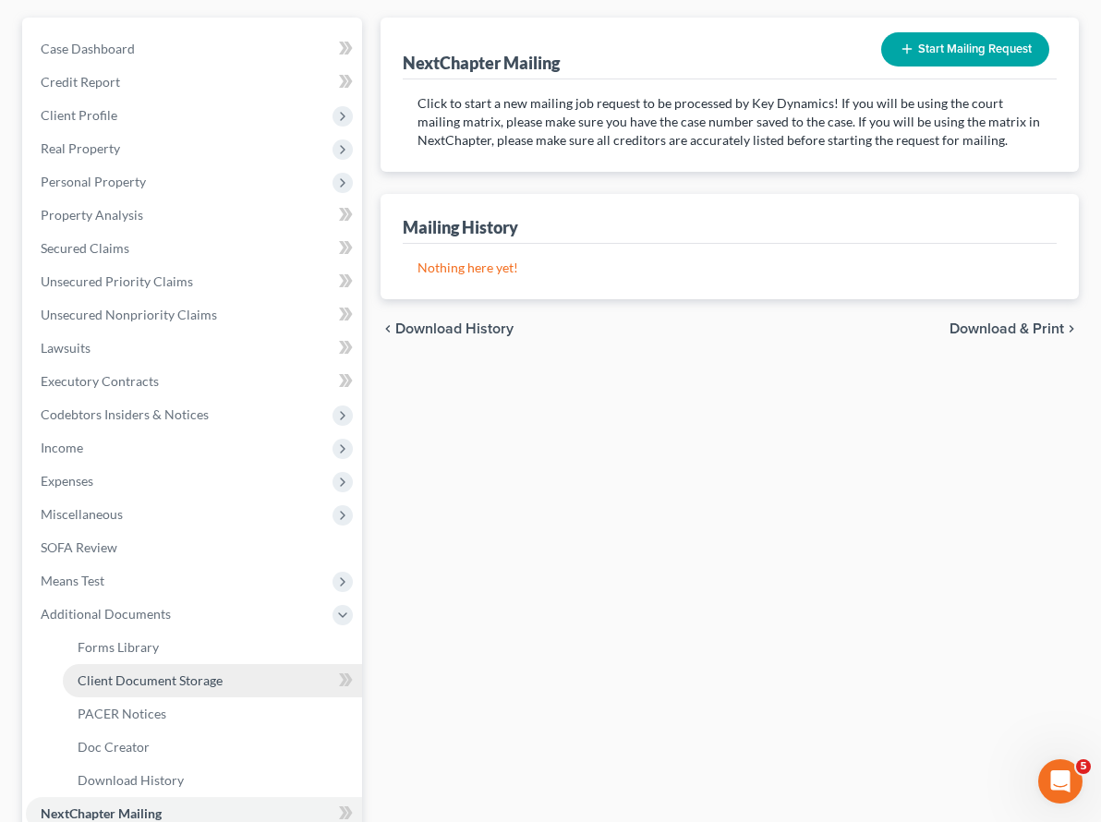
click at [161, 664] on link "Client Document Storage" at bounding box center [212, 680] width 299 height 33
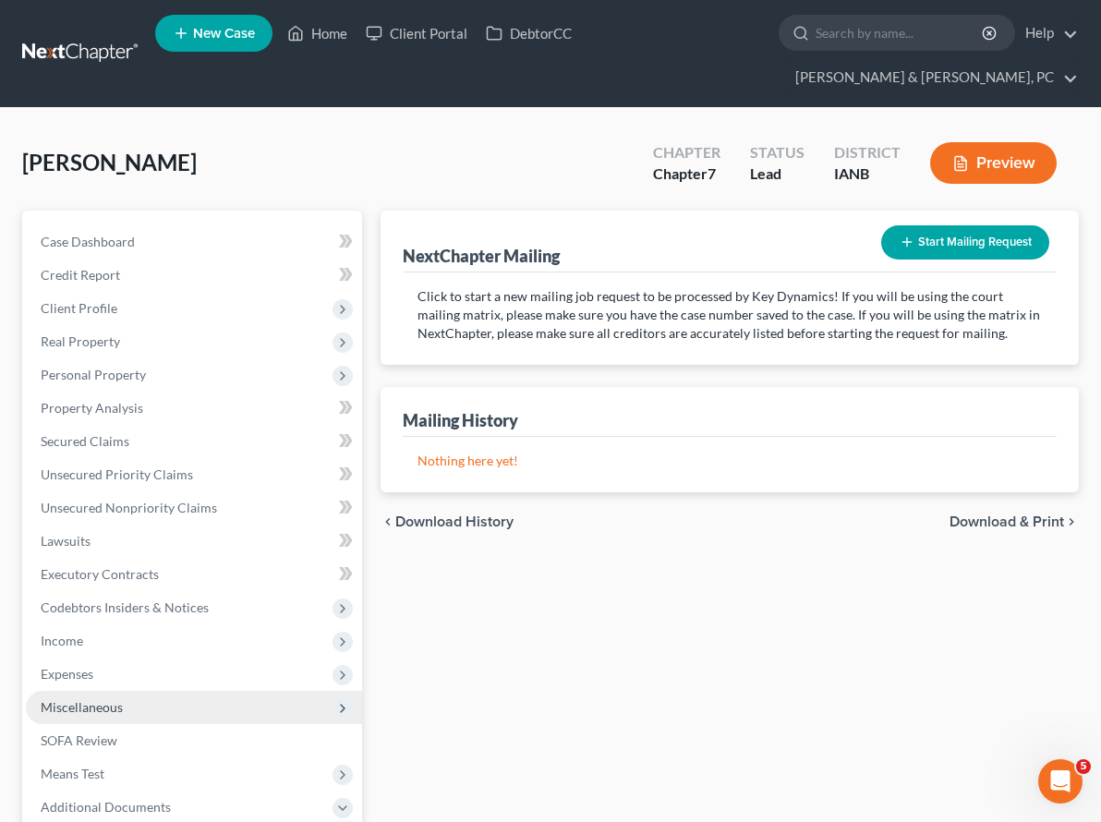
select select "4"
select select "31"
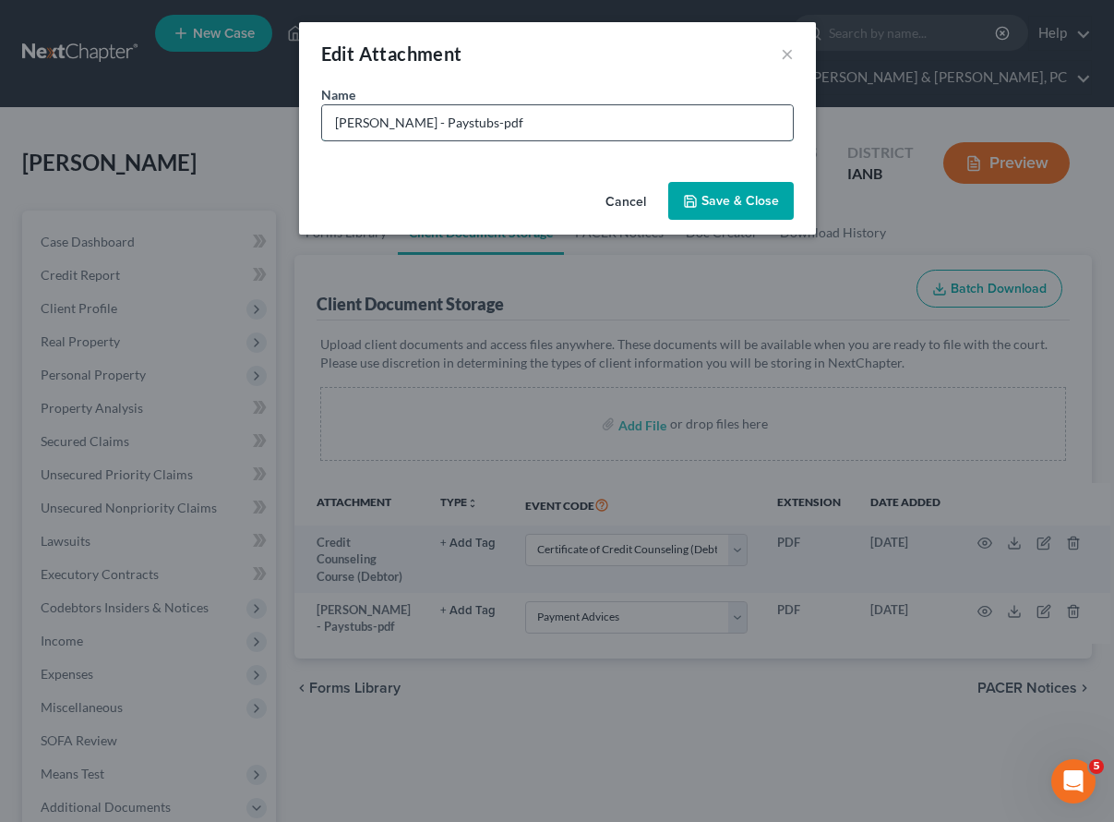
drag, startPoint x: 429, startPoint y: 120, endPoint x: 515, endPoint y: 116, distance: 85.9
click at [430, 119] on input "Smith - Paystubs-pdf" at bounding box center [557, 122] width 471 height 35
type input "Smith - Paystubs.pdf"
click at [734, 197] on span "Save & Close" at bounding box center [741, 201] width 78 height 16
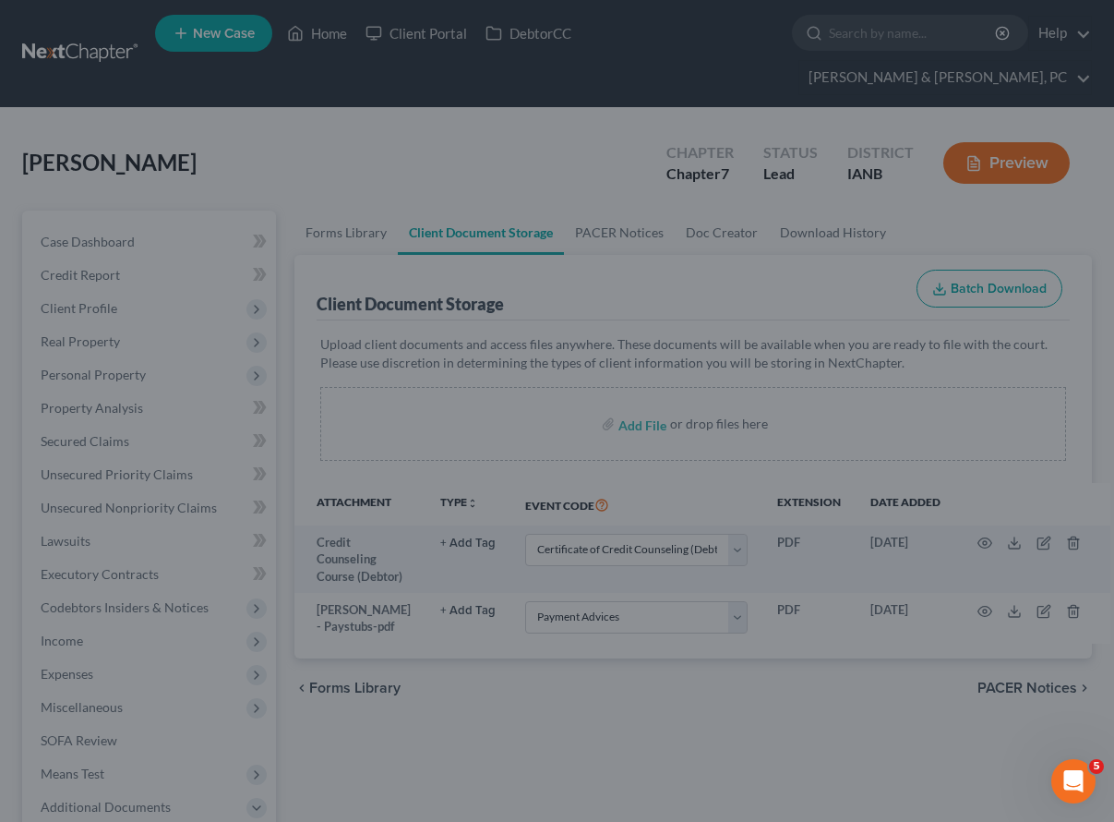
select select "31"
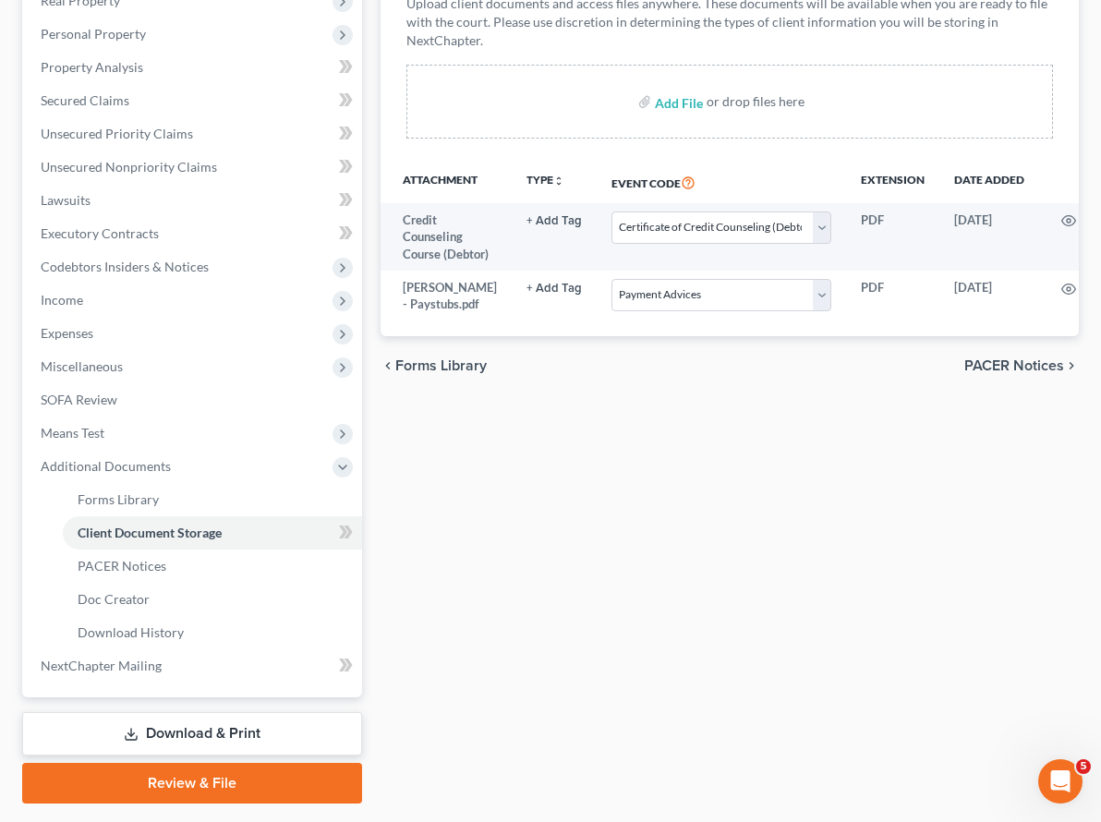
scroll to position [343, 0]
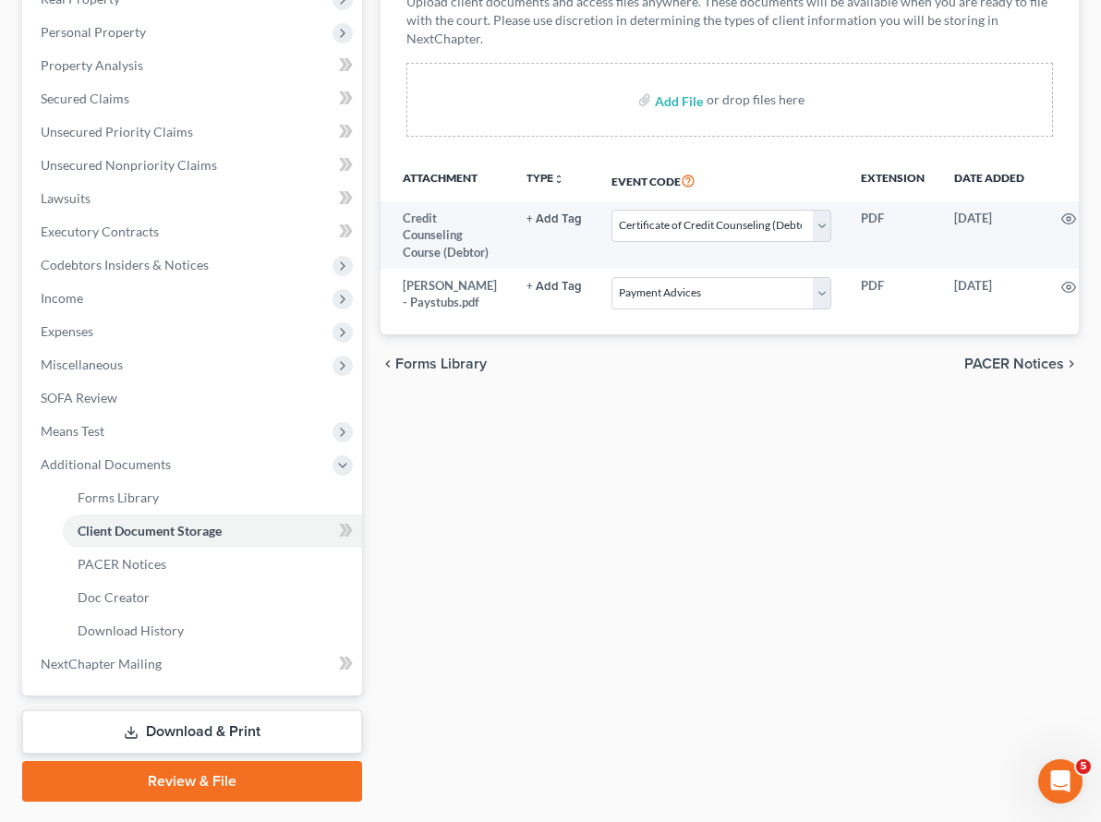
click at [166, 761] on link "Review & File" at bounding box center [192, 781] width 340 height 41
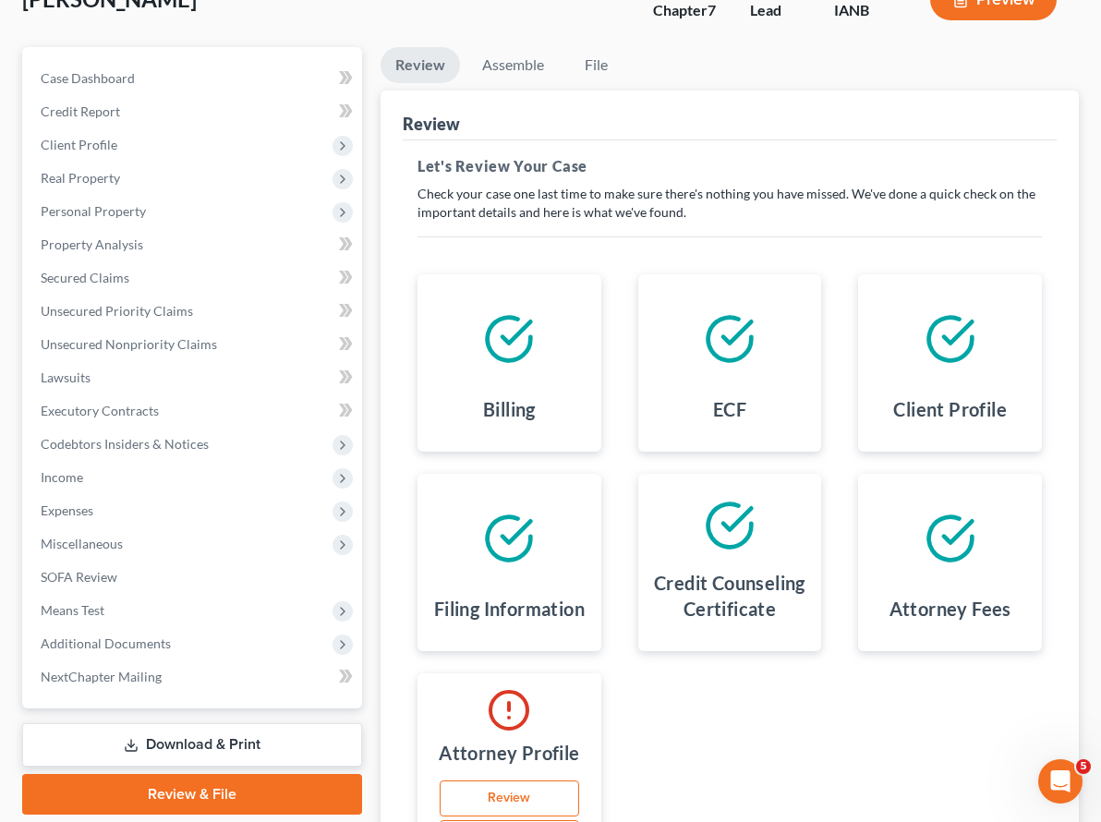
scroll to position [193, 0]
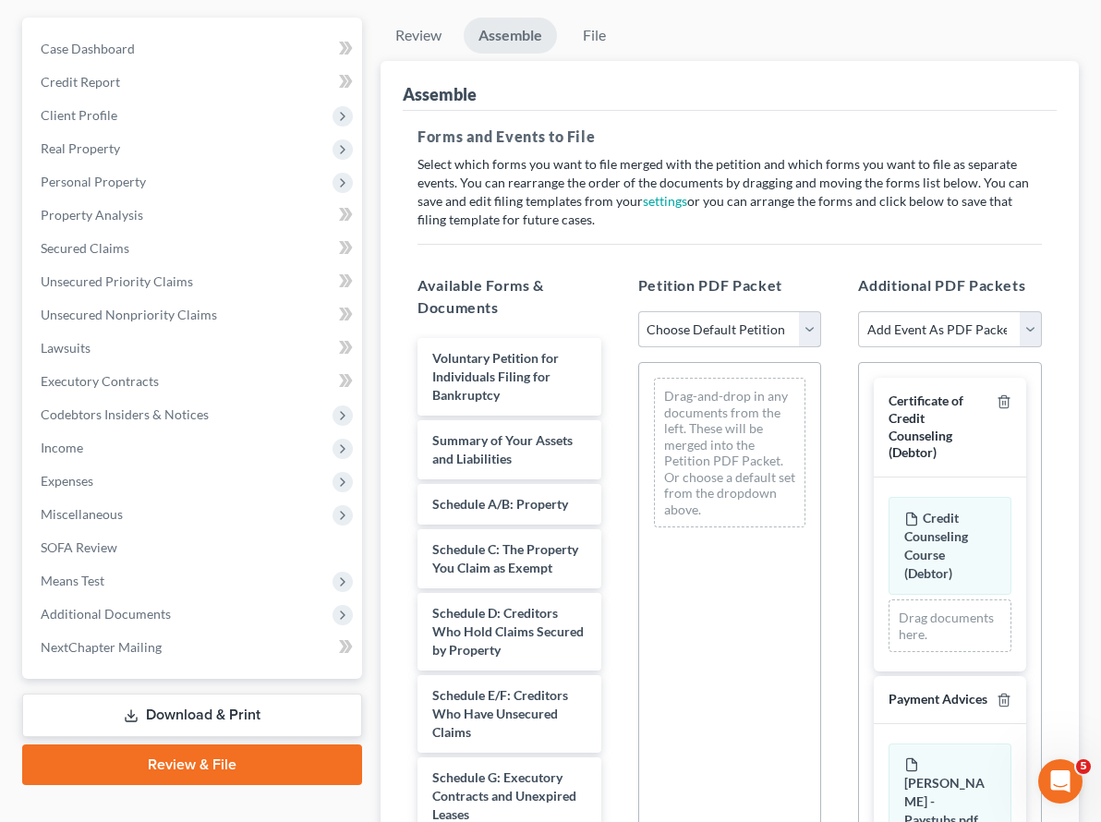
click at [638, 311] on select "Choose Default Petition PDF Packet Complete Bankruptcy Petition (all forms and …" at bounding box center [730, 329] width 184 height 37
select select "0"
click at [638, 311] on select "Choose Default Petition PDF Packet Complete Bankruptcy Petition (all forms and …" at bounding box center [730, 329] width 184 height 37
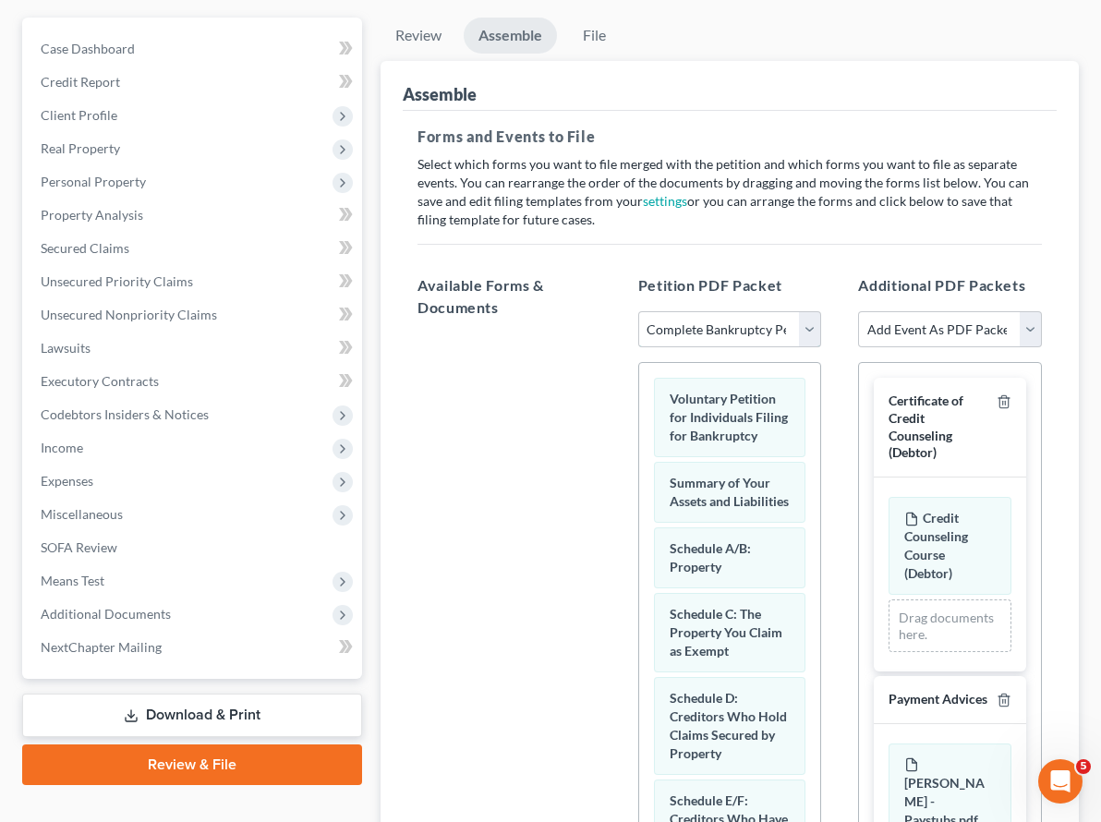
scroll to position [365, 0]
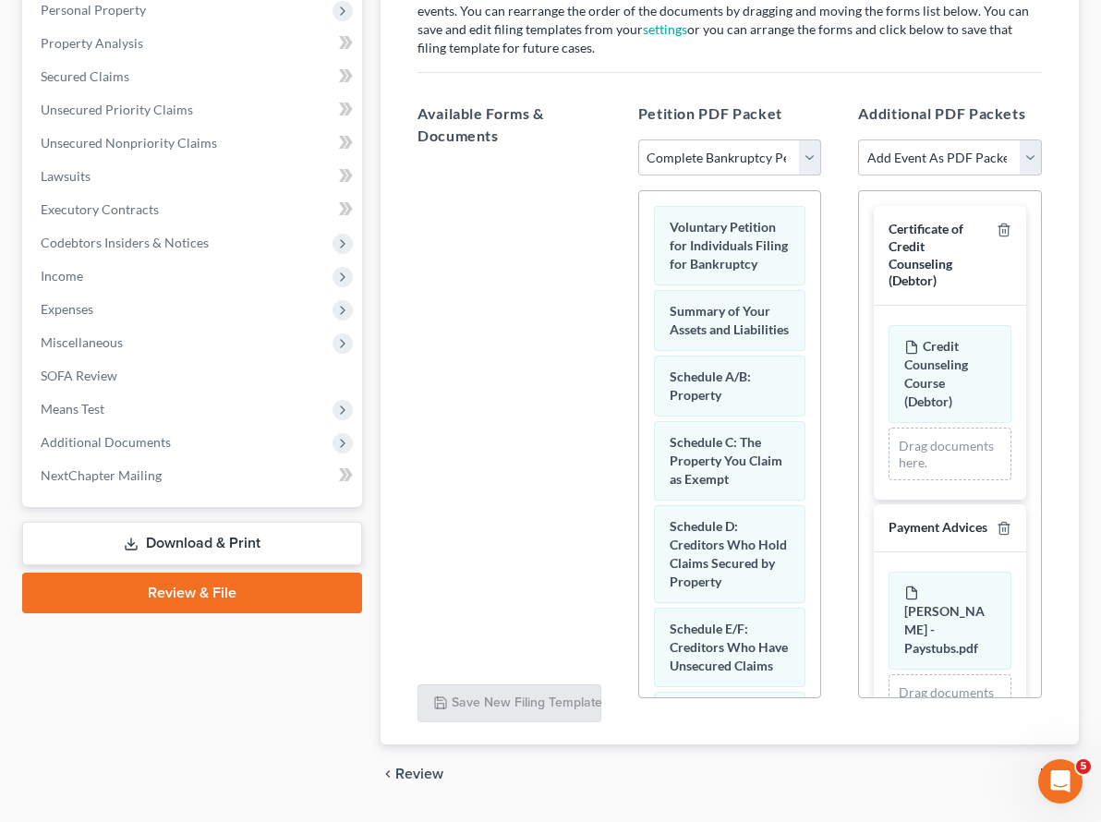
click at [1053, 766] on span "File" at bounding box center [1052, 773] width 24 height 15
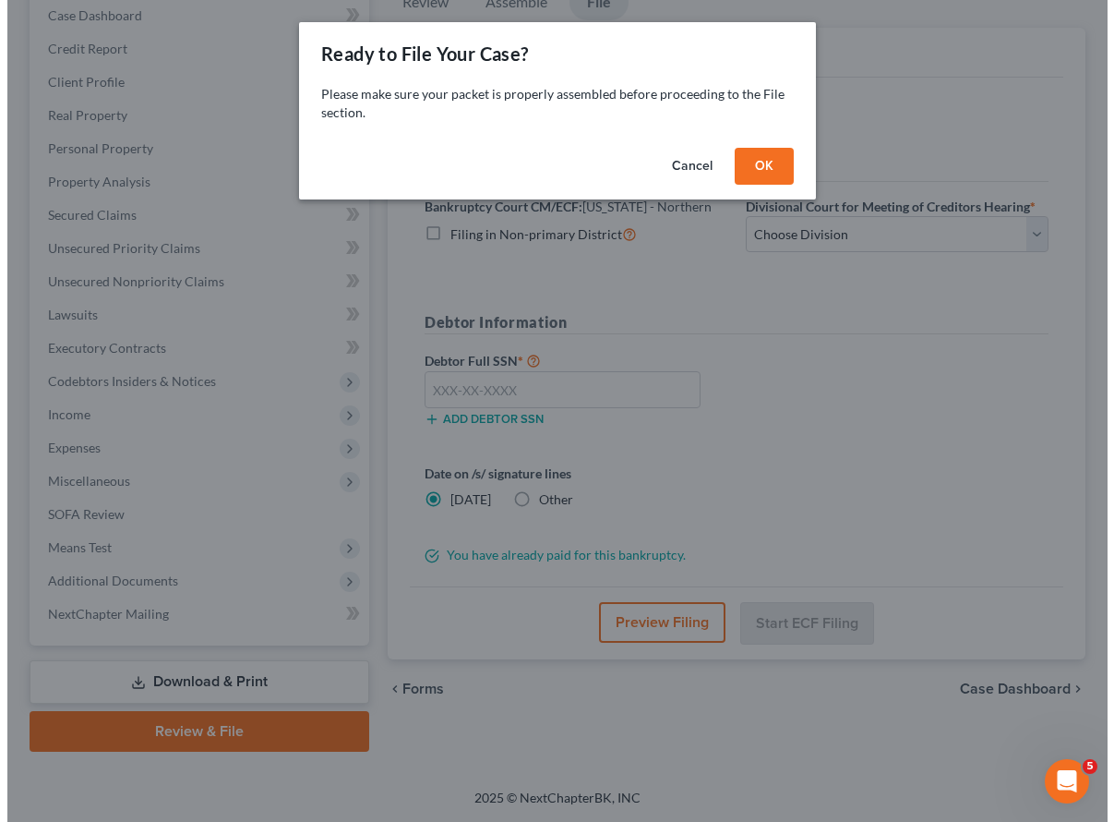
scroll to position [193, 0]
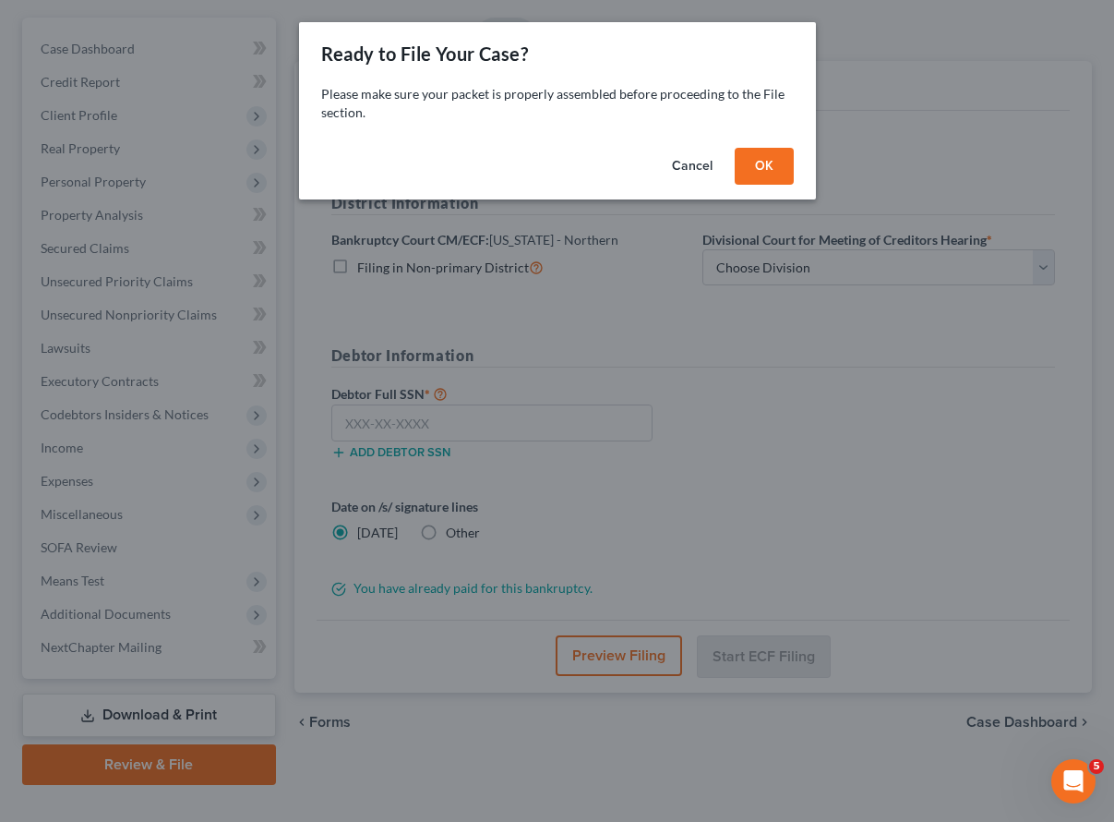
click at [764, 151] on button "OK" at bounding box center [764, 166] width 59 height 37
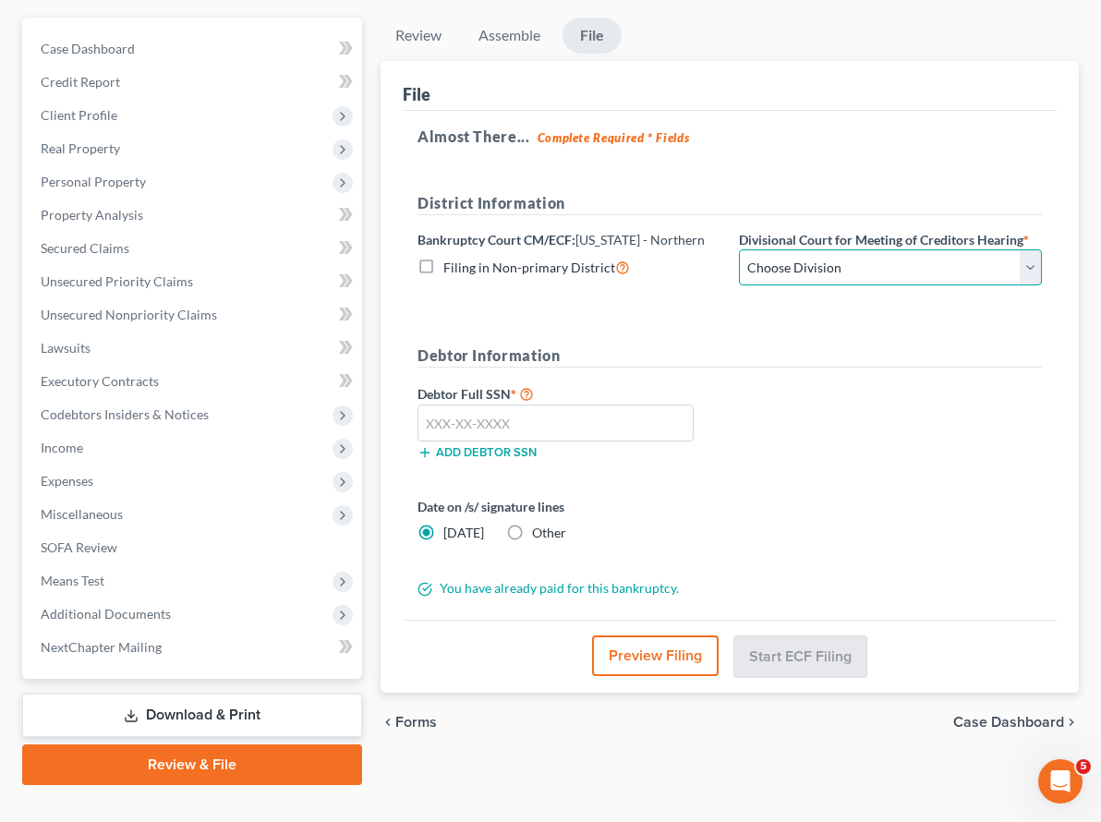
click at [749, 249] on select "Choose Division Cedar Rapids Dubuque Fort Dodge Mason City Sioux City Waterloo" at bounding box center [890, 267] width 303 height 37
select select "1"
click at [739, 249] on select "Choose Division Cedar Rapids Dubuque Fort Dodge Mason City Sioux City Waterloo" at bounding box center [890, 267] width 303 height 37
click at [417, 404] on input "text" at bounding box center [555, 422] width 276 height 37
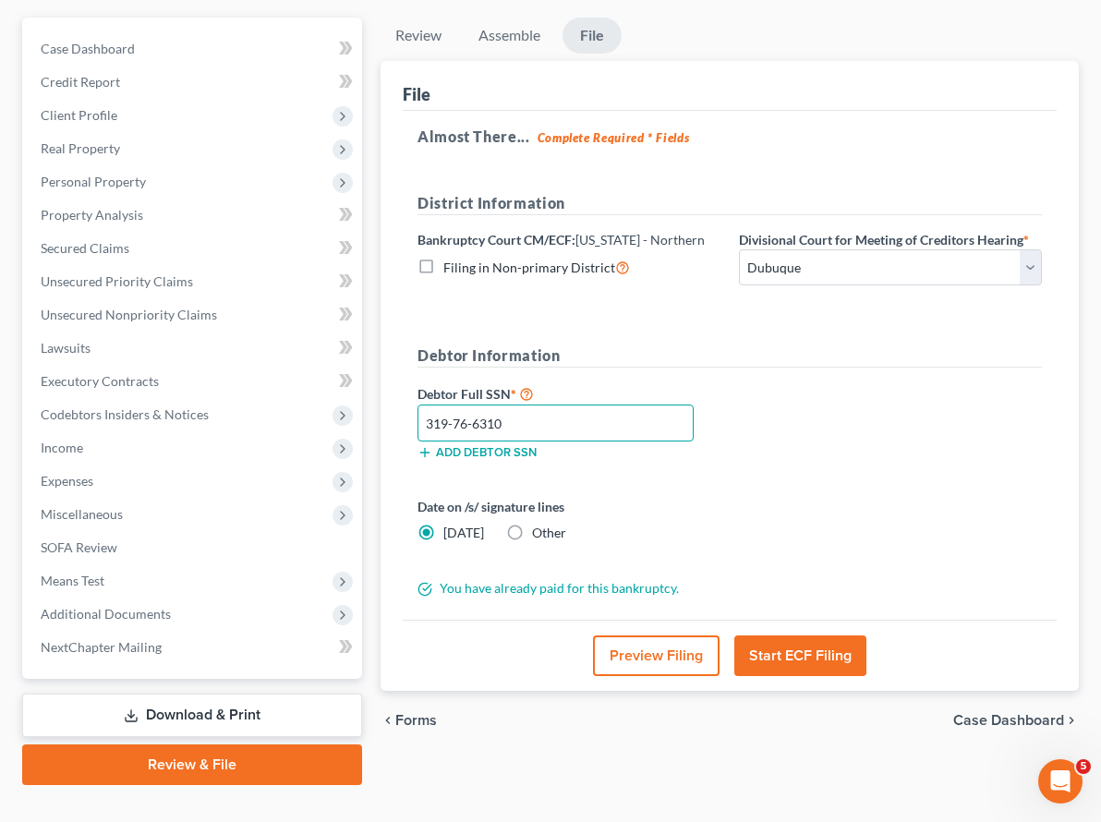
type input "319-76-6310"
click at [612, 635] on button "Preview Filing" at bounding box center [656, 655] width 126 height 41
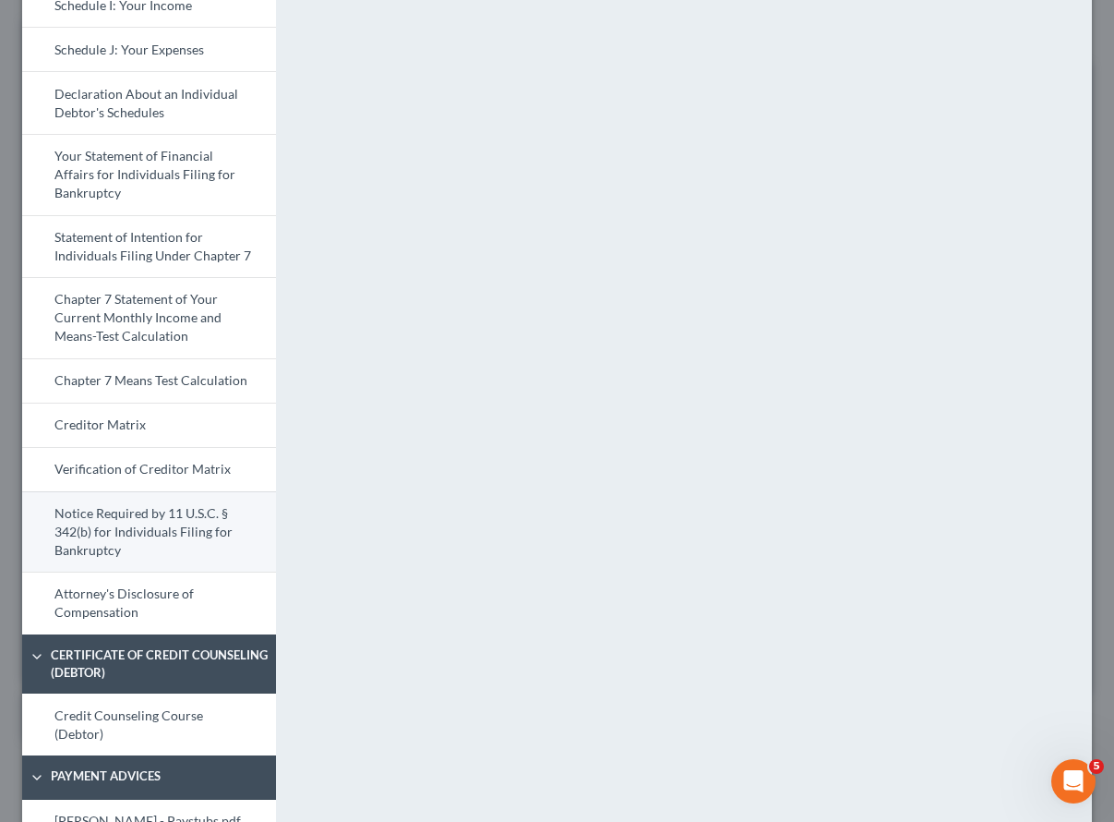
scroll to position [575, 0]
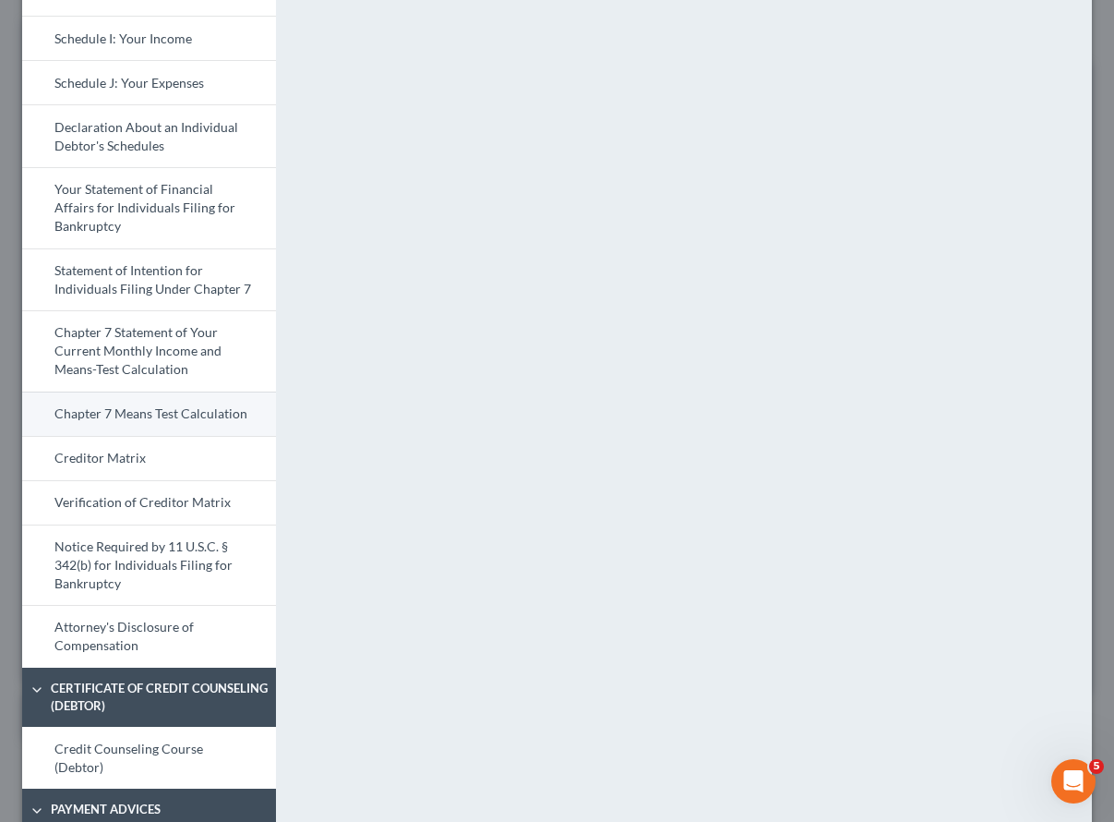
click at [145, 403] on link "Chapter 7 Means Test Calculation" at bounding box center [149, 413] width 254 height 44
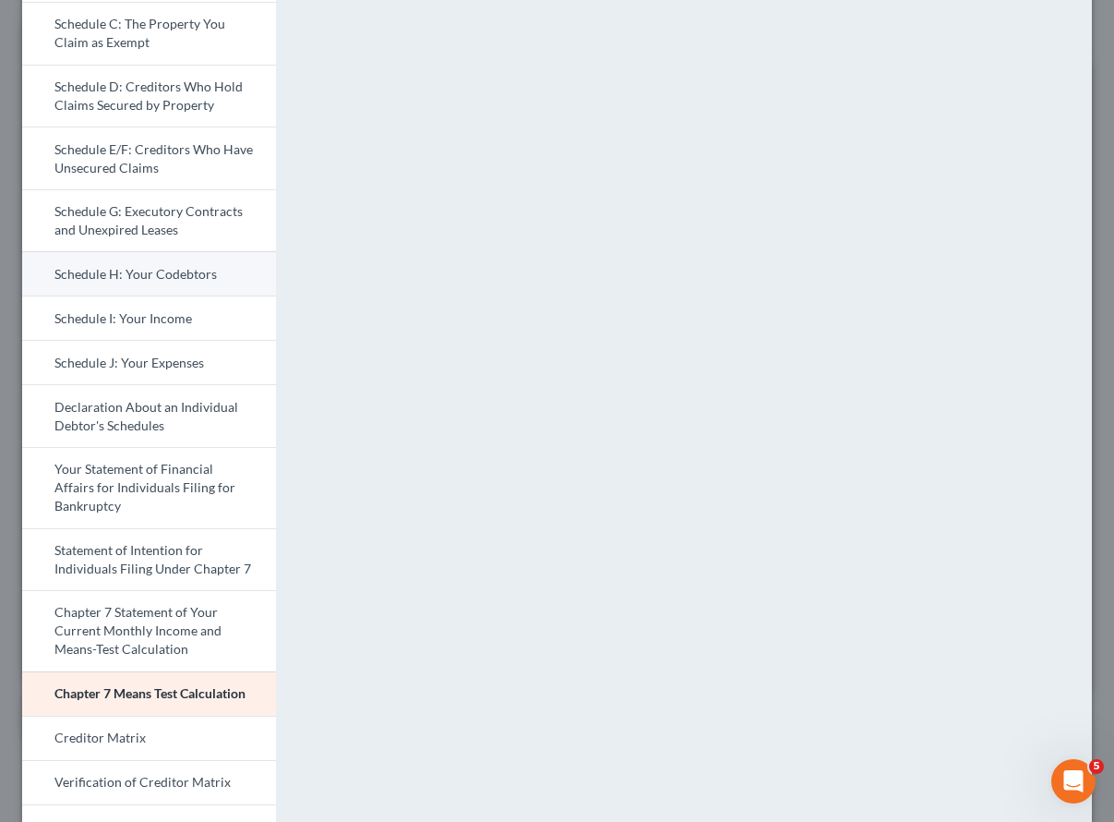
scroll to position [340, 0]
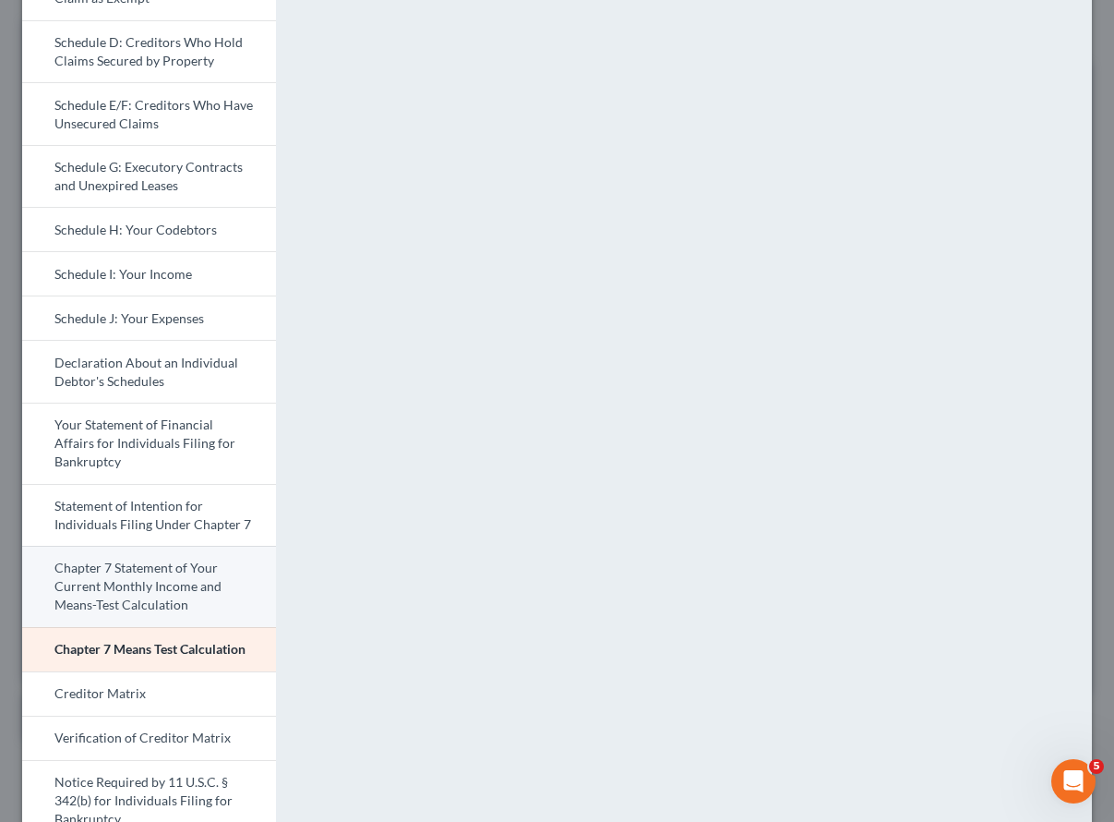
click at [161, 591] on link "Chapter 7 Statement of Your Current Monthly Income and Means-Test Calculation" at bounding box center [149, 586] width 254 height 81
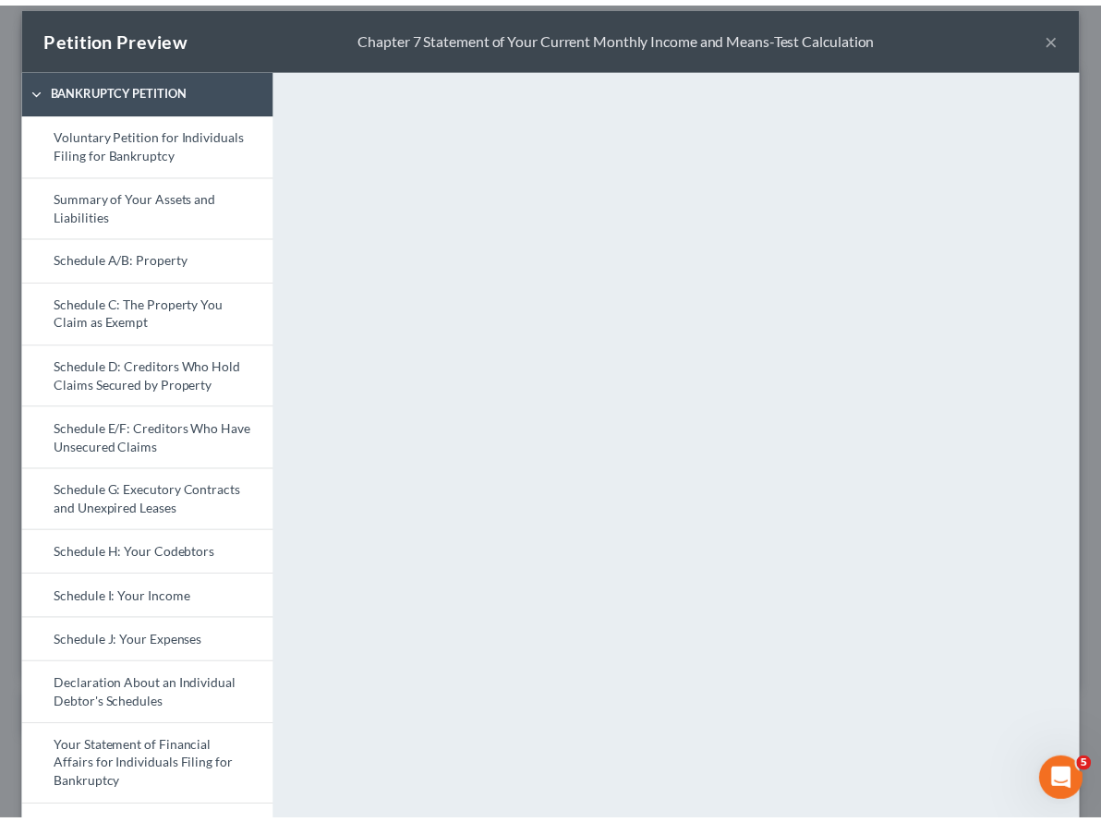
scroll to position [0, 0]
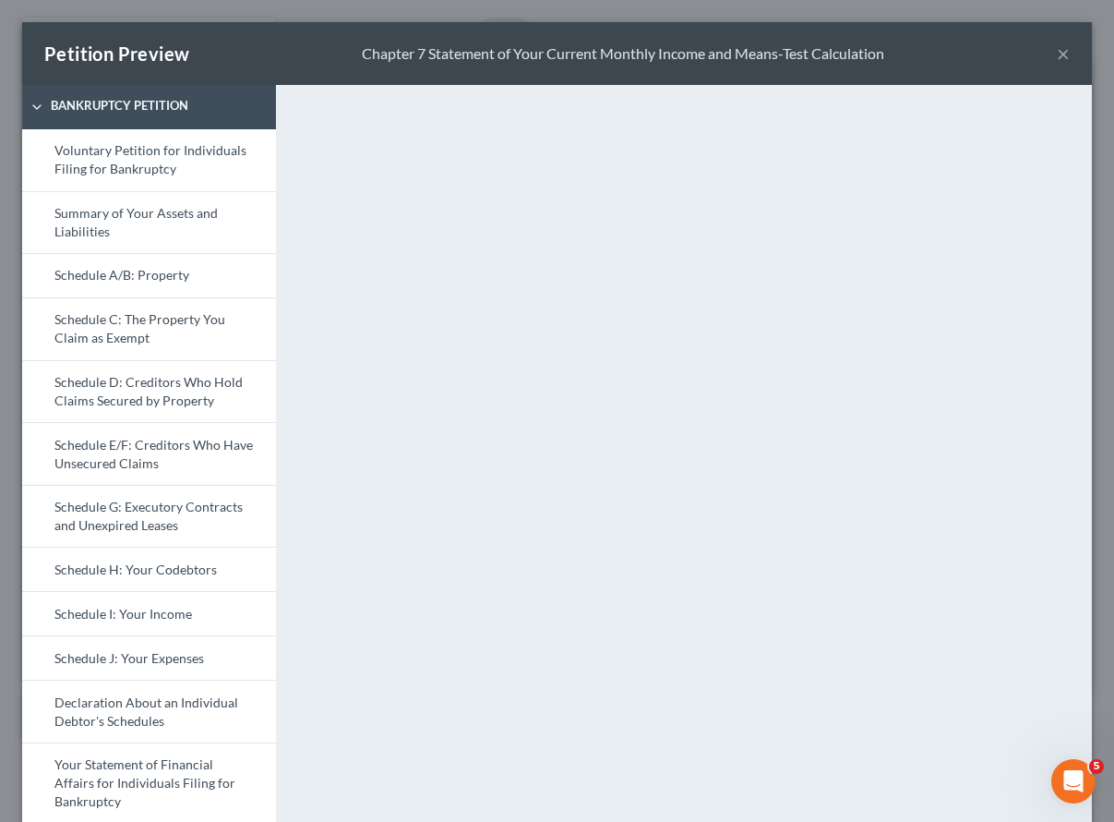
click at [1057, 54] on button "×" at bounding box center [1063, 53] width 13 height 22
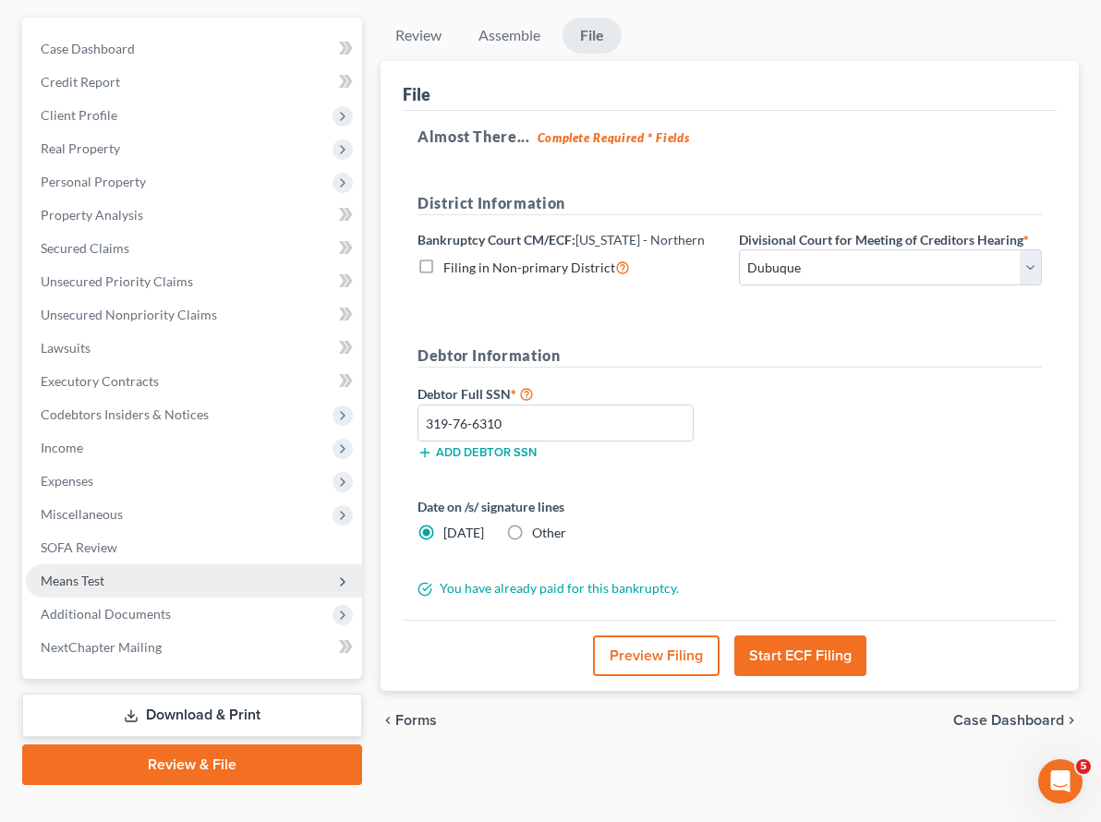
click at [91, 572] on span "Means Test" at bounding box center [73, 580] width 64 height 16
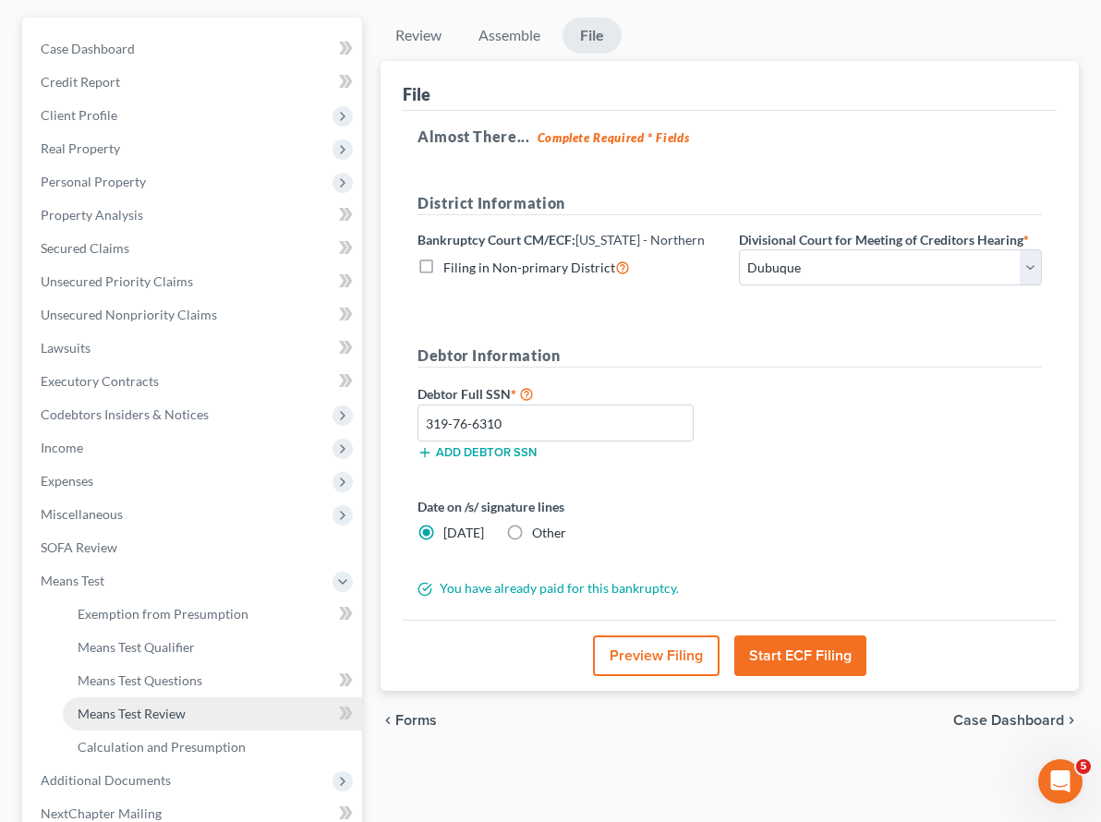
click at [114, 705] on span "Means Test Review" at bounding box center [132, 713] width 108 height 16
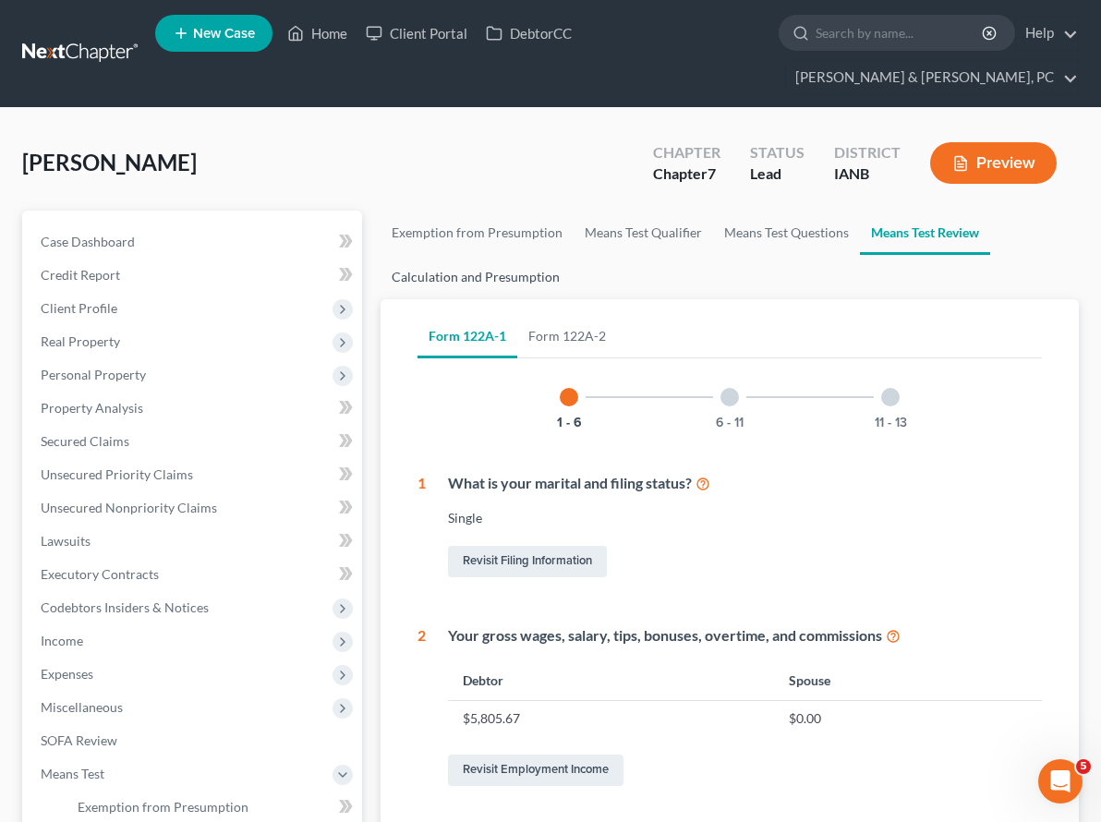
click at [403, 255] on link "Calculation and Presumption" at bounding box center [475, 277] width 190 height 44
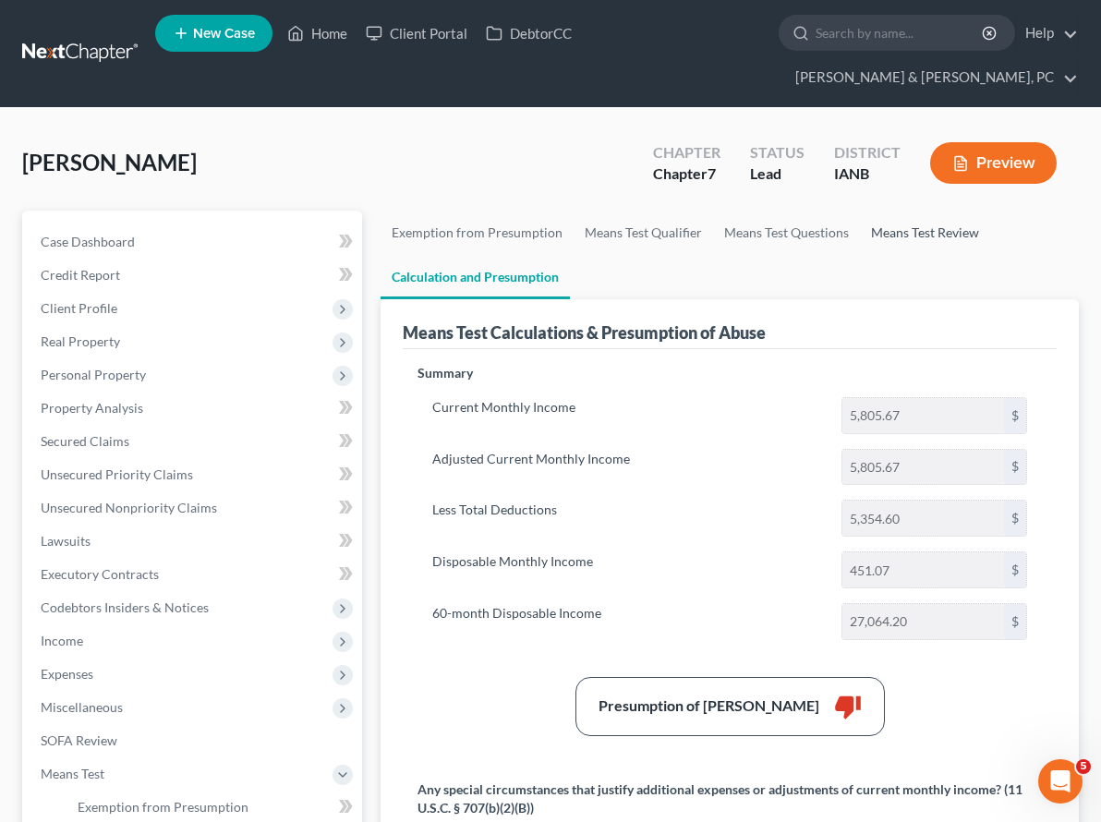
click at [860, 211] on link "Means Test Review" at bounding box center [925, 233] width 130 height 44
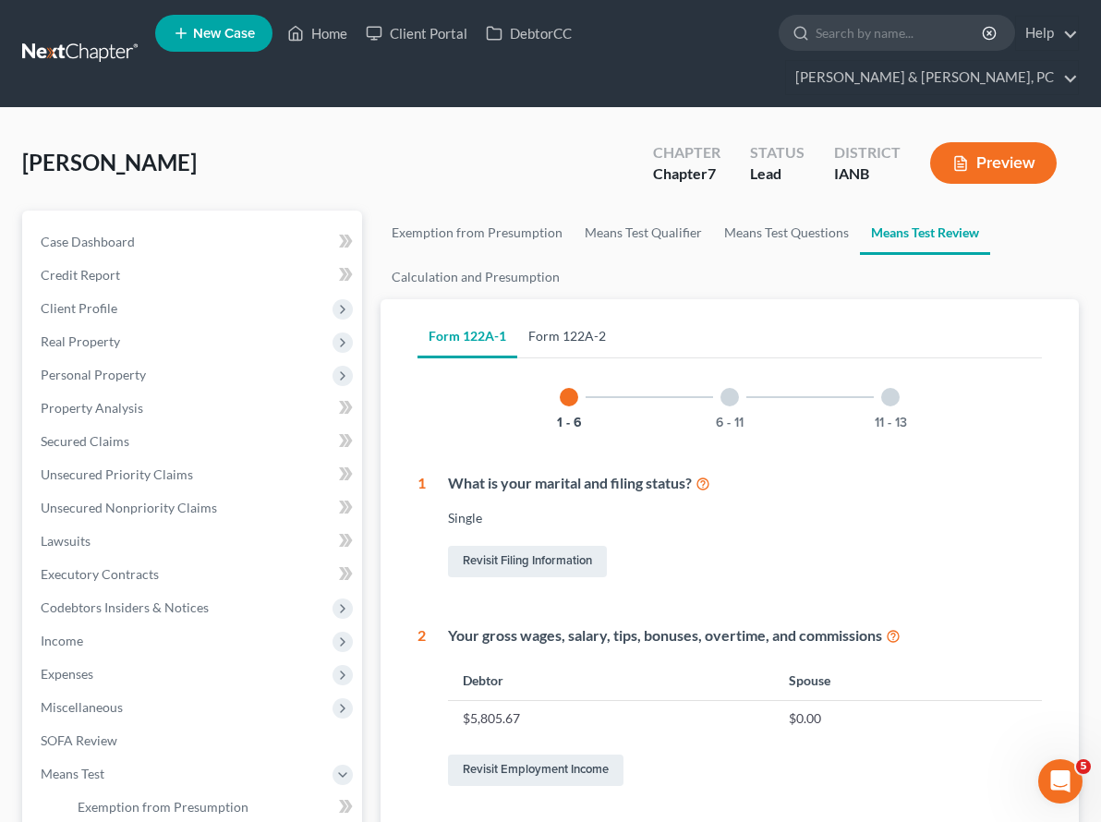
click at [517, 314] on link "Form 122A-2" at bounding box center [567, 336] width 100 height 44
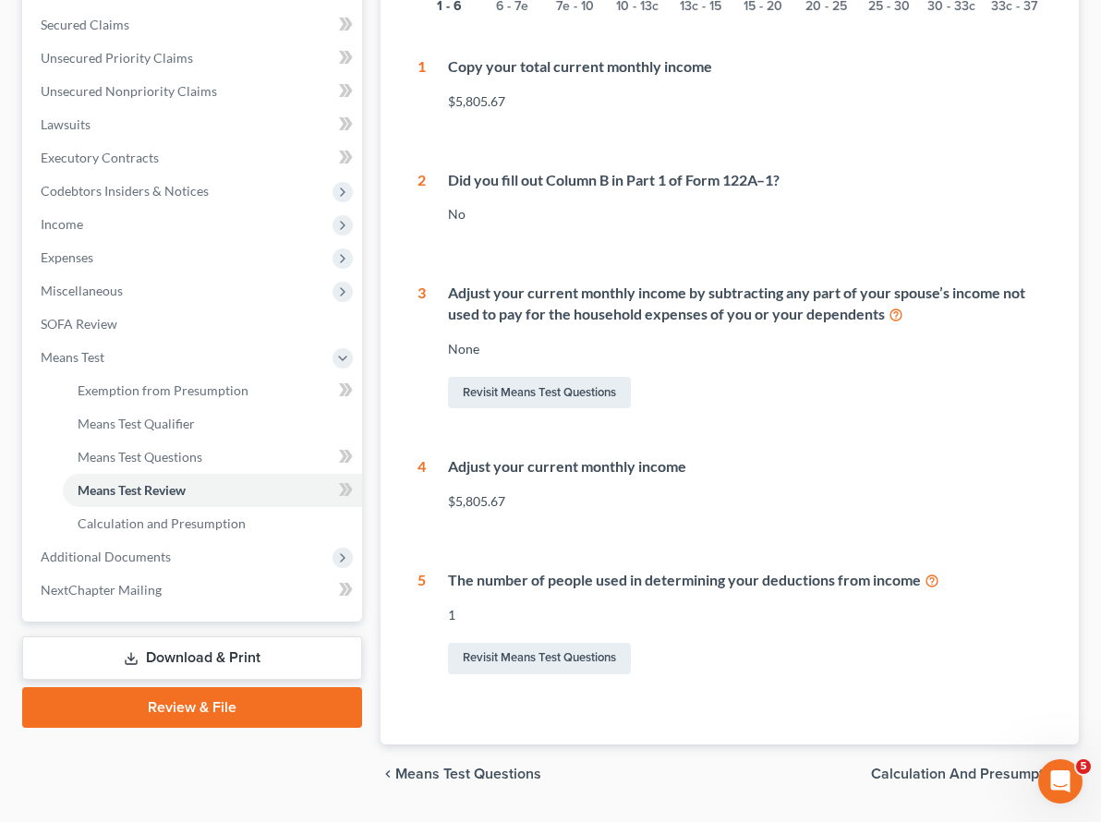
scroll to position [449, 0]
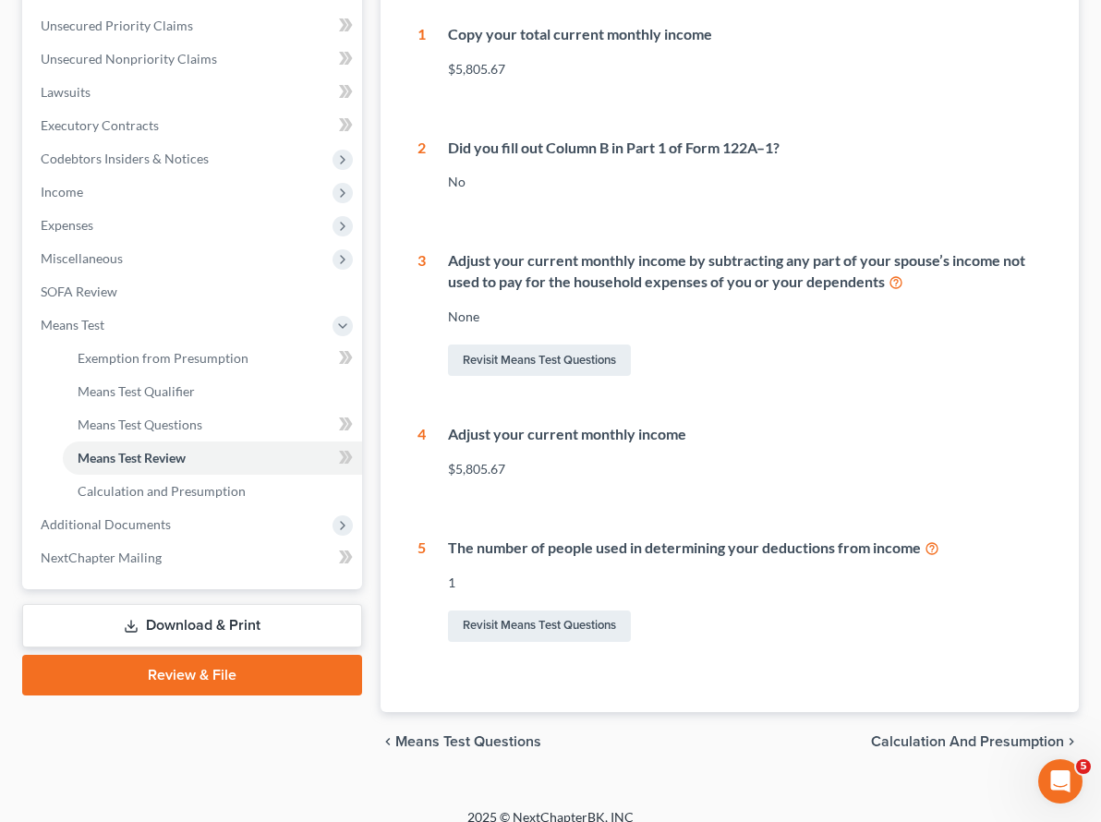
click at [778, 480] on div "1 - 6 6 - 7e 7e - 10 10 - 13c 13c - 15 15 - 20 20 - 25 25 - 30 30 - 33c 33c - 3…" at bounding box center [729, 281] width 624 height 728
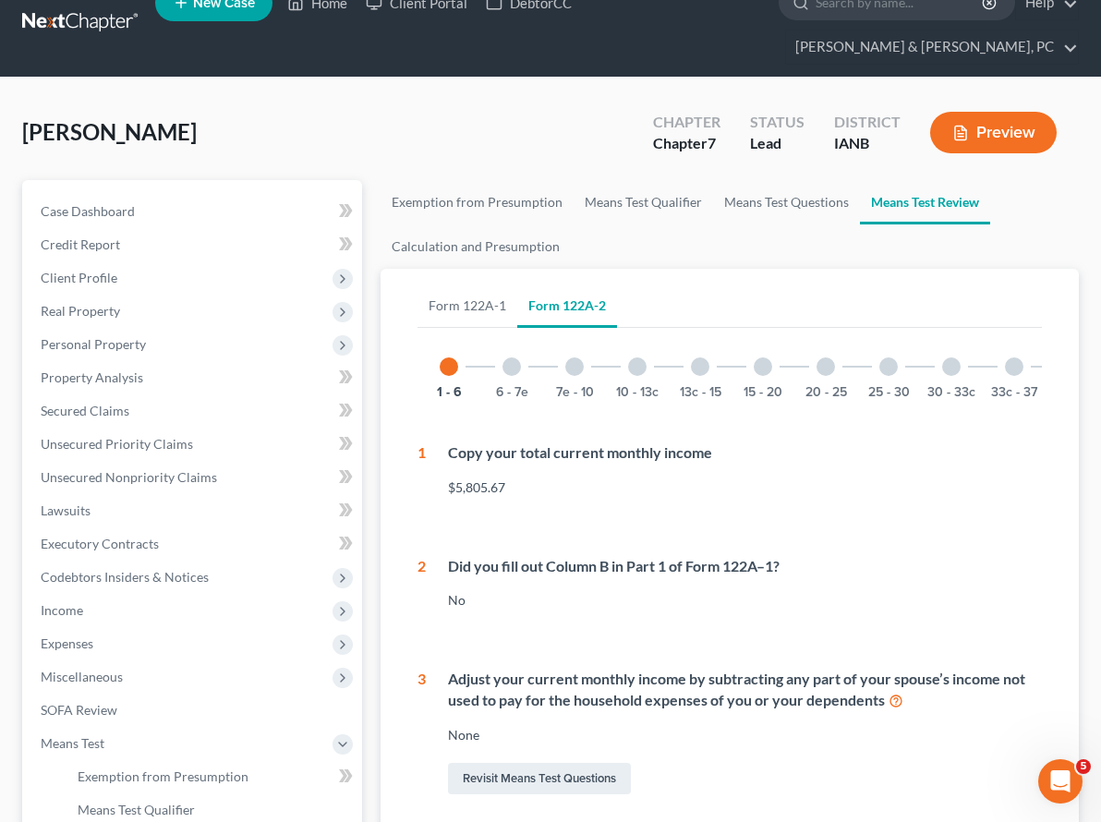
scroll to position [30, 0]
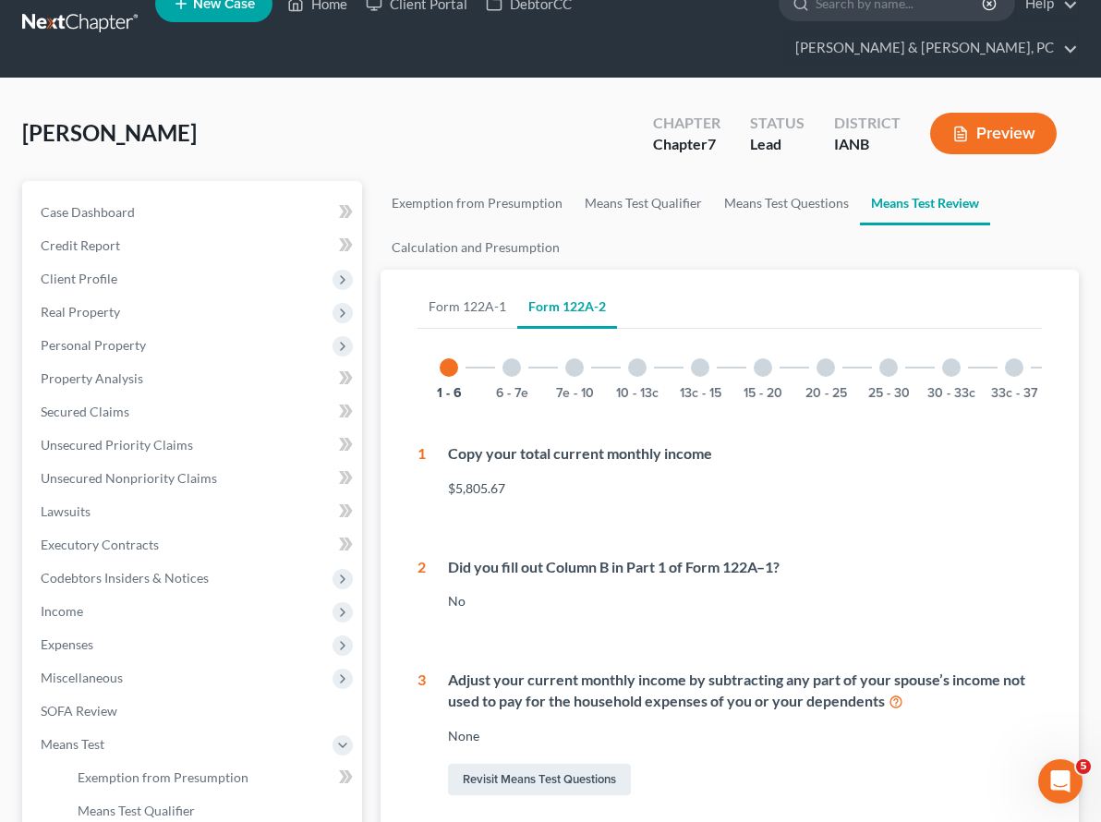
click at [502, 358] on div at bounding box center [511, 367] width 18 height 18
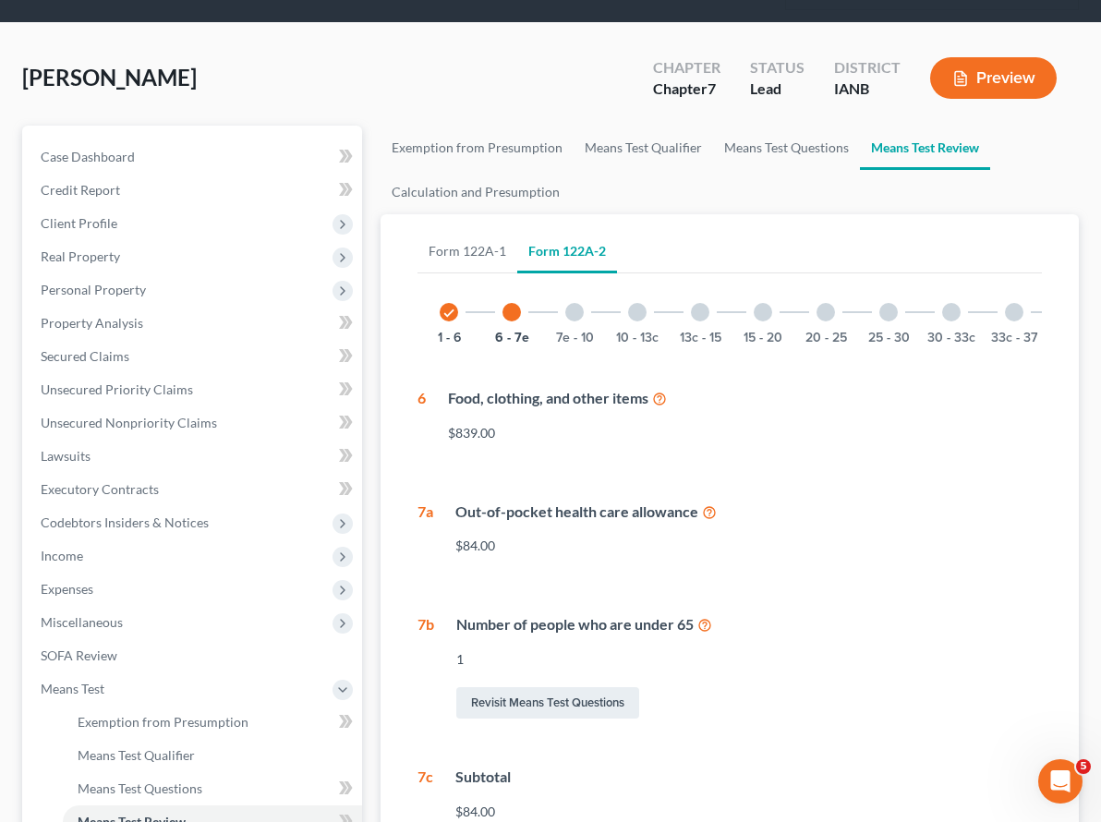
scroll to position [80, 0]
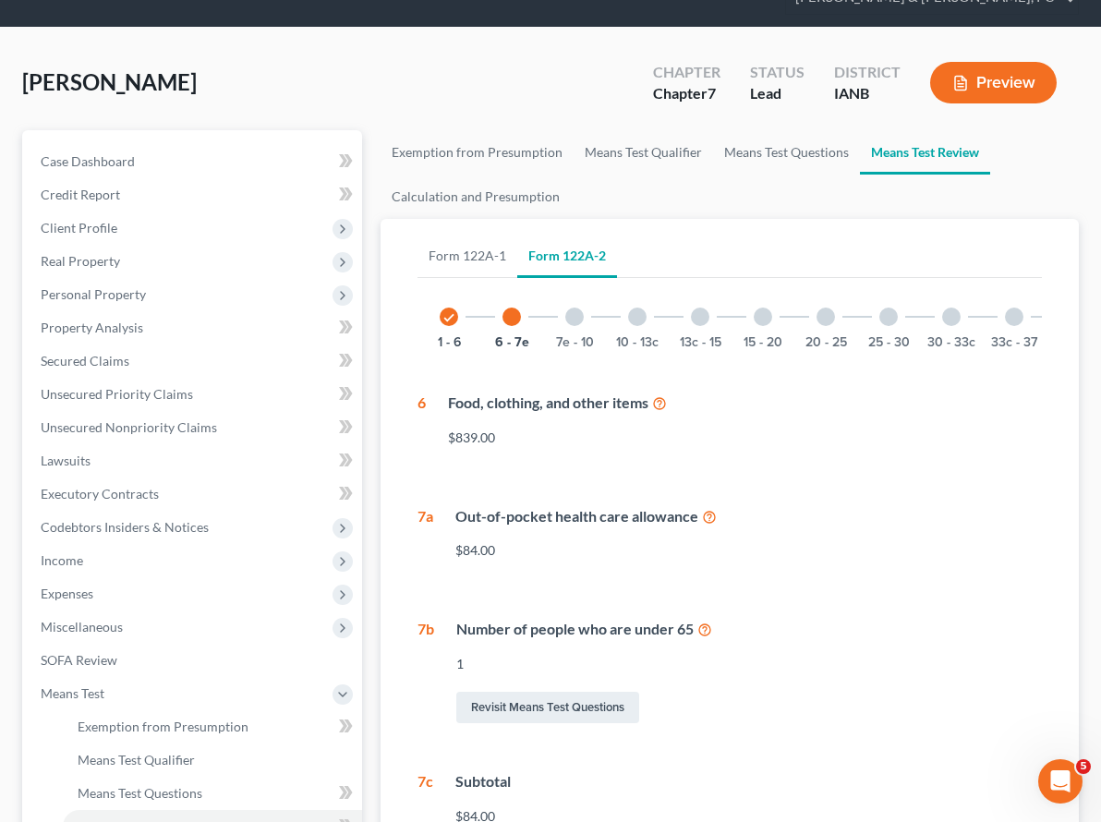
click at [565, 307] on div at bounding box center [574, 316] width 18 height 18
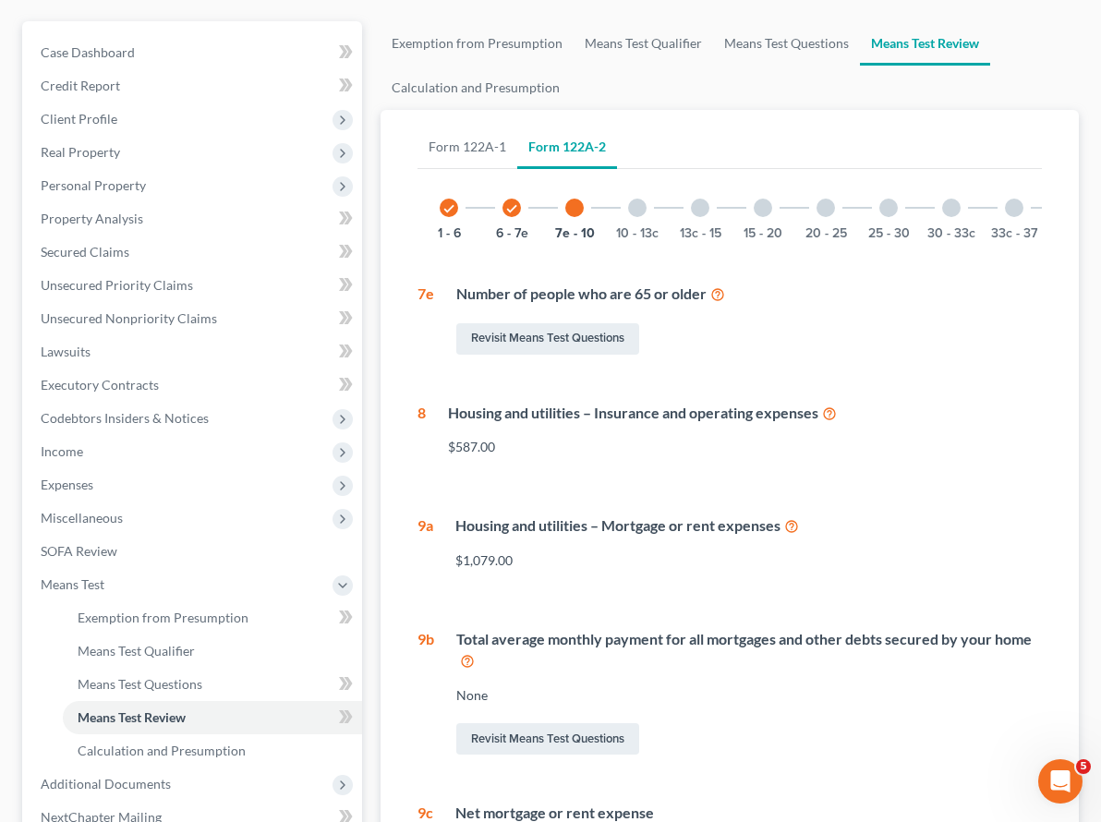
scroll to position [172, 0]
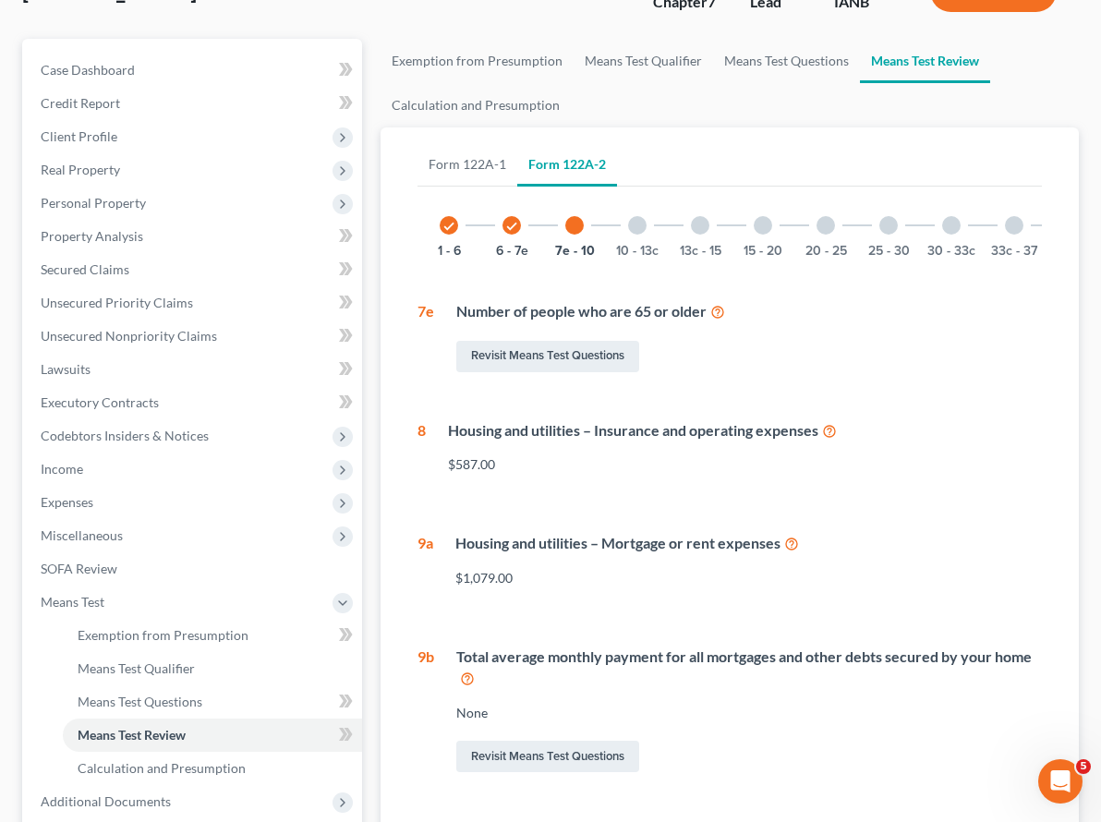
click at [628, 216] on div at bounding box center [637, 225] width 18 height 18
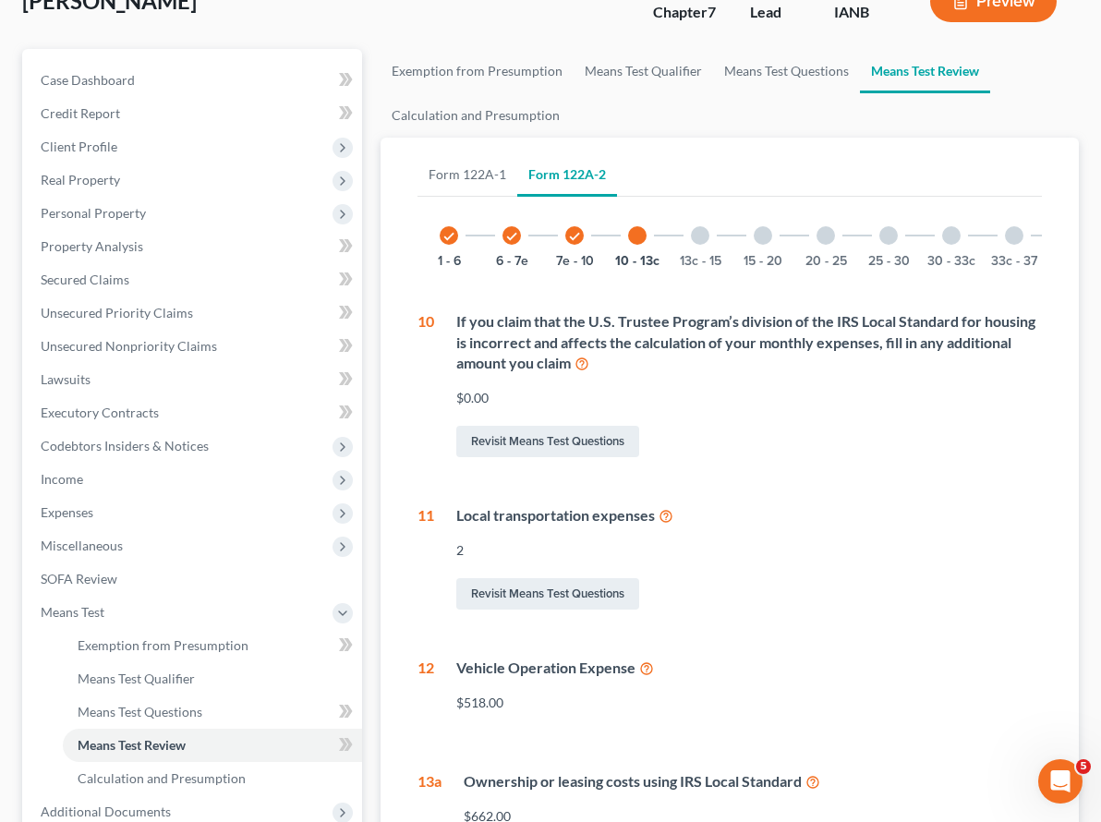
scroll to position [156, 0]
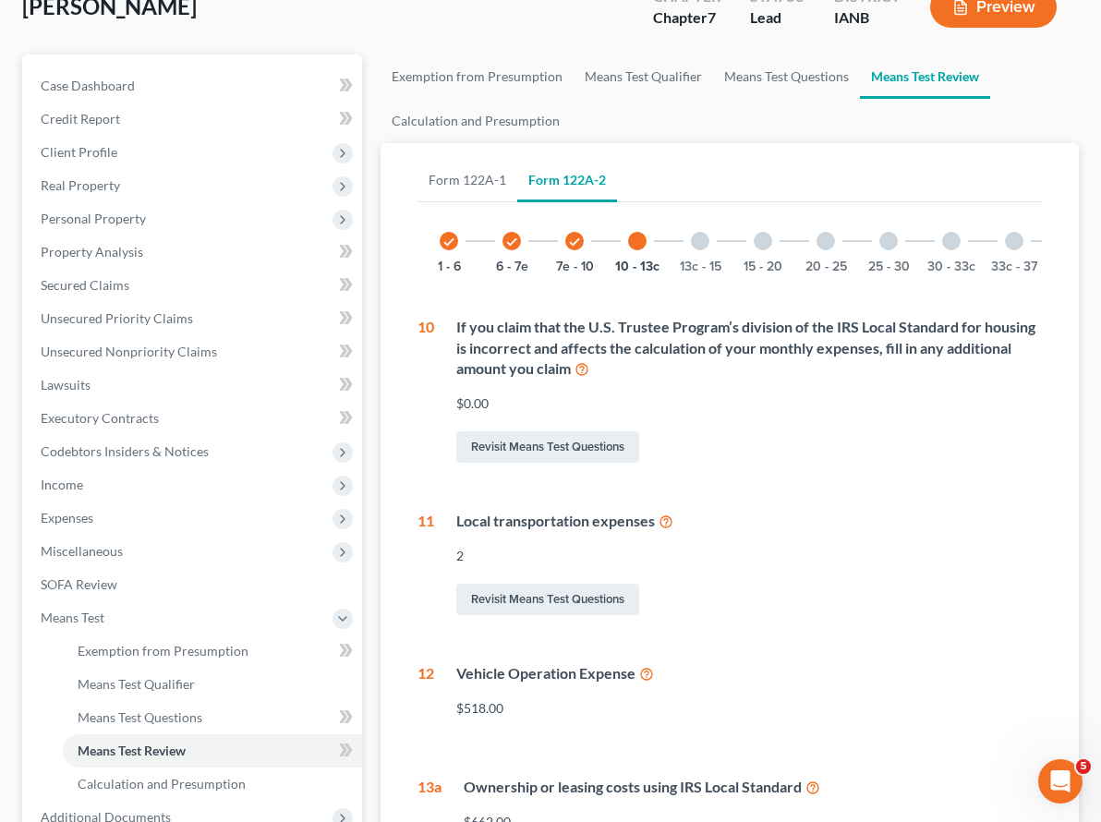
click at [691, 232] on div at bounding box center [700, 241] width 18 height 18
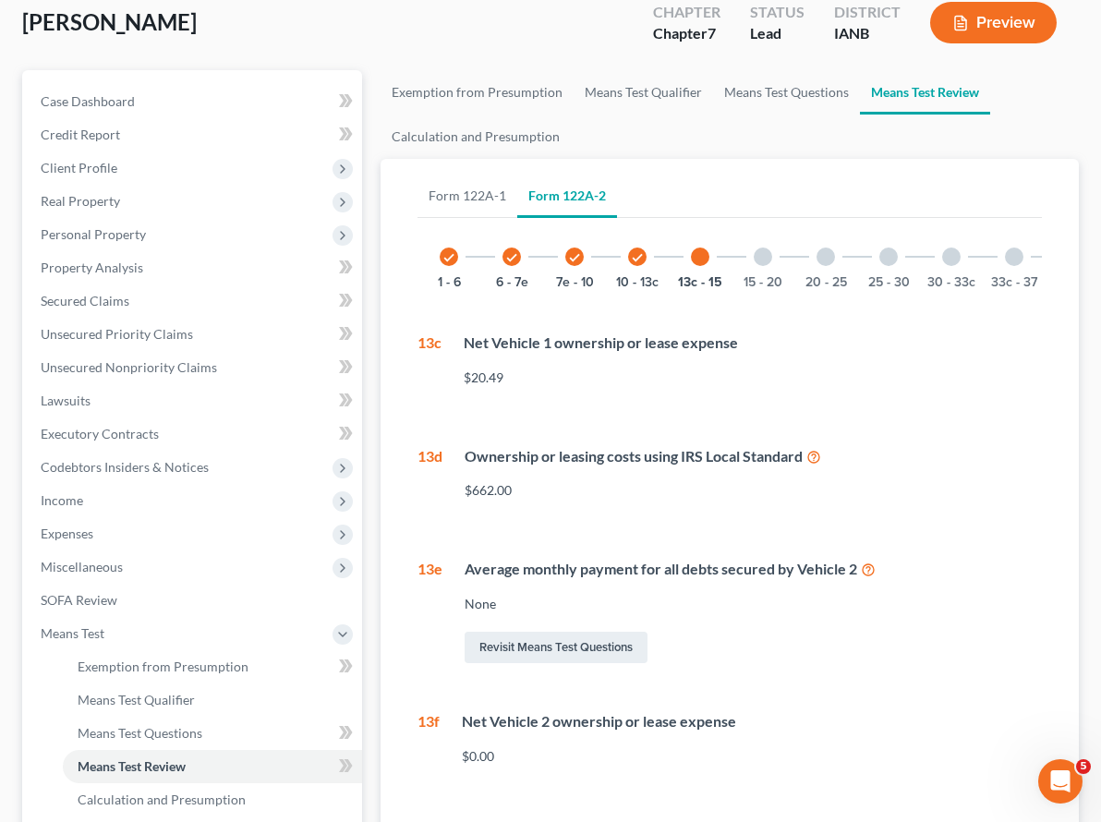
scroll to position [138, 0]
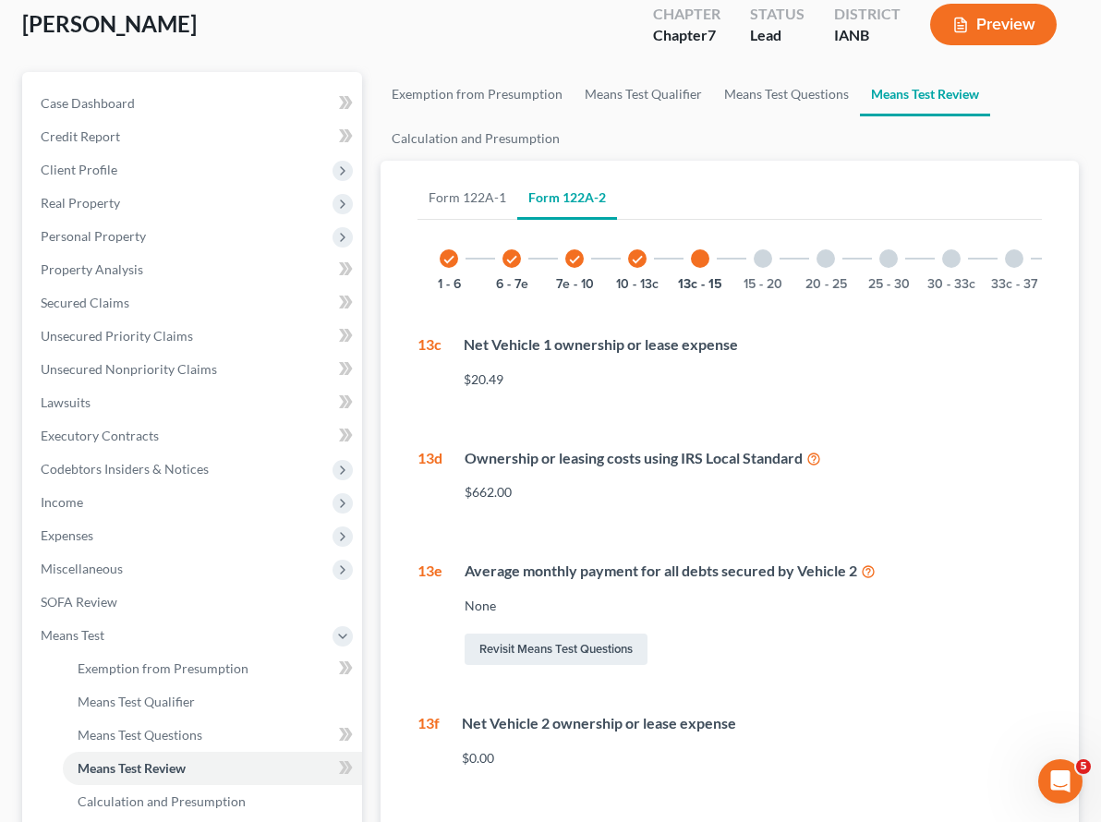
click at [753, 249] on div at bounding box center [762, 258] width 18 height 18
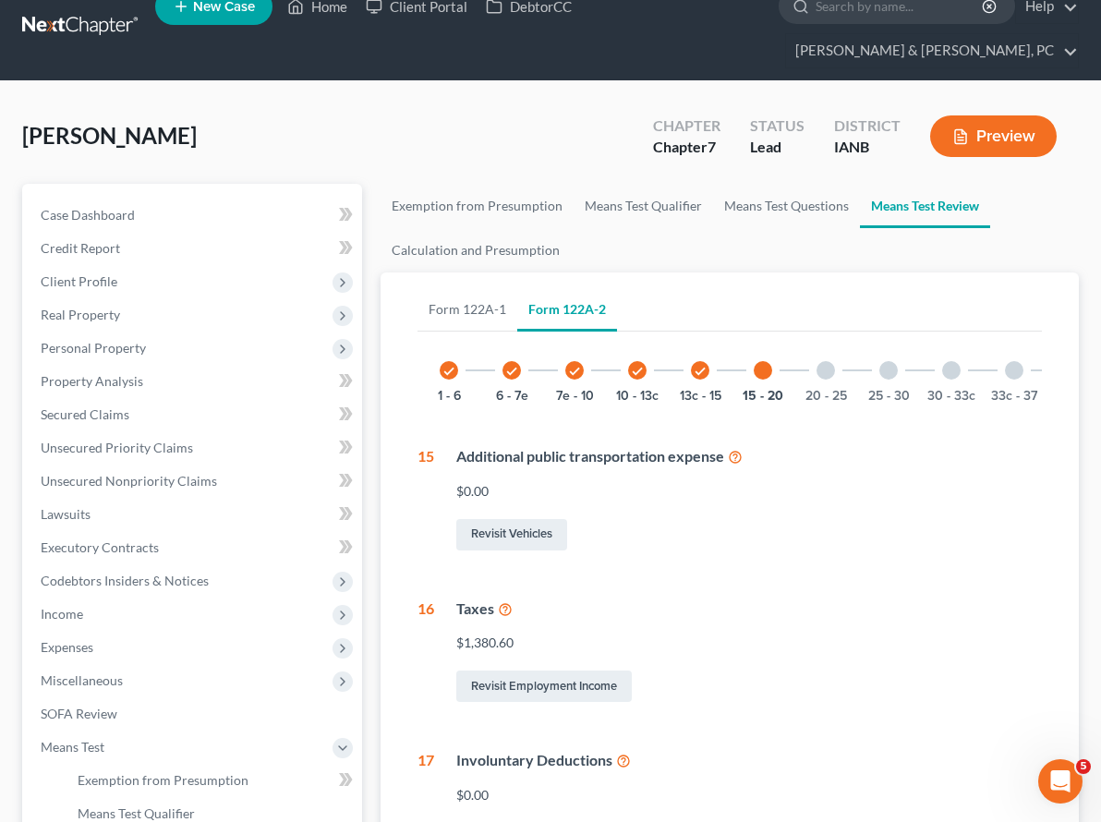
scroll to position [0, 0]
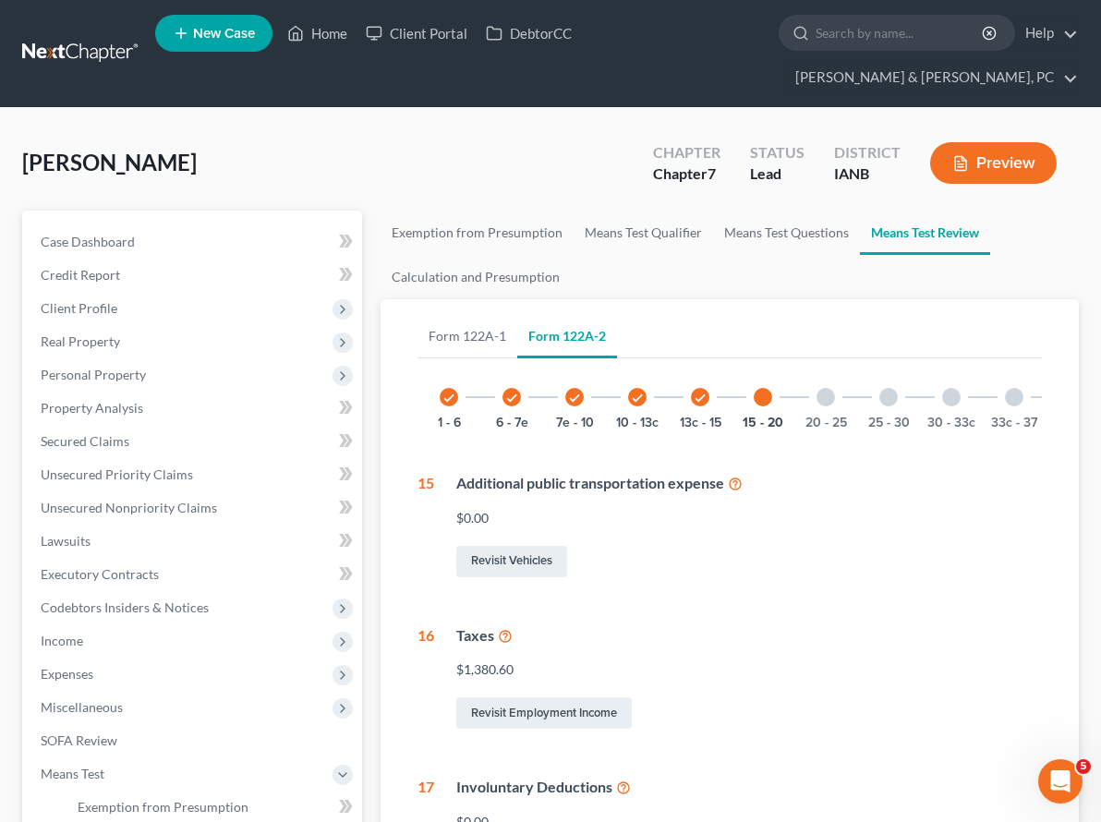
click at [816, 388] on div at bounding box center [825, 397] width 18 height 18
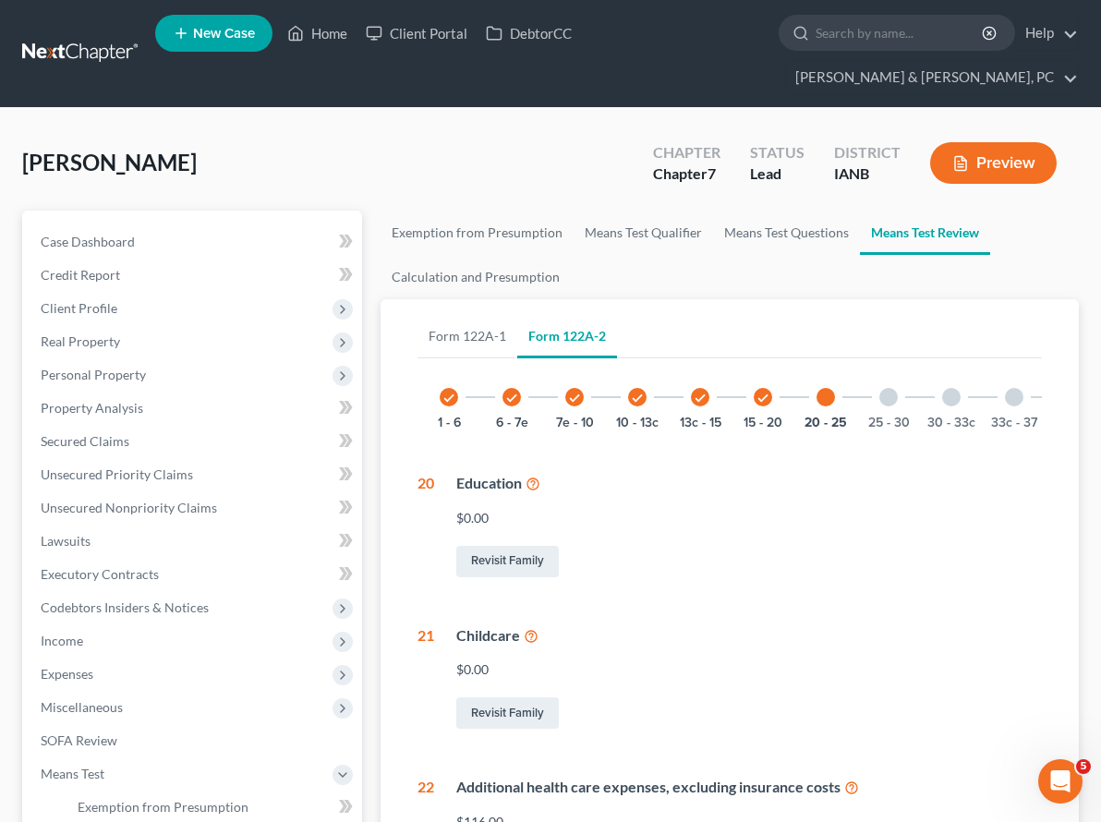
click at [879, 388] on div at bounding box center [888, 397] width 18 height 18
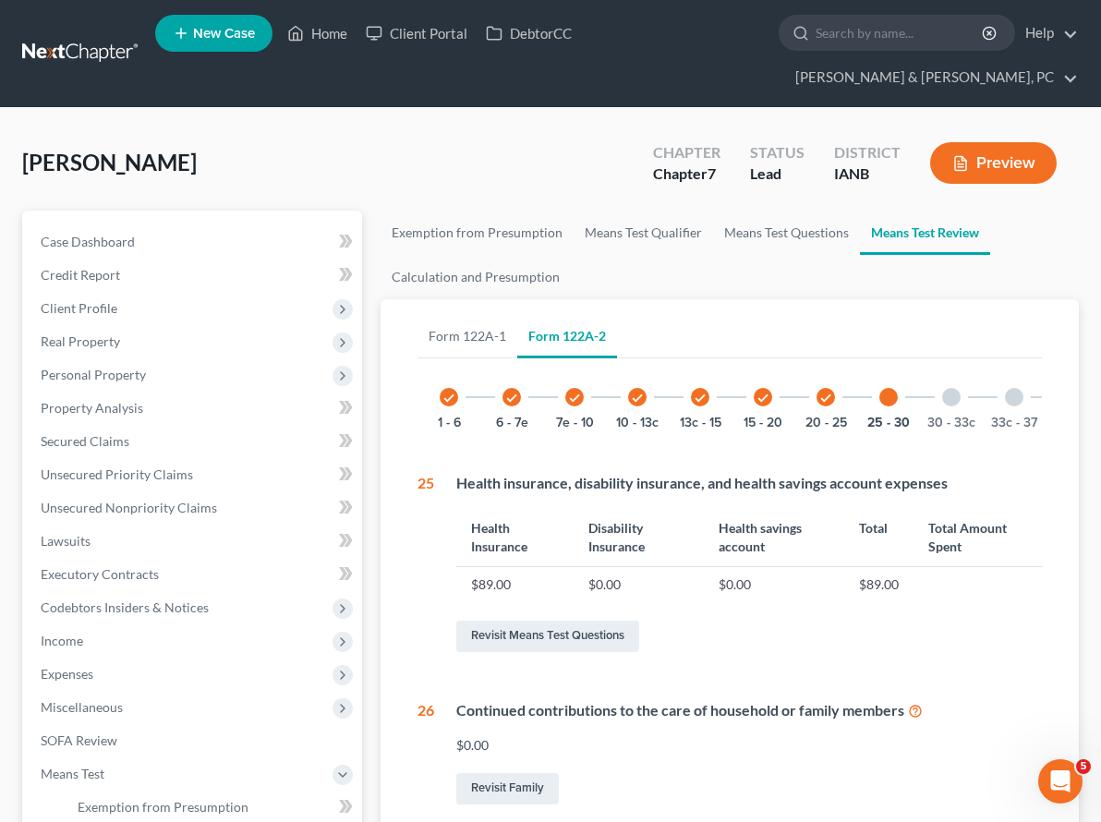
scroll to position [0, 25]
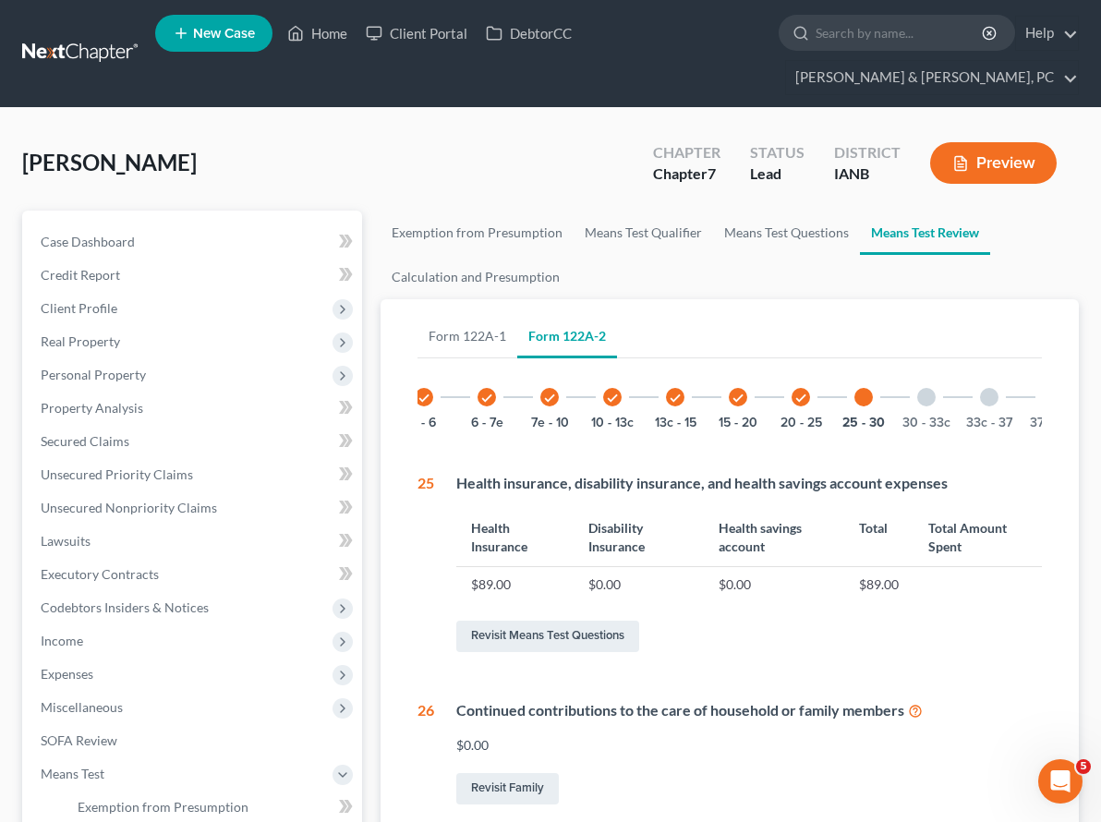
click at [917, 388] on div at bounding box center [926, 397] width 18 height 18
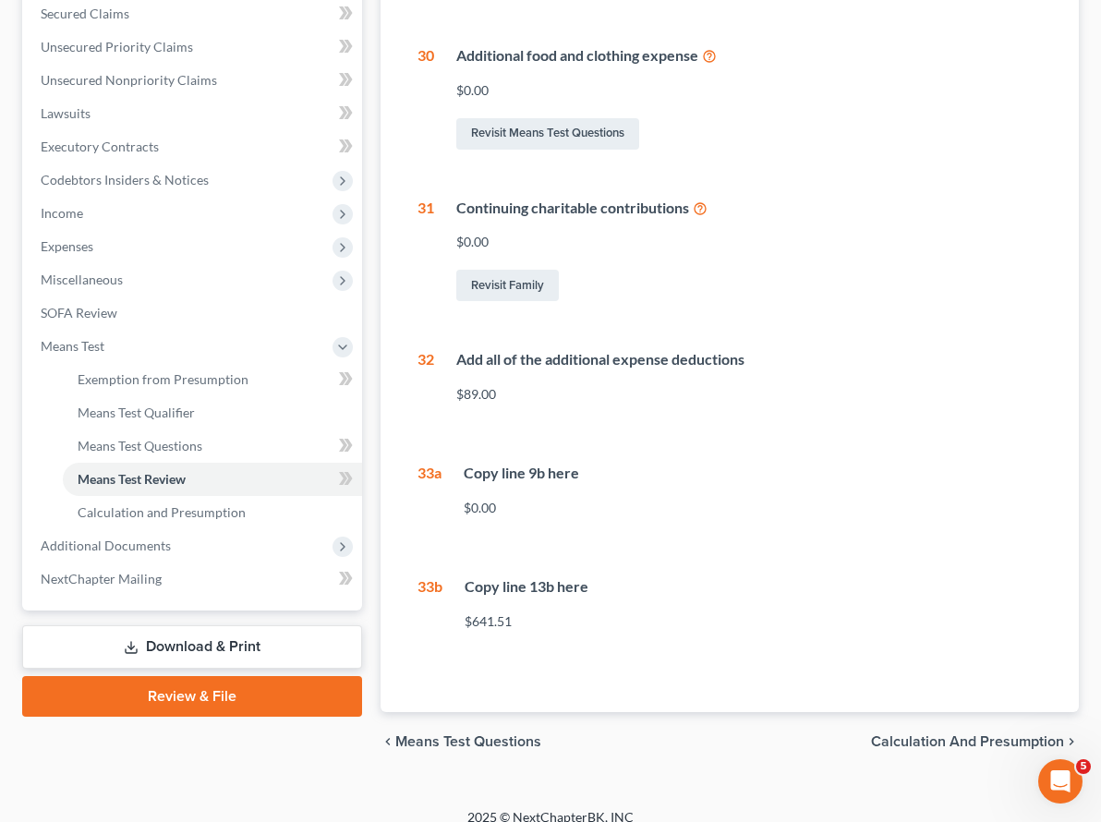
scroll to position [0, 0]
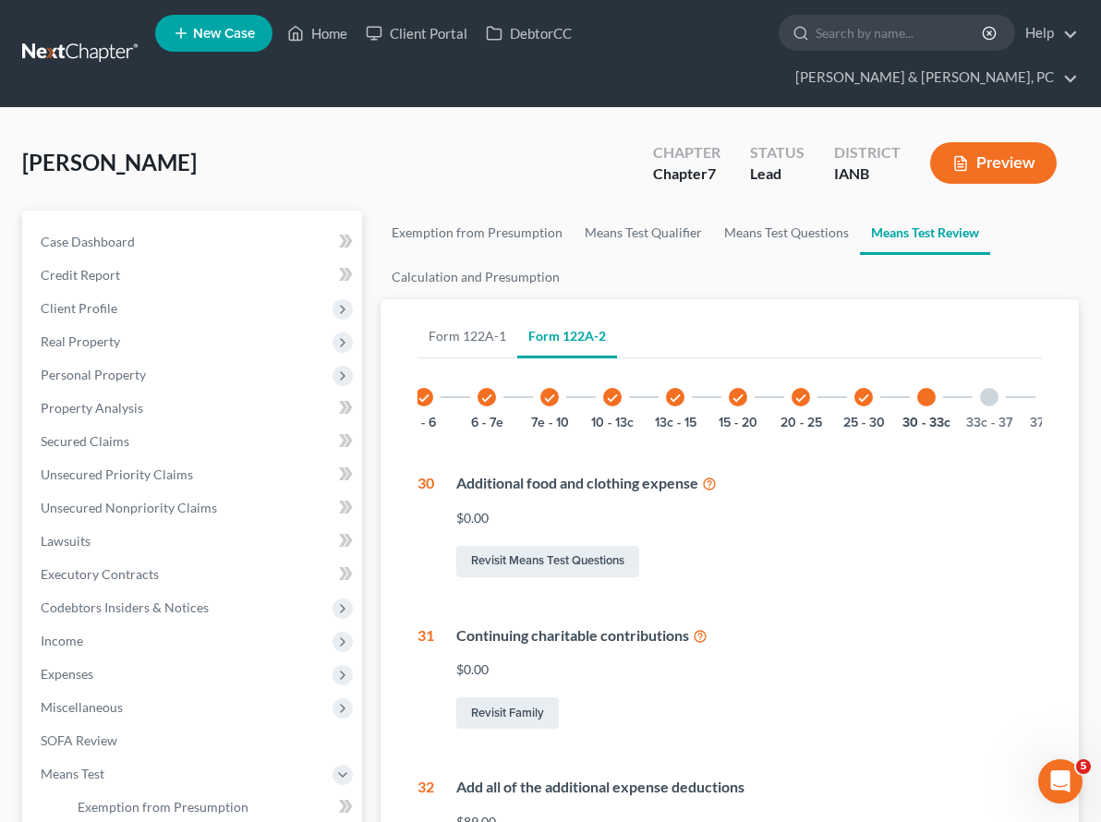
click at [980, 388] on div at bounding box center [989, 397] width 18 height 18
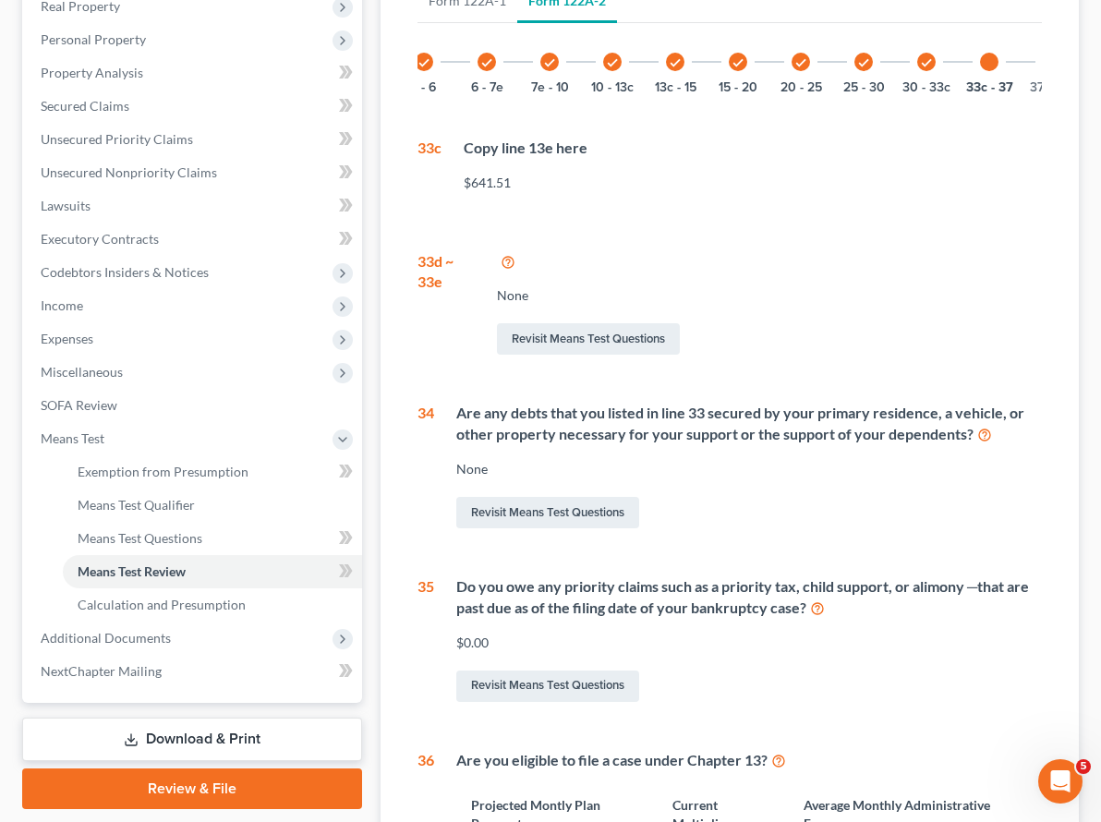
scroll to position [338, 0]
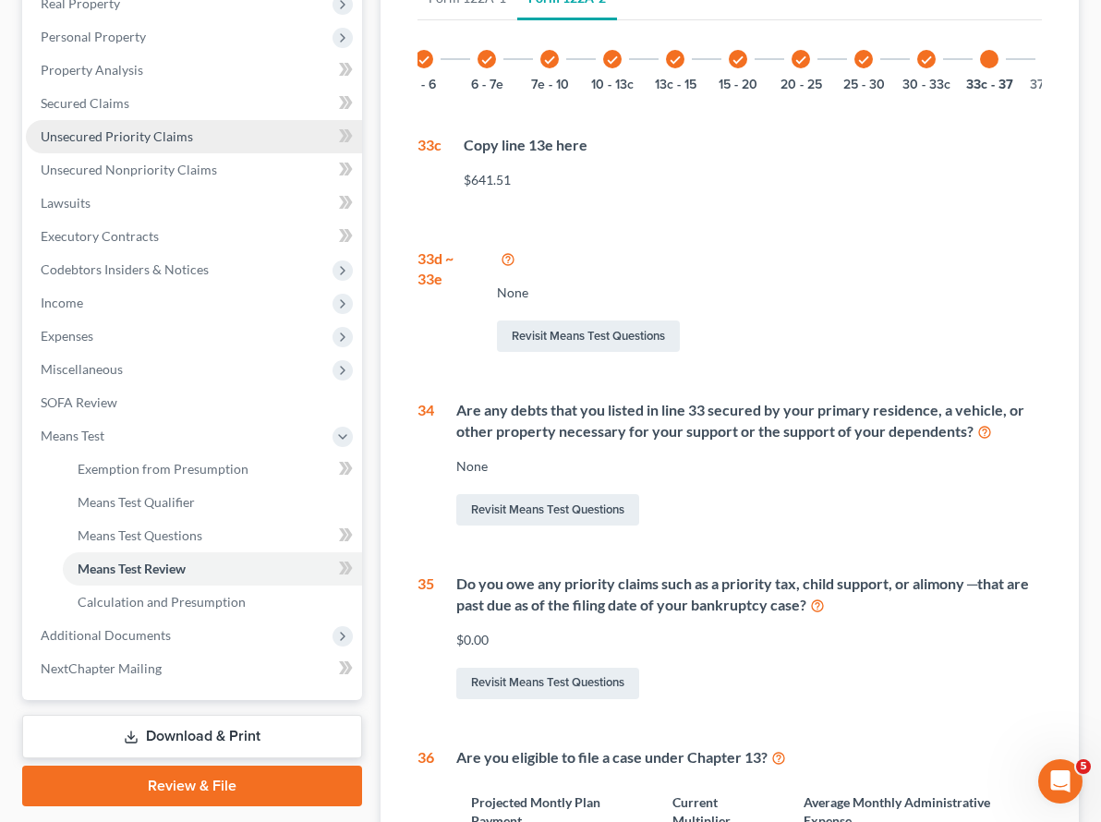
click at [71, 128] on span "Unsecured Priority Claims" at bounding box center [117, 136] width 152 height 16
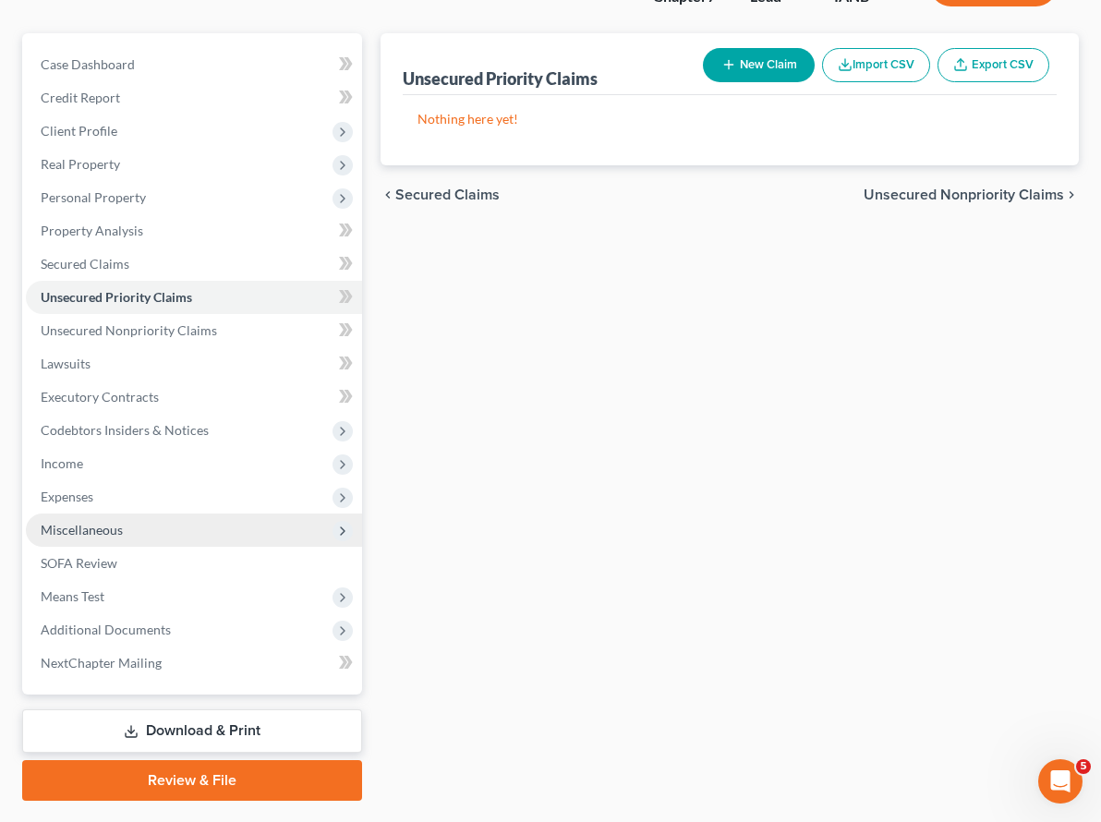
scroll to position [193, 0]
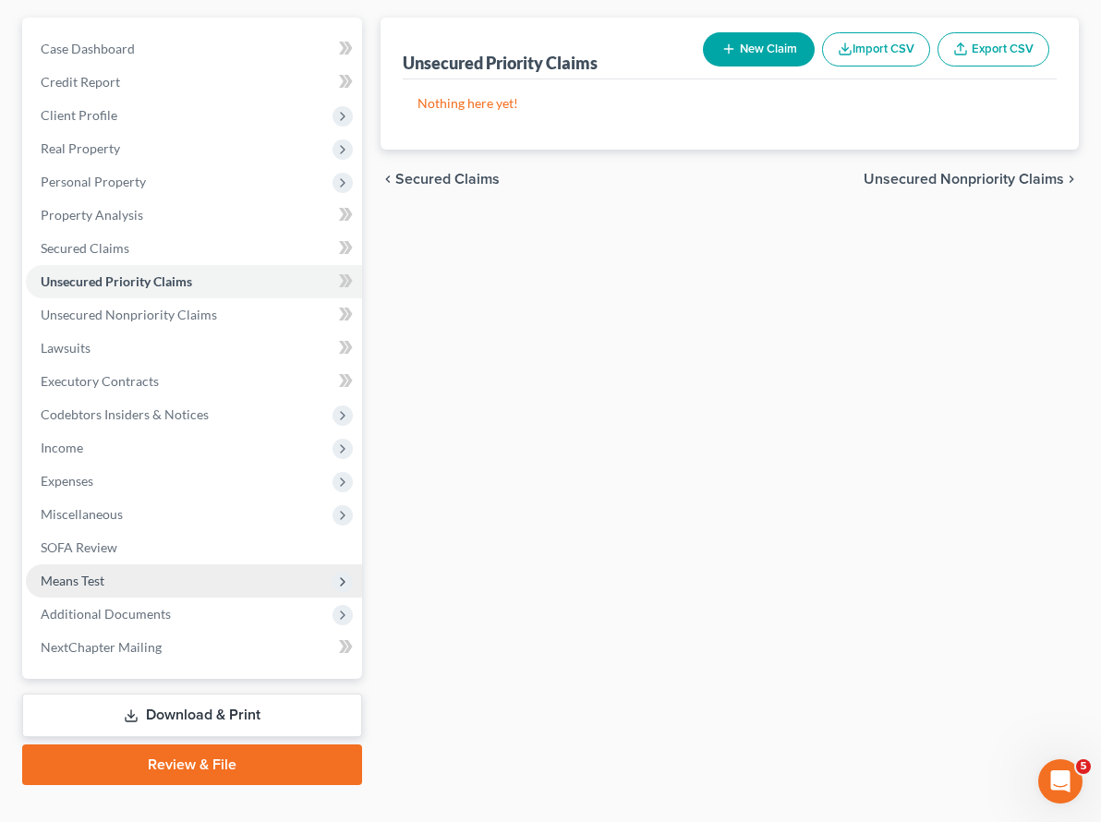
click at [86, 572] on span "Means Test" at bounding box center [73, 580] width 64 height 16
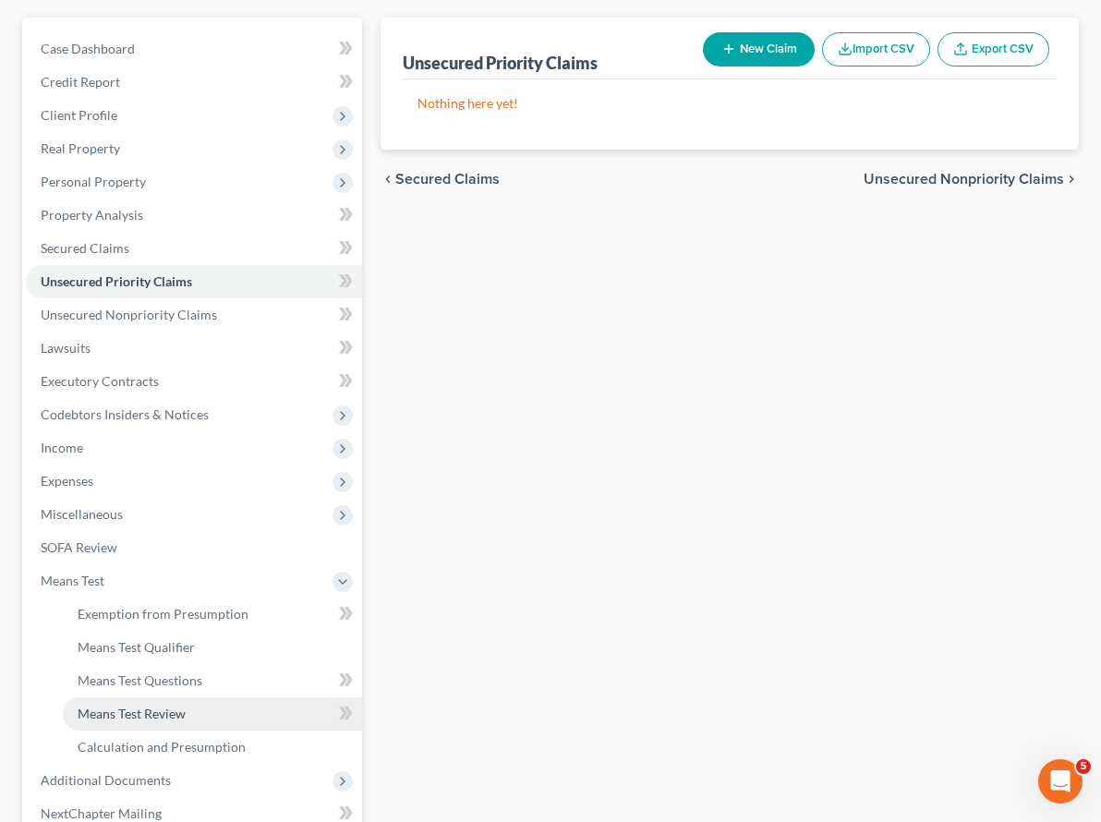
click at [145, 705] on span "Means Test Review" at bounding box center [132, 713] width 108 height 16
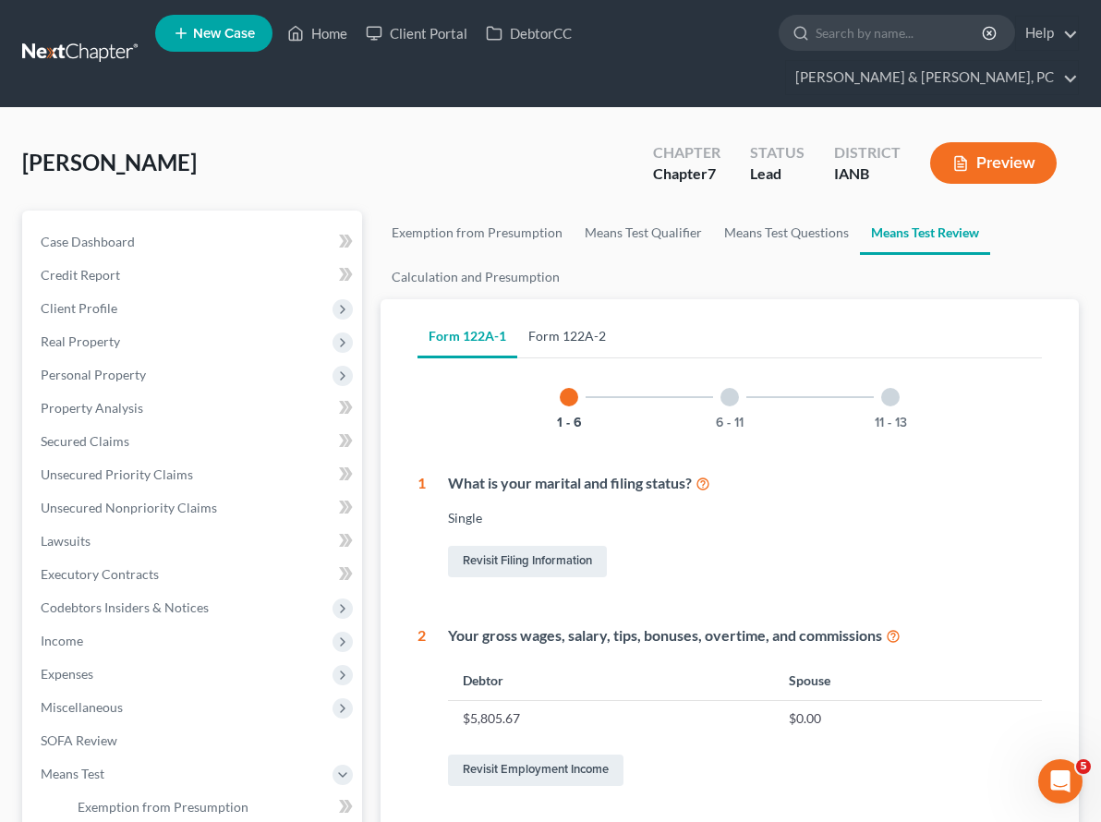
click at [517, 314] on link "Form 122A-2" at bounding box center [567, 336] width 100 height 44
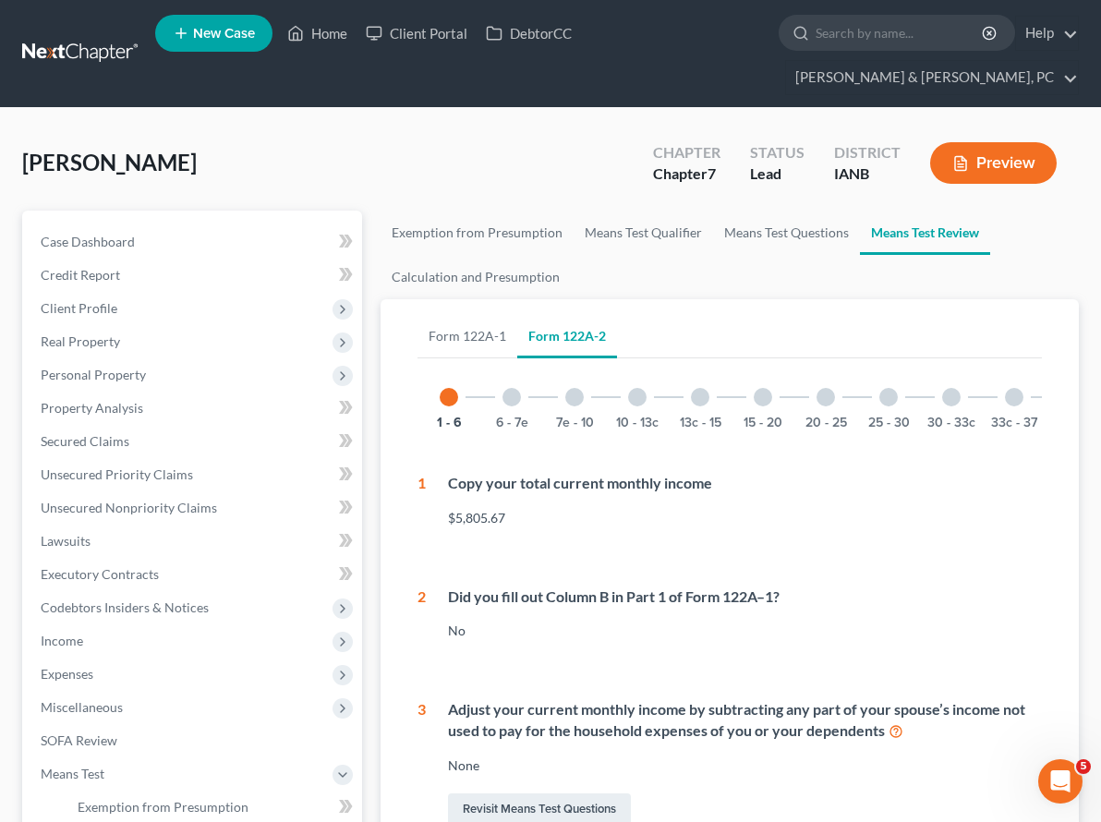
click at [1005, 388] on div at bounding box center [1014, 397] width 18 height 18
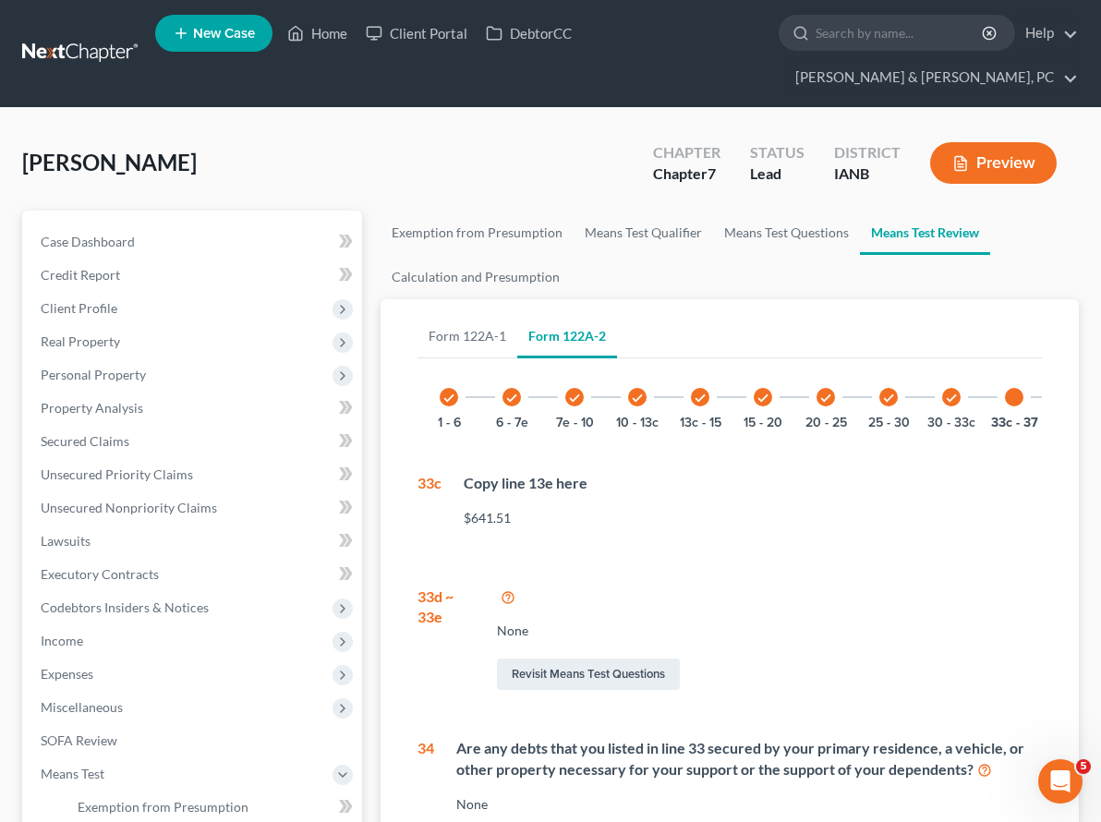
scroll to position [0, 40]
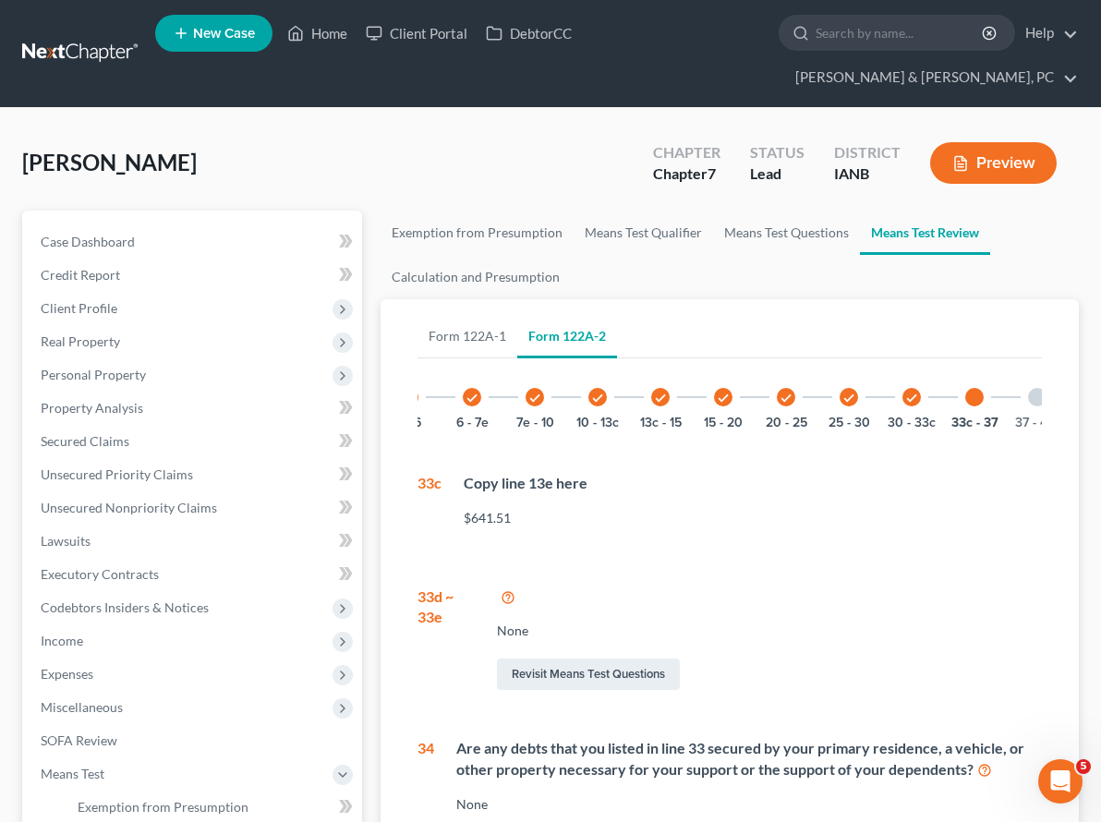
click at [1028, 388] on div at bounding box center [1037, 397] width 18 height 18
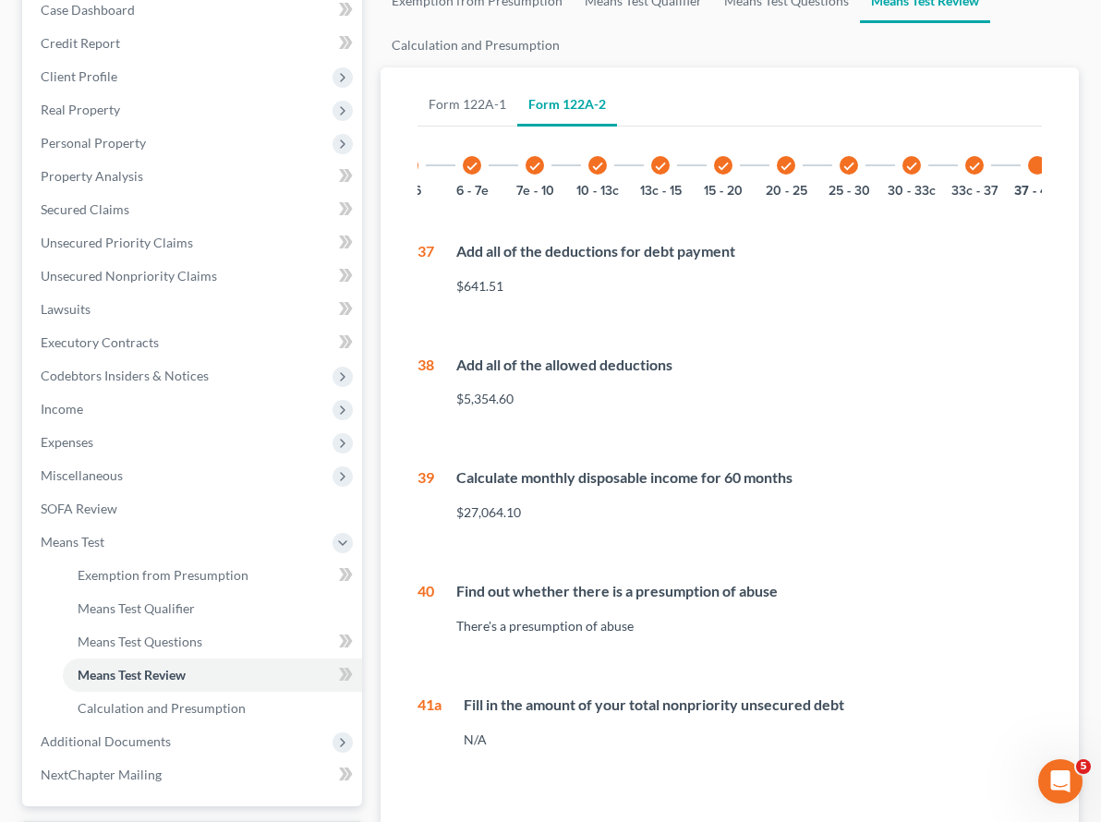
scroll to position [233, 0]
click at [1090, 155] on div at bounding box center [1099, 164] width 18 height 18
